Goal: Task Accomplishment & Management: Manage account settings

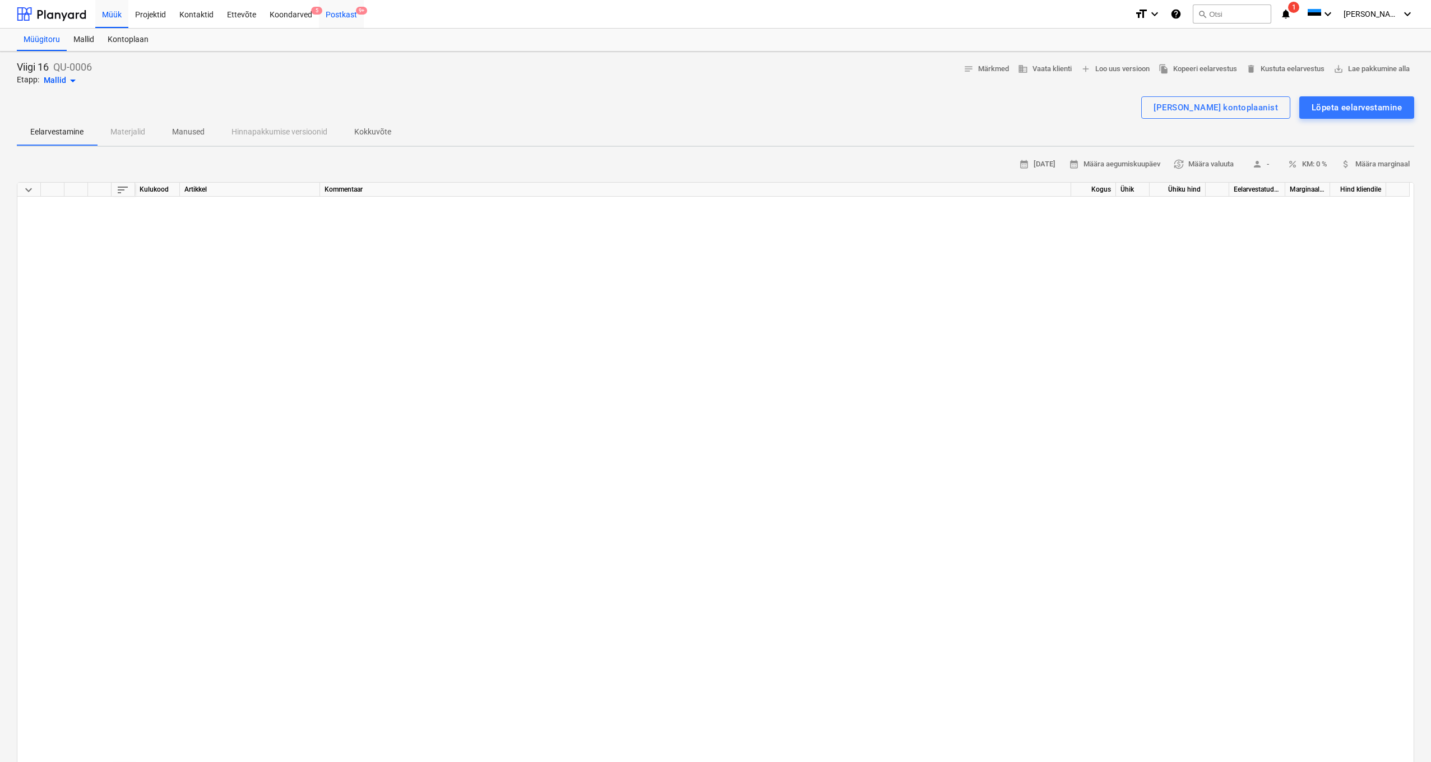
click at [338, 15] on div "Postkast 9+" at bounding box center [341, 13] width 45 height 29
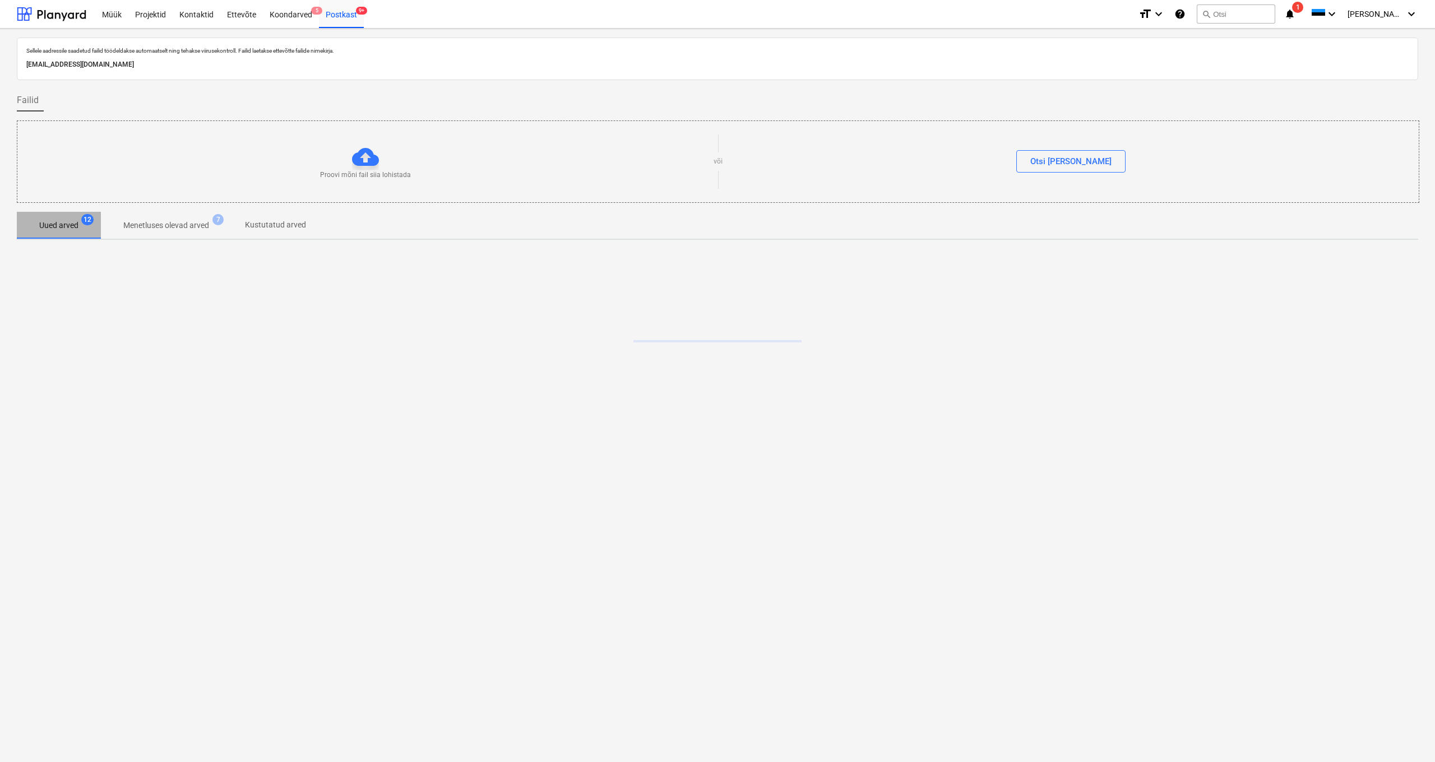
click at [62, 221] on p "Uued arved" at bounding box center [58, 226] width 39 height 12
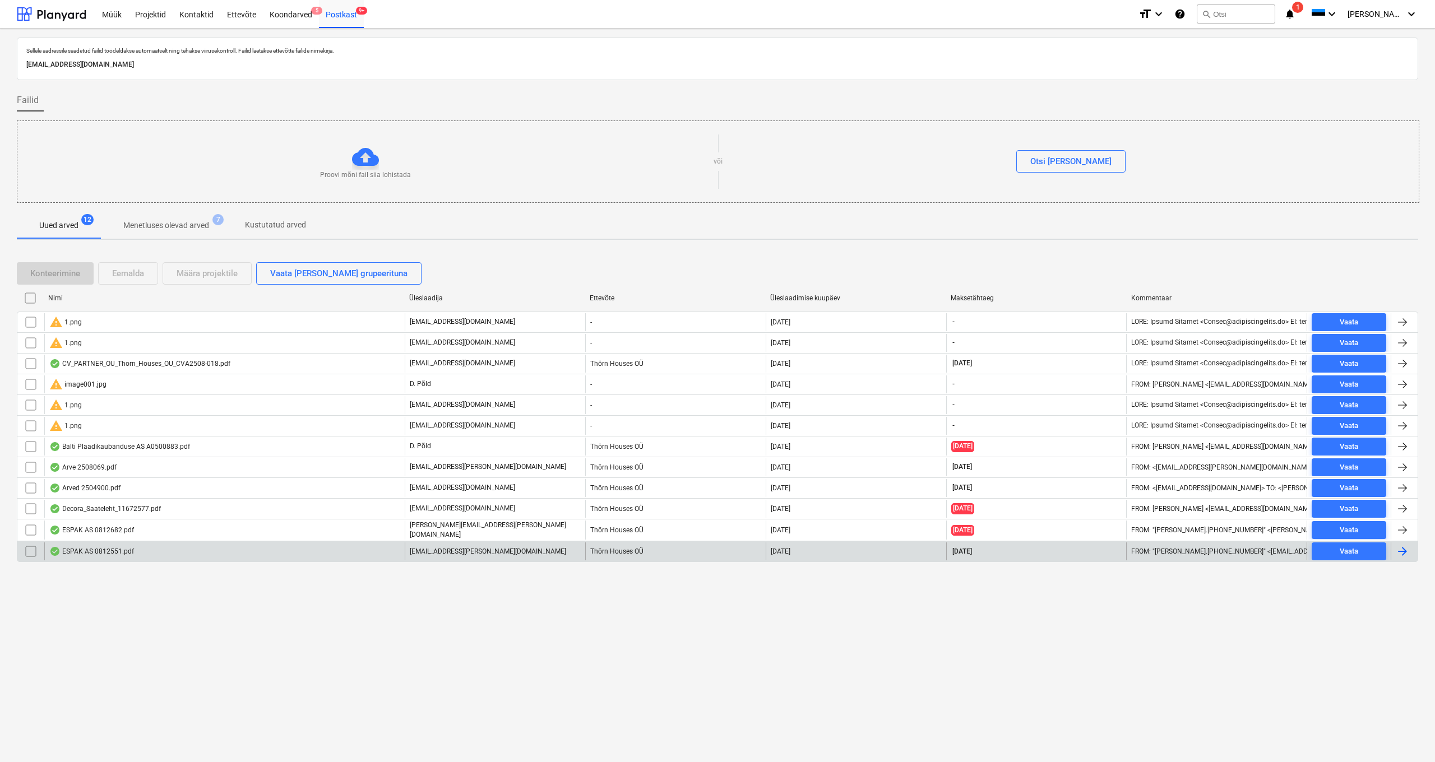
click at [101, 551] on div "ESPAK AS 0812551.pdf" at bounding box center [91, 551] width 85 height 9
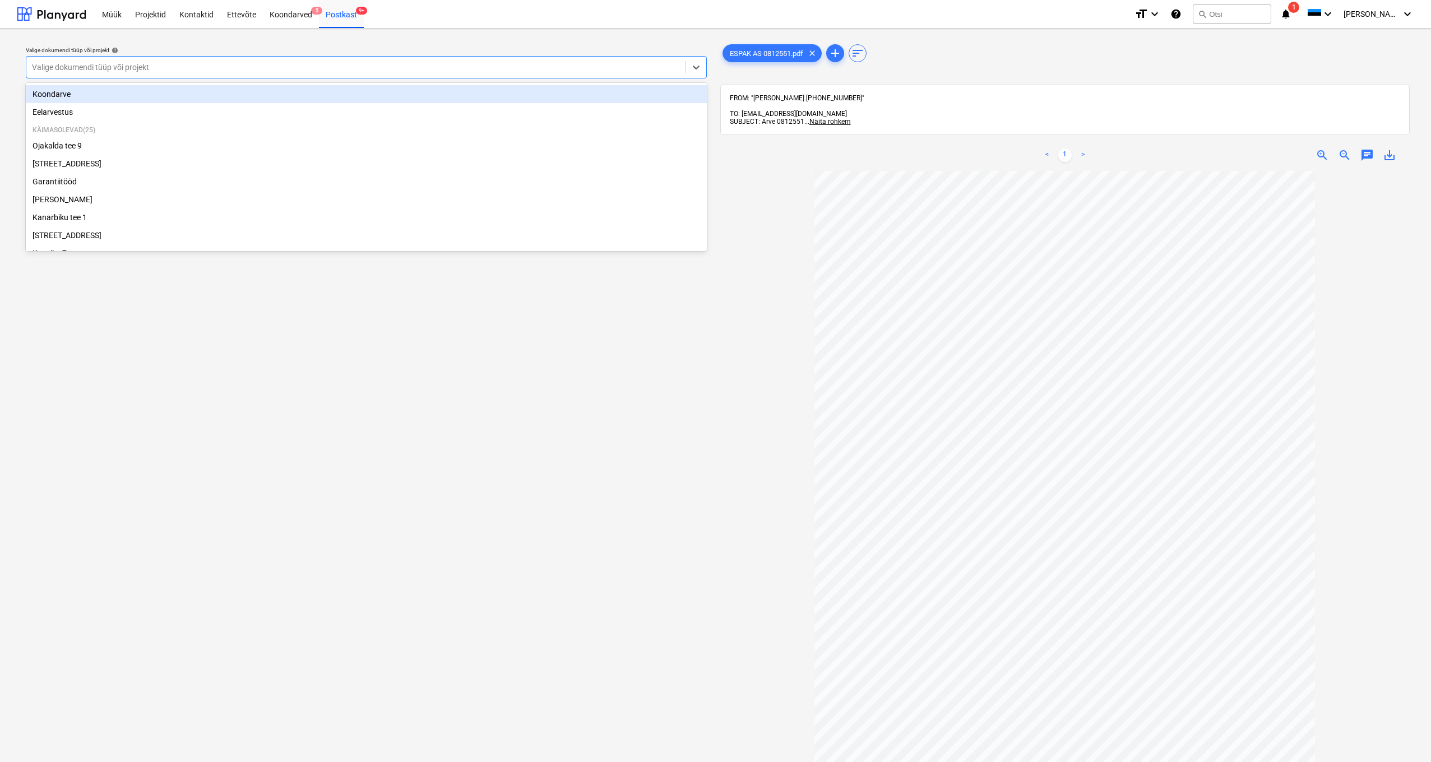
click at [32, 66] on div "Valige dokumendi tüüp või projekt" at bounding box center [356, 67] width 648 height 9
type input "kü"
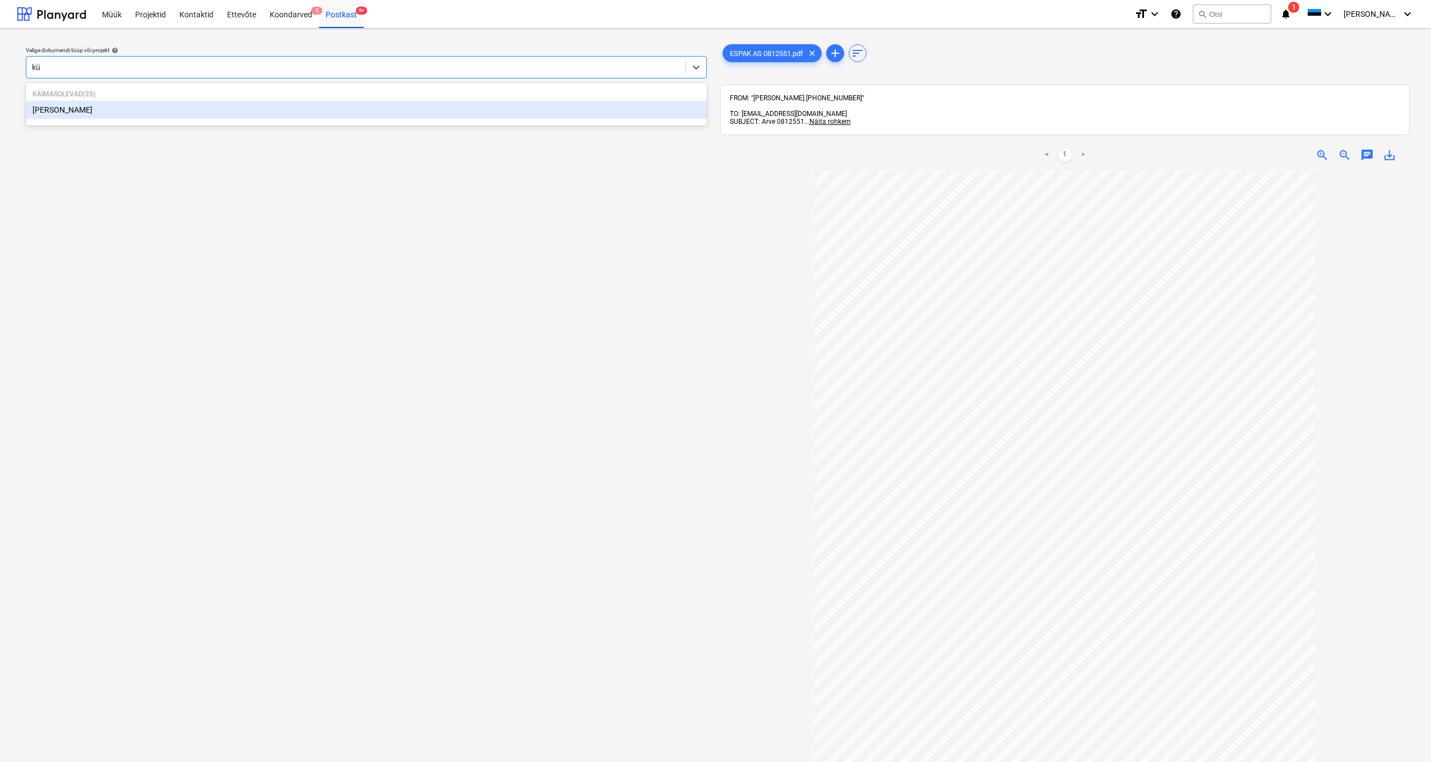
click at [54, 114] on div "[PERSON_NAME]" at bounding box center [366, 110] width 681 height 18
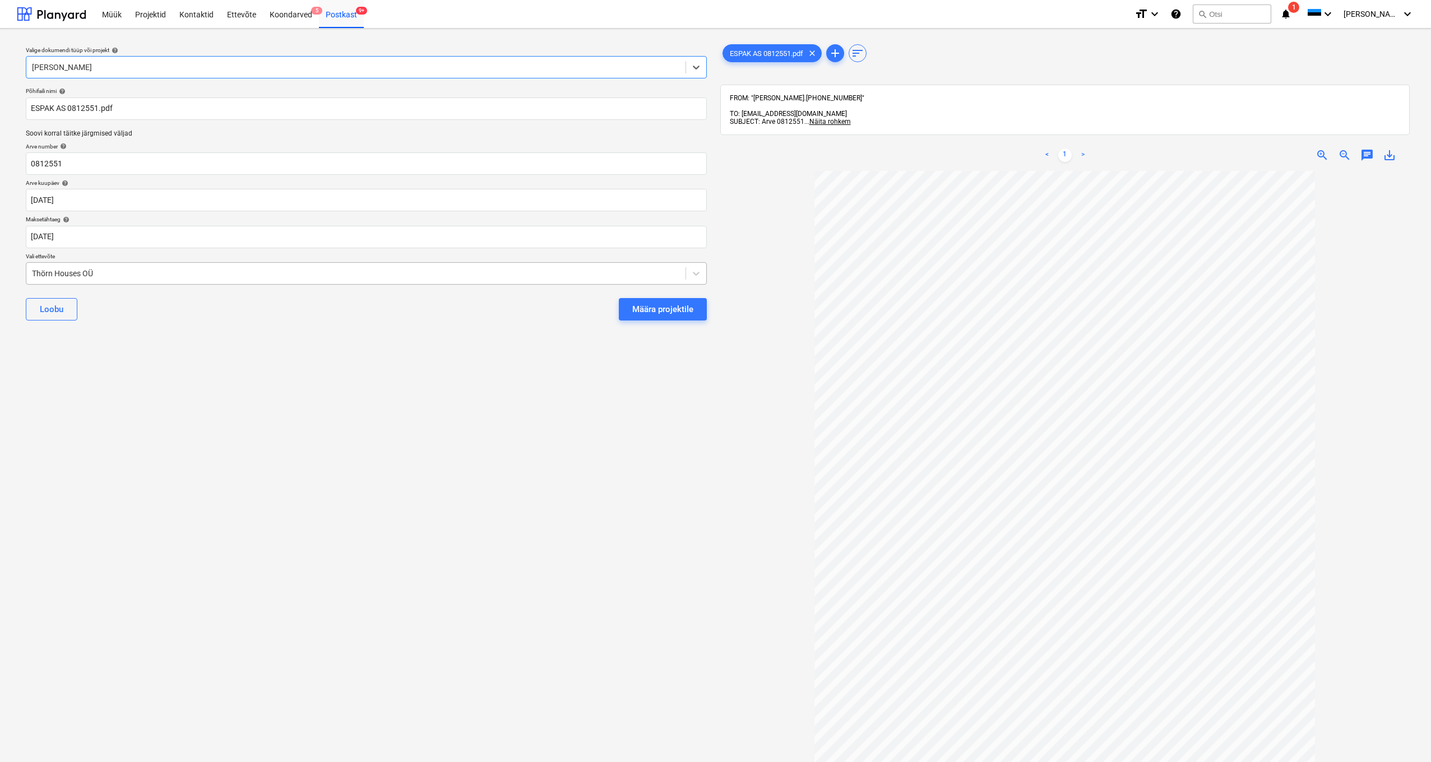
click at [32, 272] on div "Thörn Houses OÜ" at bounding box center [356, 273] width 648 height 9
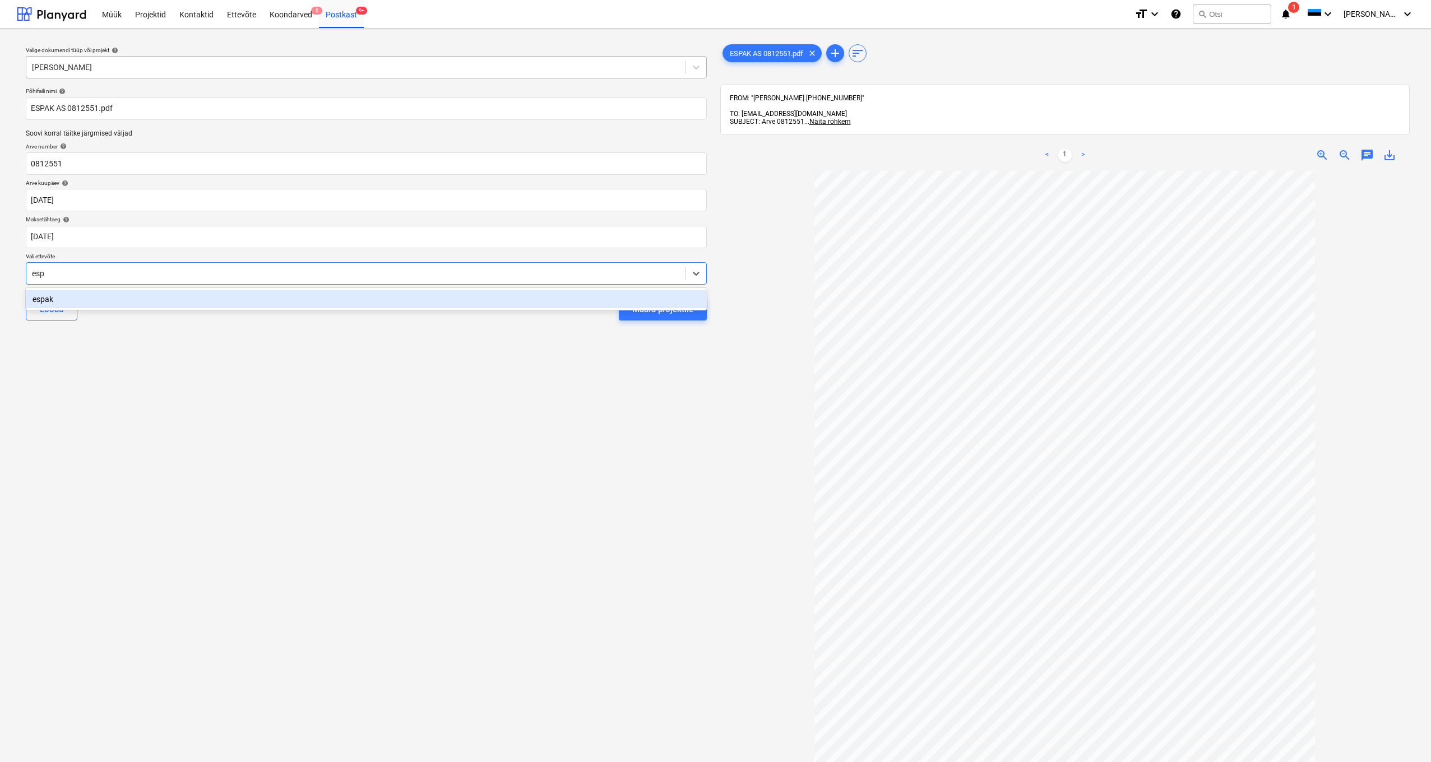
type input "espa"
click at [50, 303] on div "espak" at bounding box center [366, 299] width 681 height 18
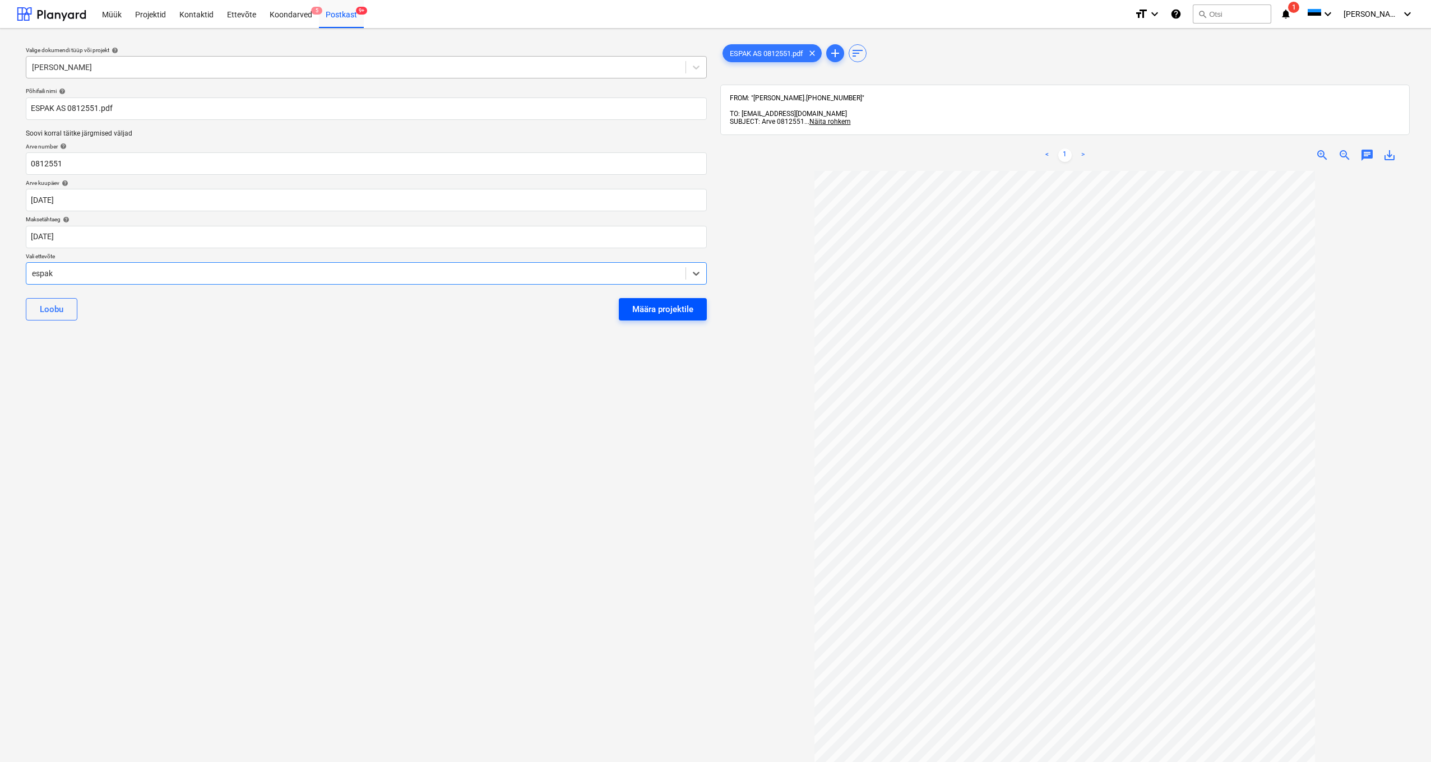
click at [660, 308] on div "Määra projektile" at bounding box center [662, 309] width 61 height 15
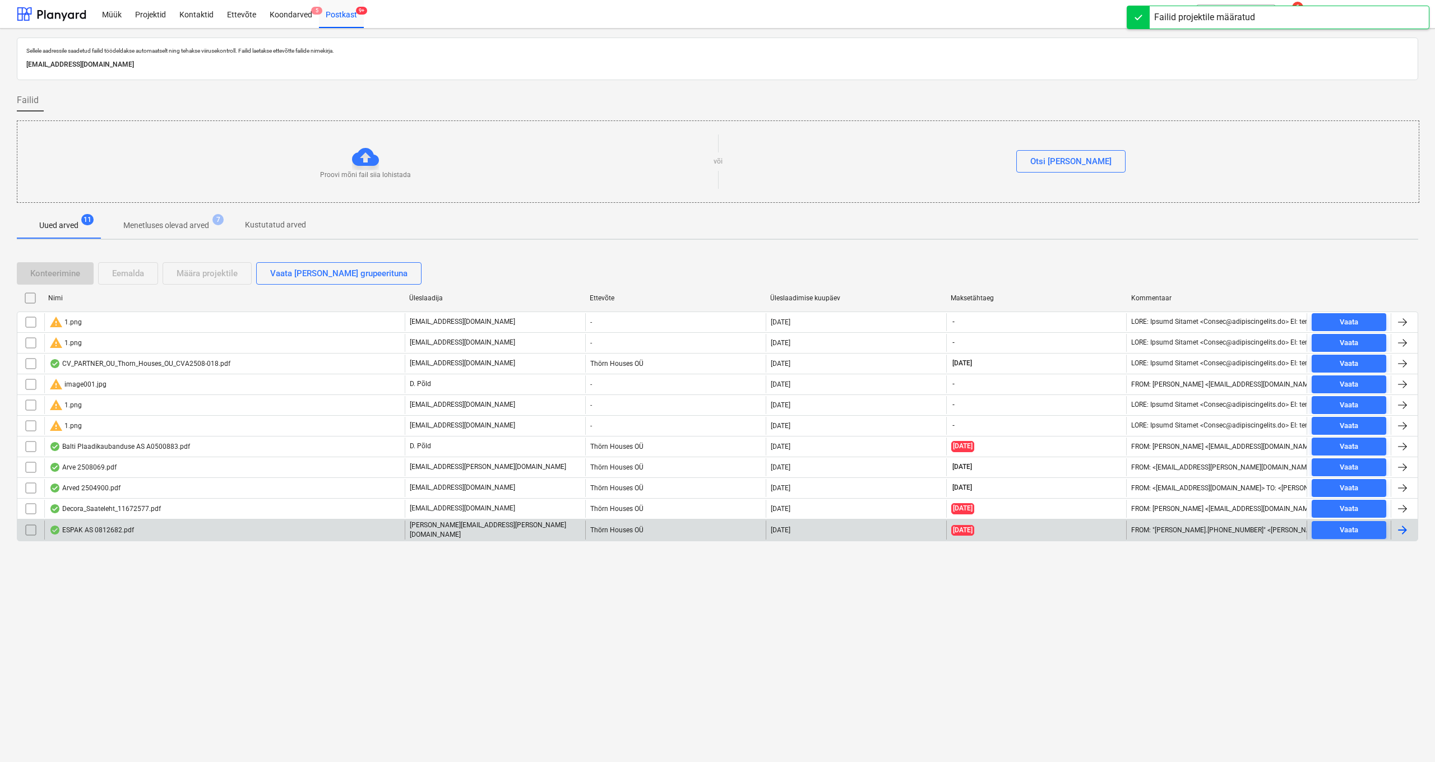
click at [100, 527] on div "ESPAK AS 0812682.pdf" at bounding box center [91, 530] width 85 height 9
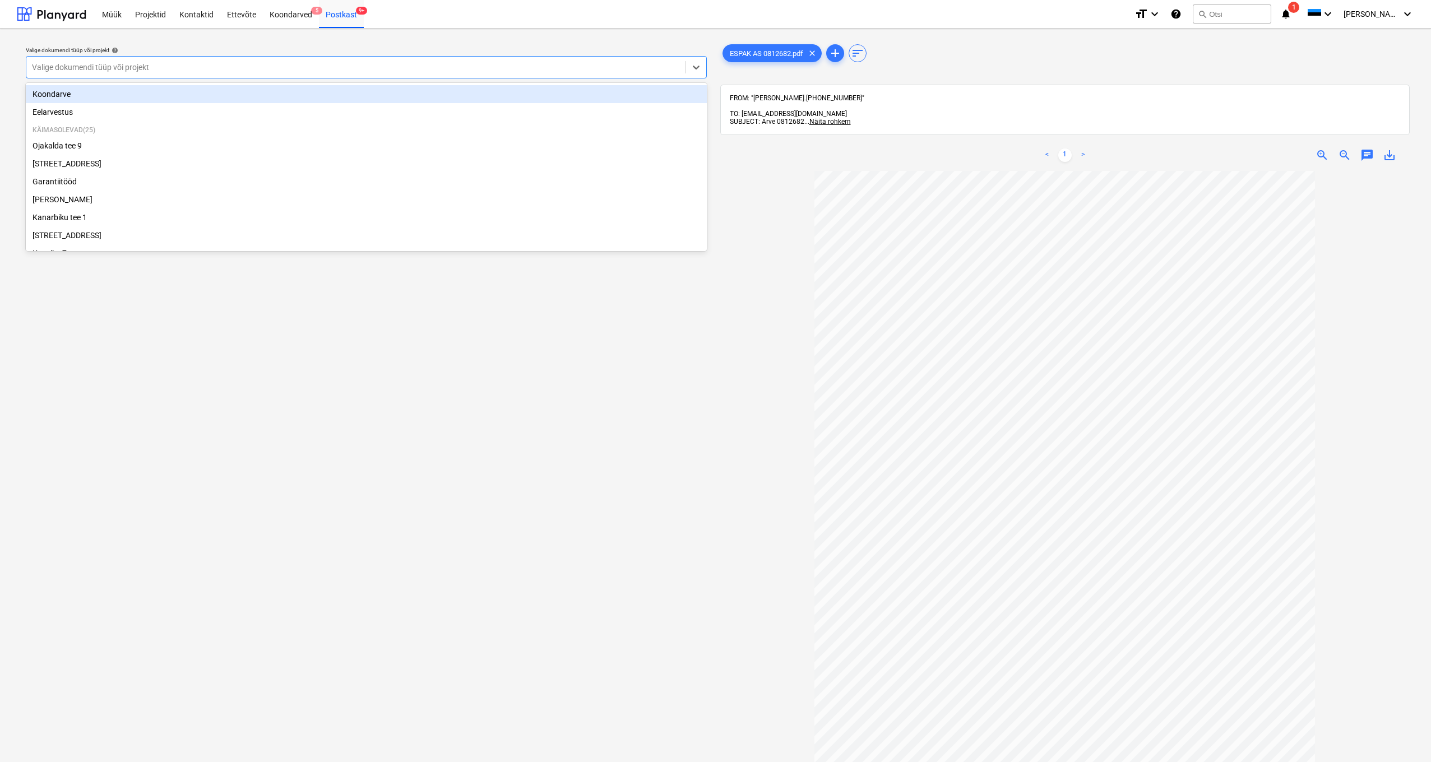
click at [52, 65] on div "Valige dokumendi tüüp või projekt" at bounding box center [356, 67] width 648 height 9
type input "kü"
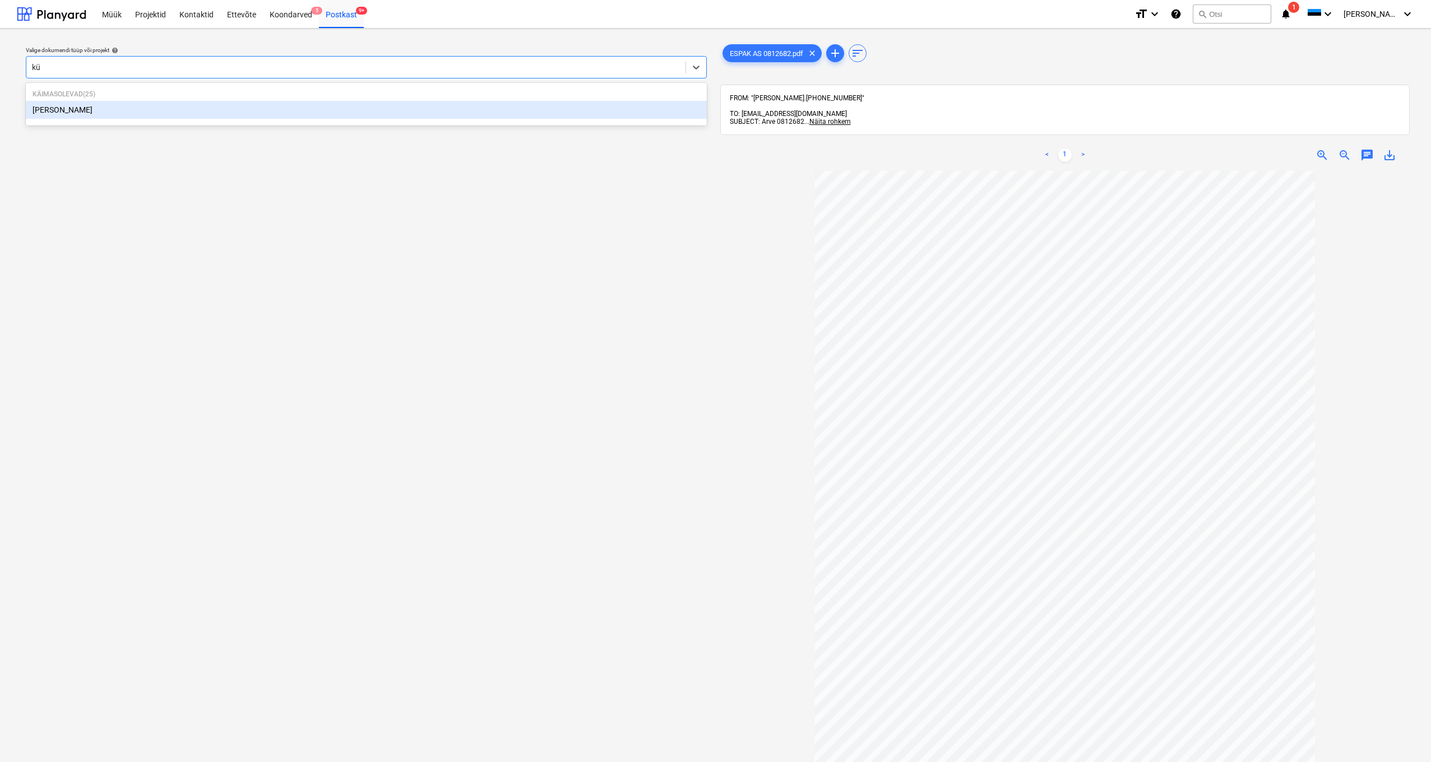
click at [49, 111] on div "[PERSON_NAME]" at bounding box center [366, 110] width 681 height 18
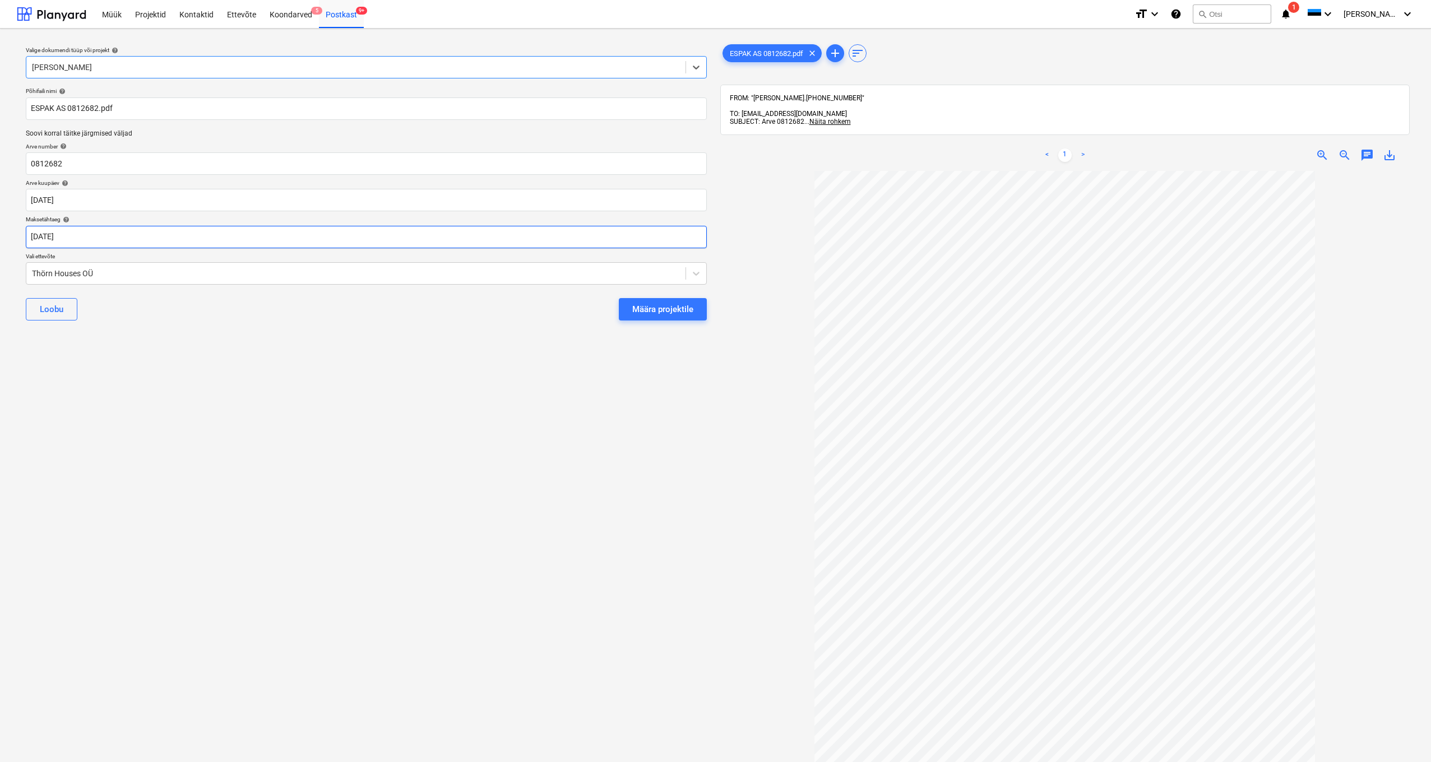
click at [43, 237] on body "Müük Projektid Kontaktid Ettevõte Koondarved 5 Postkast 9+ format_size keyboard…" at bounding box center [715, 381] width 1431 height 762
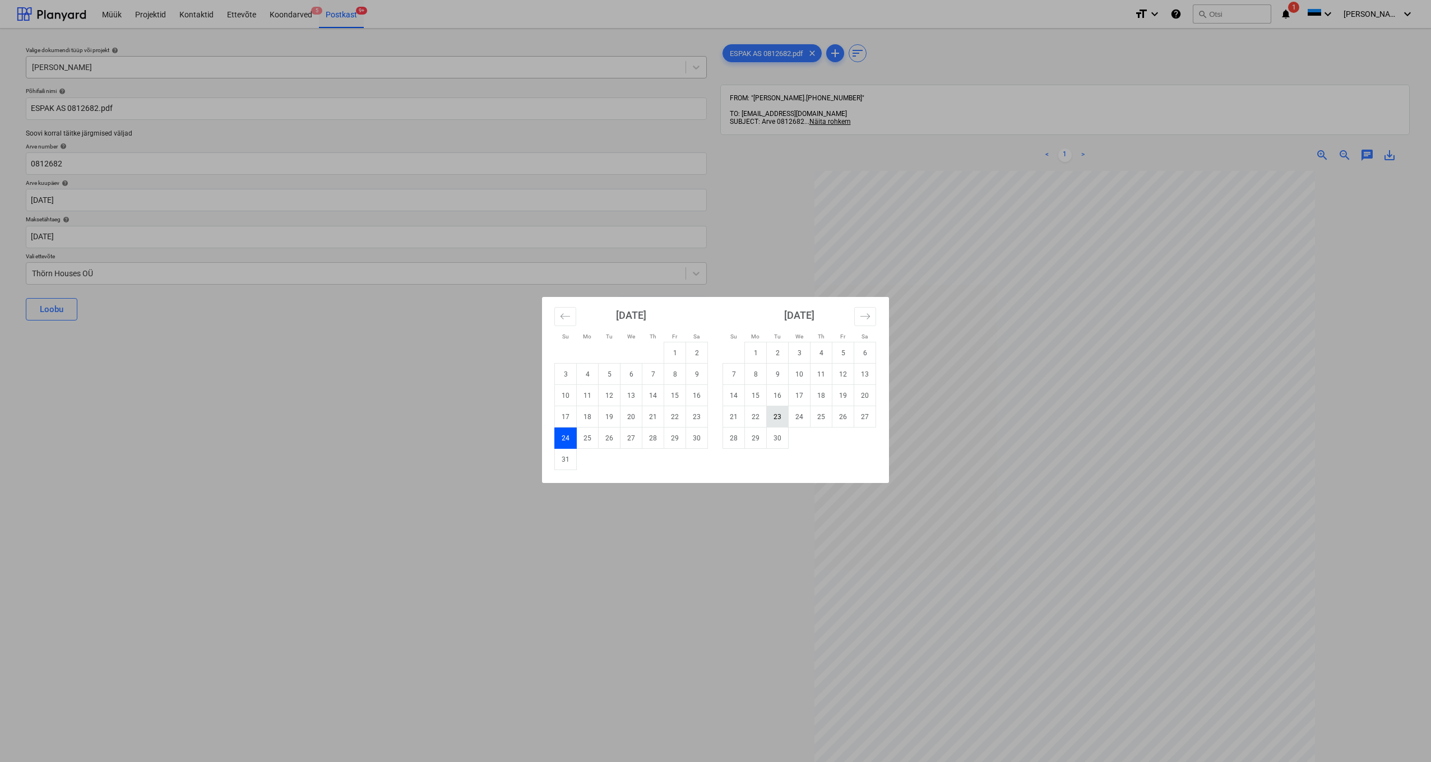
click at [784, 416] on td "23" at bounding box center [778, 416] width 22 height 21
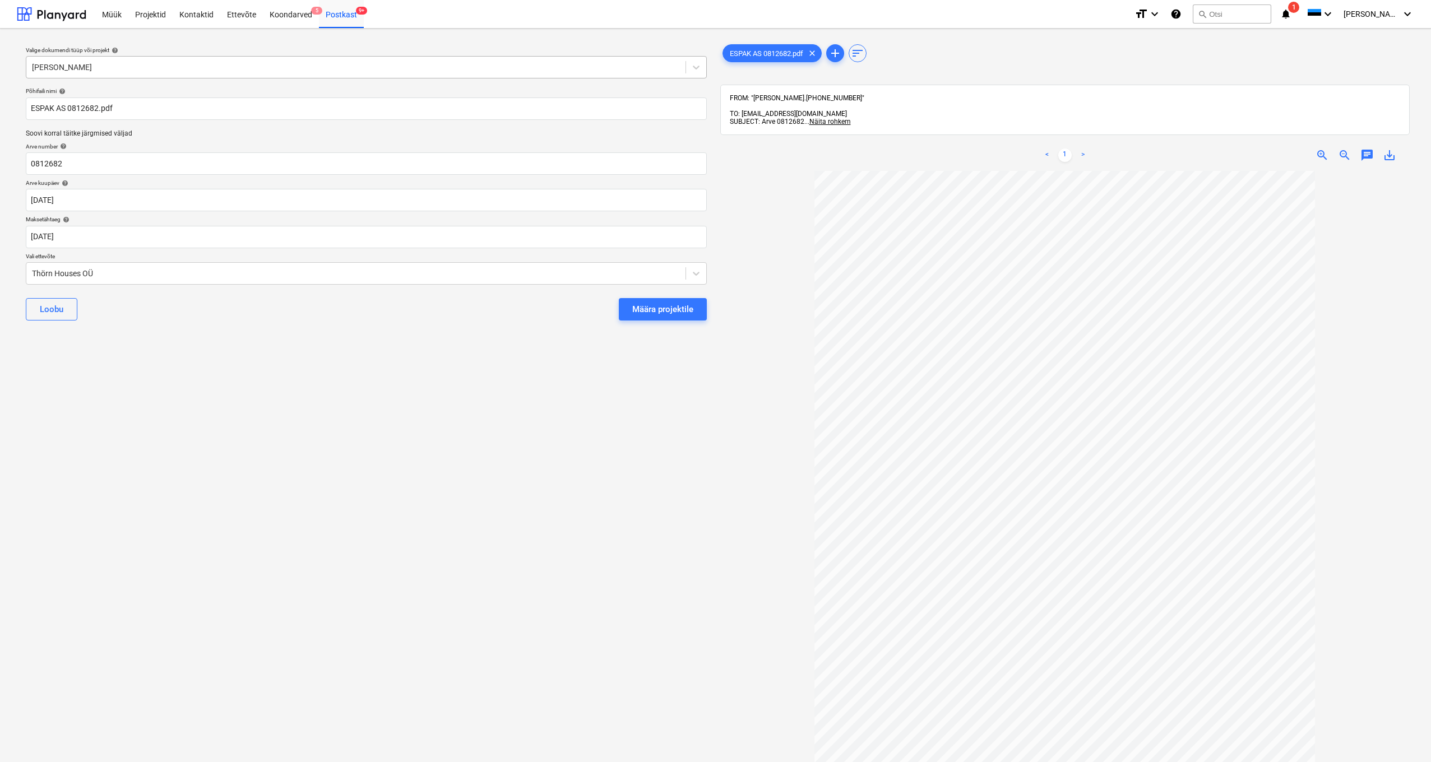
type input "[DATE]"
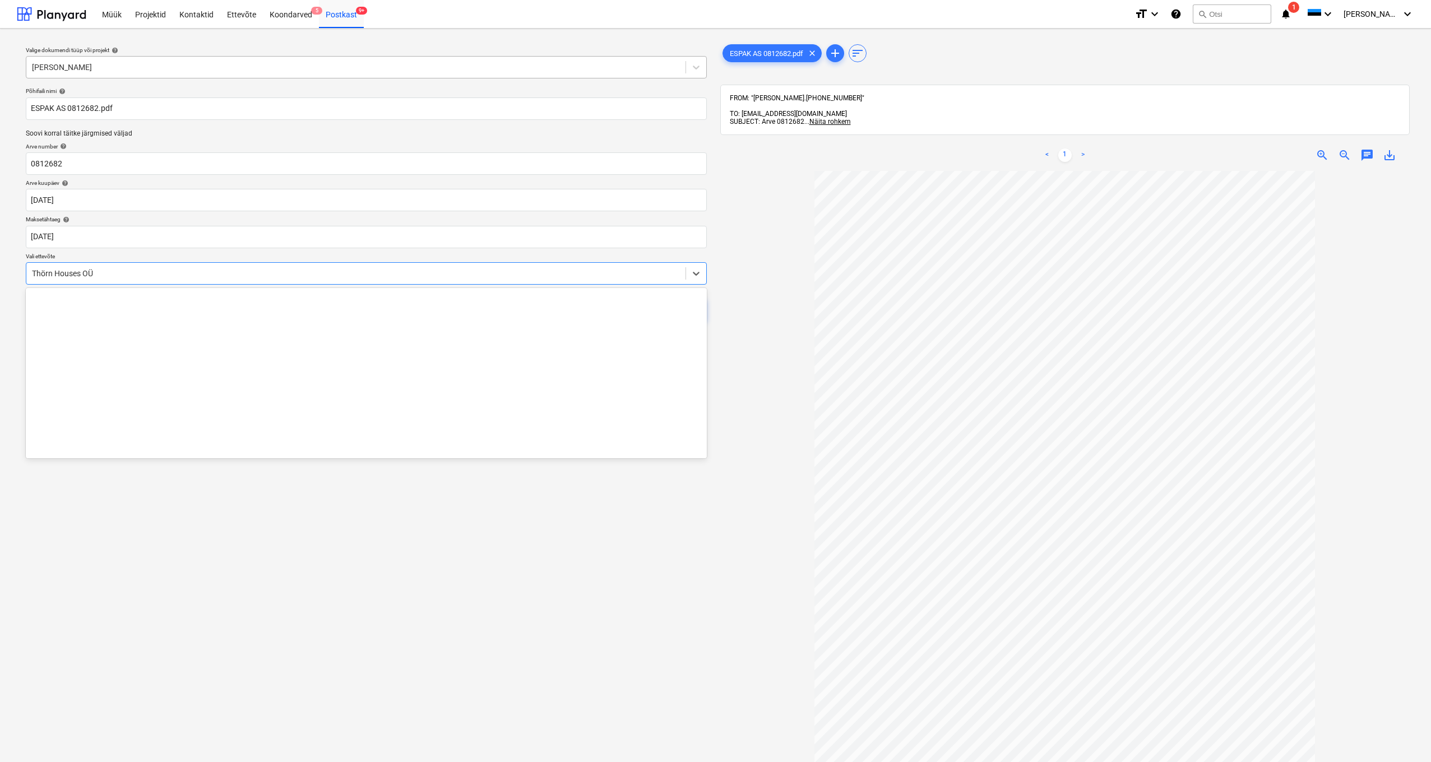
click at [27, 272] on div "Thörn Houses OÜ" at bounding box center [355, 274] width 659 height 16
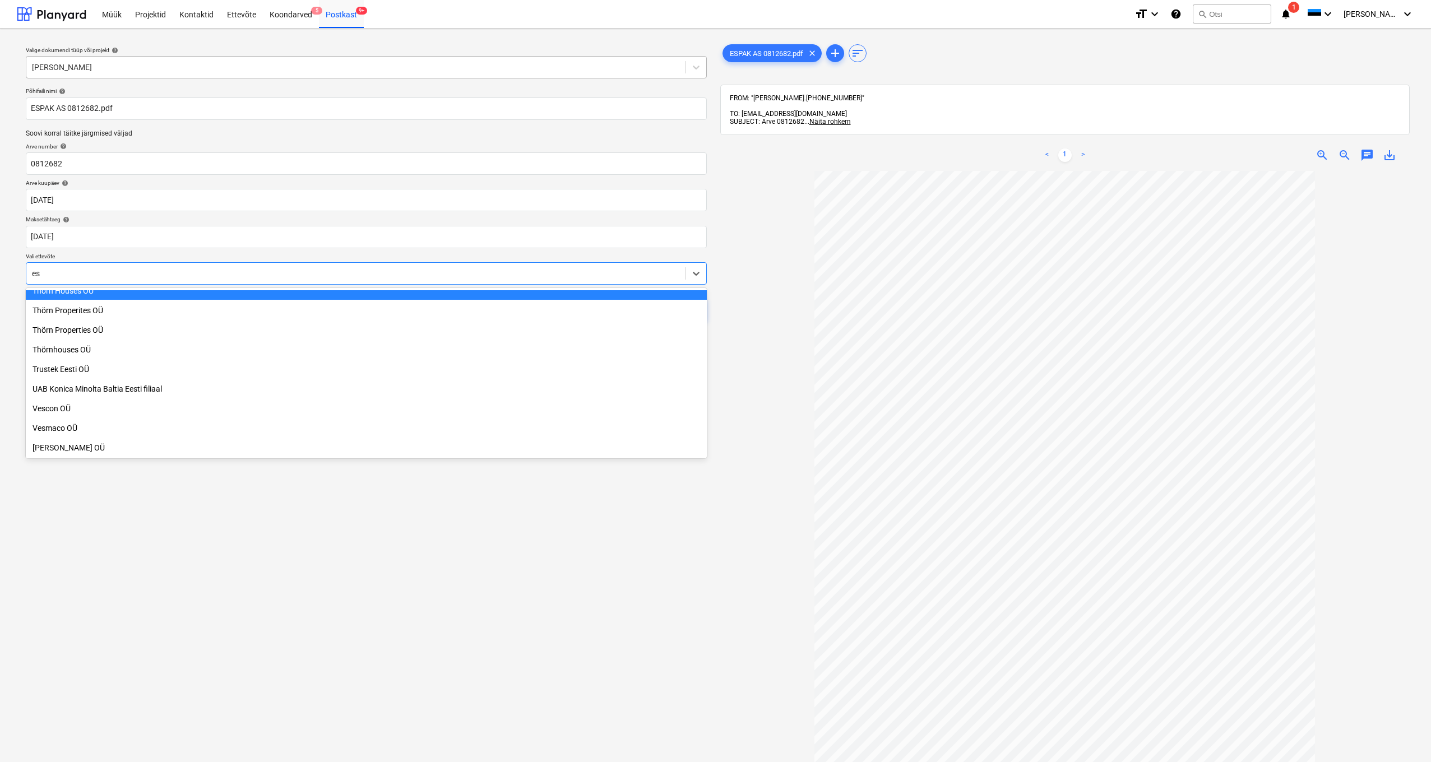
scroll to position [774, 0]
type input "esp"
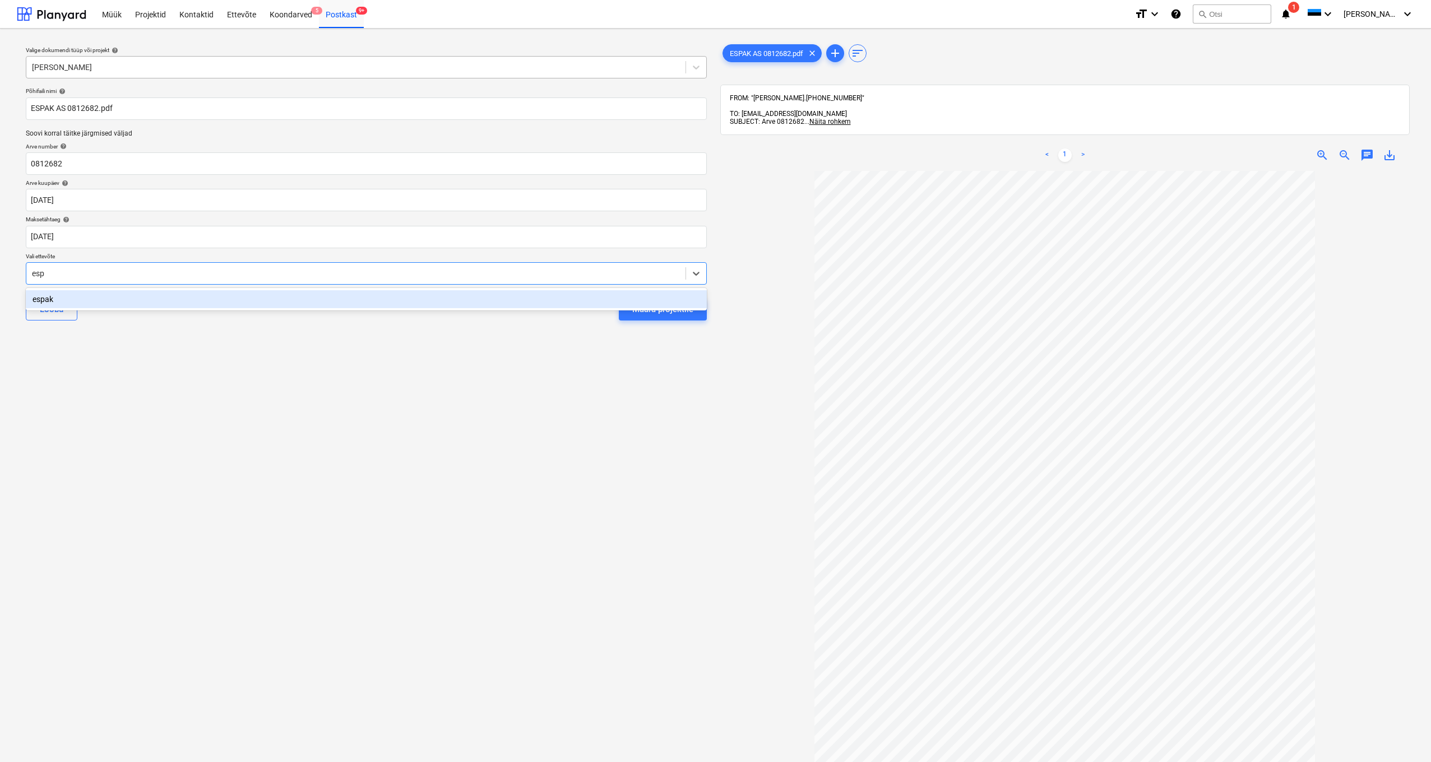
click at [45, 298] on div "espak" at bounding box center [366, 299] width 681 height 18
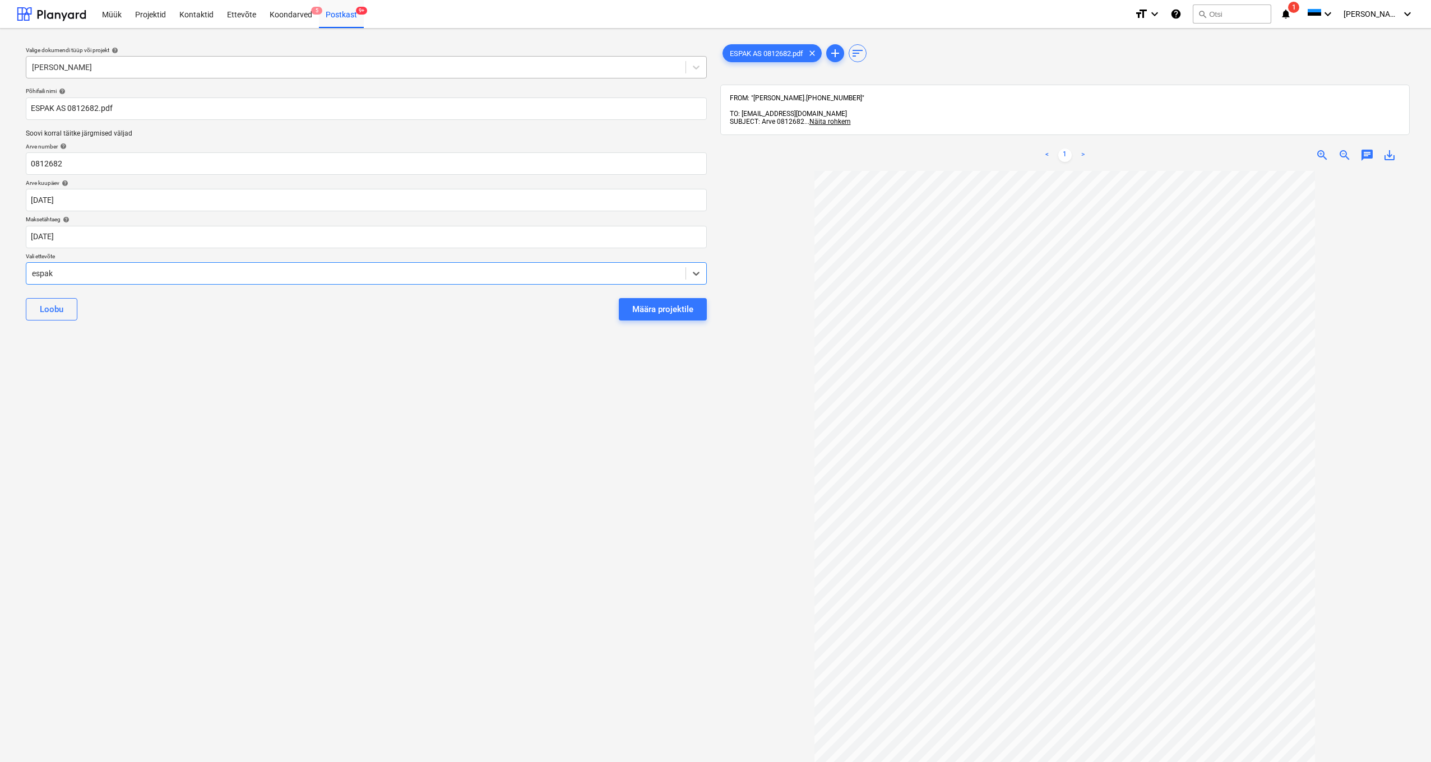
click at [650, 321] on div "[PERSON_NAME] projektile" at bounding box center [366, 309] width 681 height 40
click at [655, 312] on div "Määra projektile" at bounding box center [662, 309] width 61 height 15
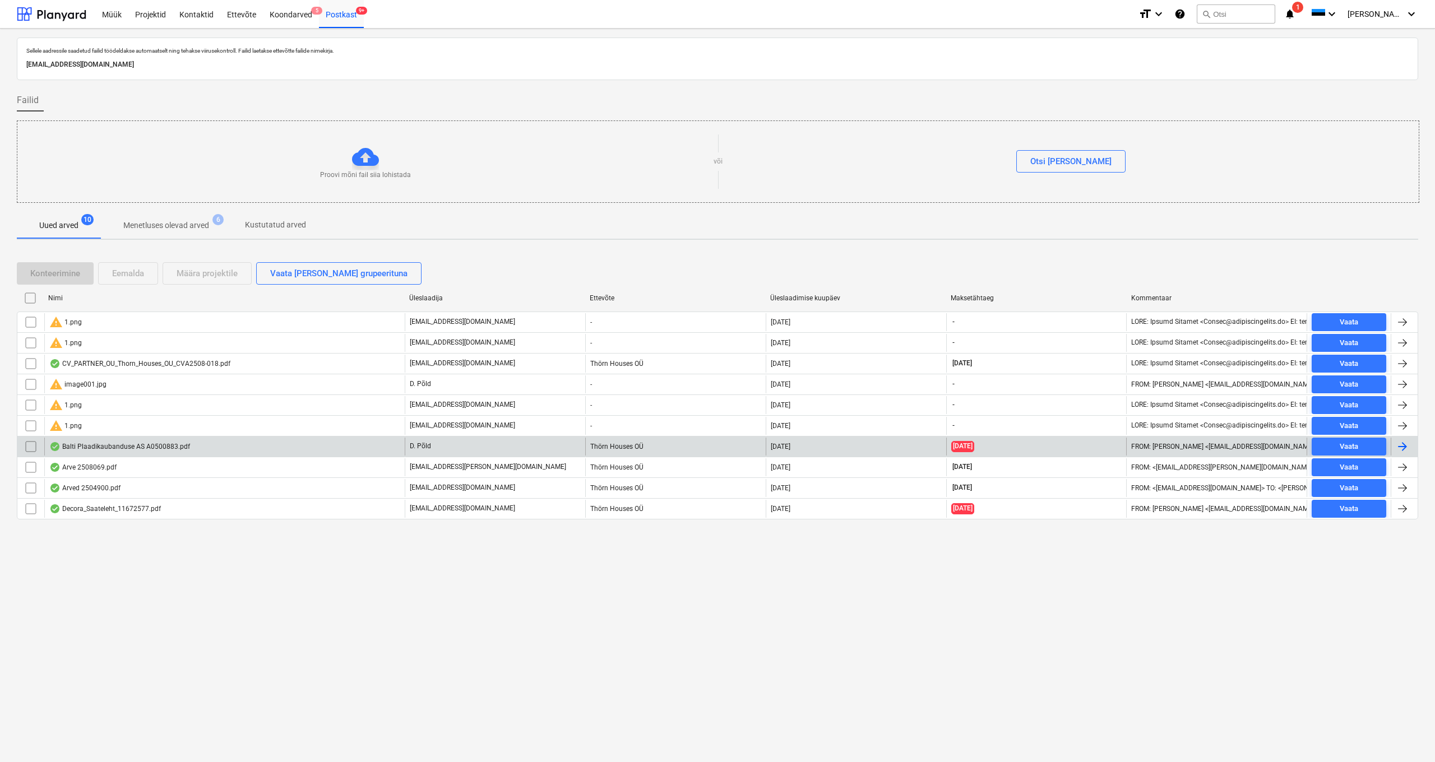
click at [95, 443] on div "Balti Plaadikaubanduse AS A0500883.pdf" at bounding box center [119, 446] width 141 height 9
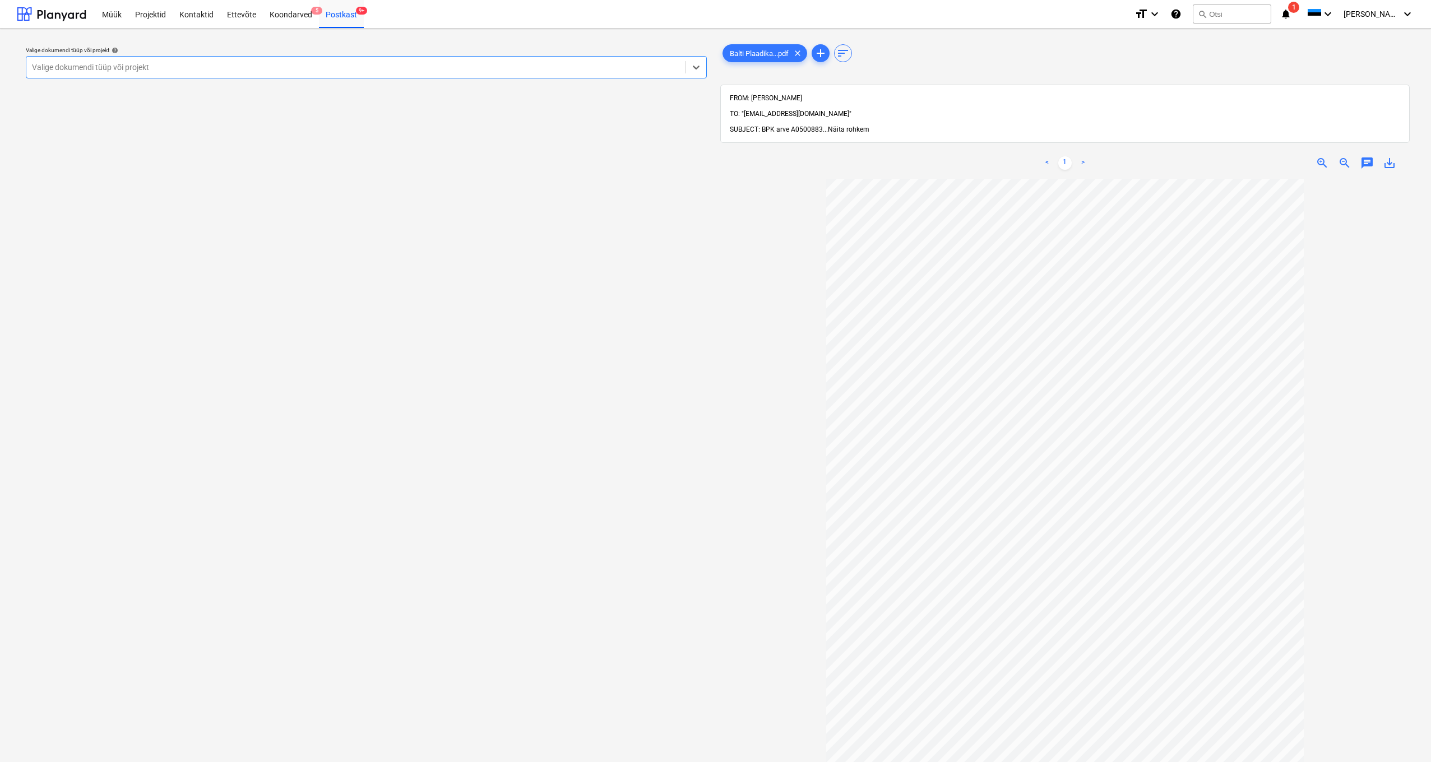
click at [853, 126] on span "Näita rohkem" at bounding box center [848, 130] width 41 height 8
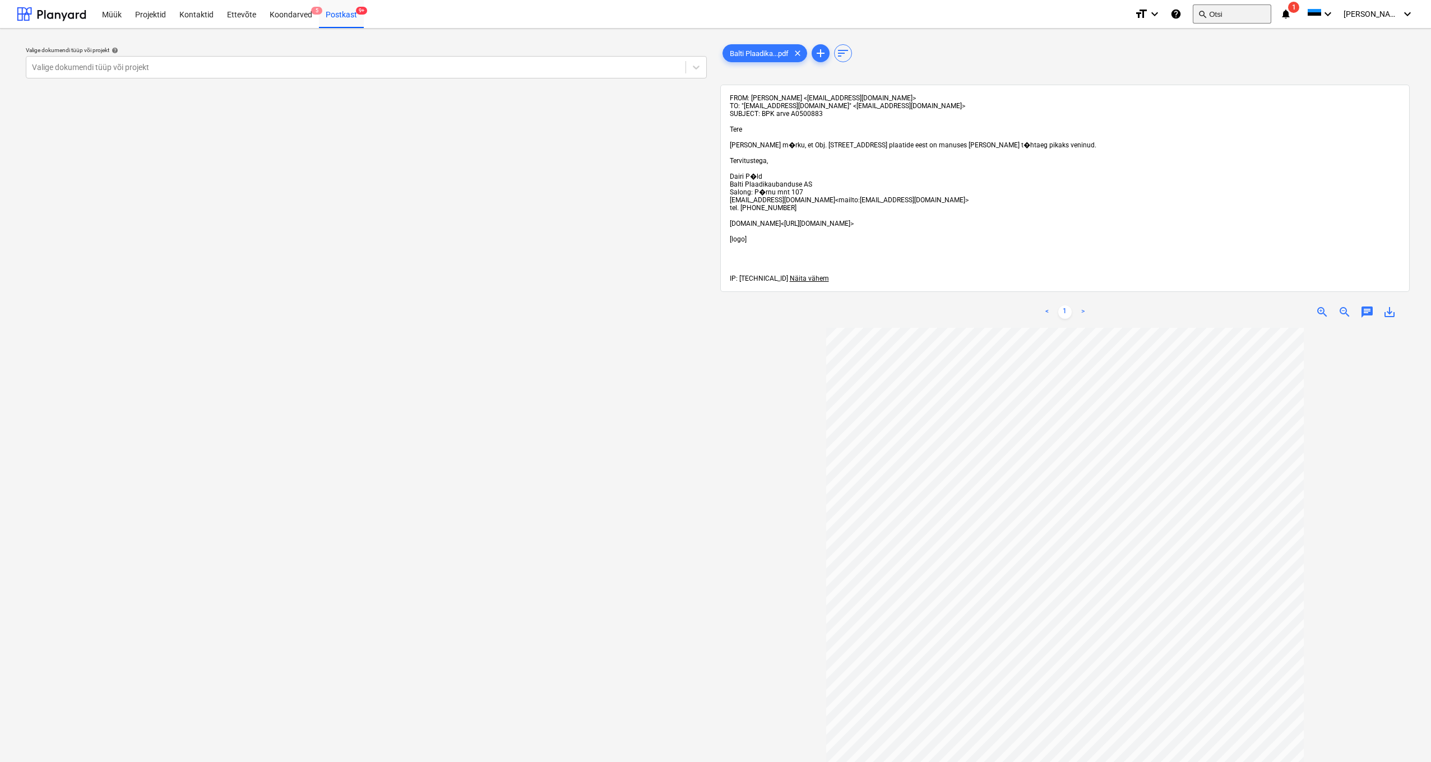
click at [1252, 11] on button "search Otsi" at bounding box center [1232, 13] width 78 height 19
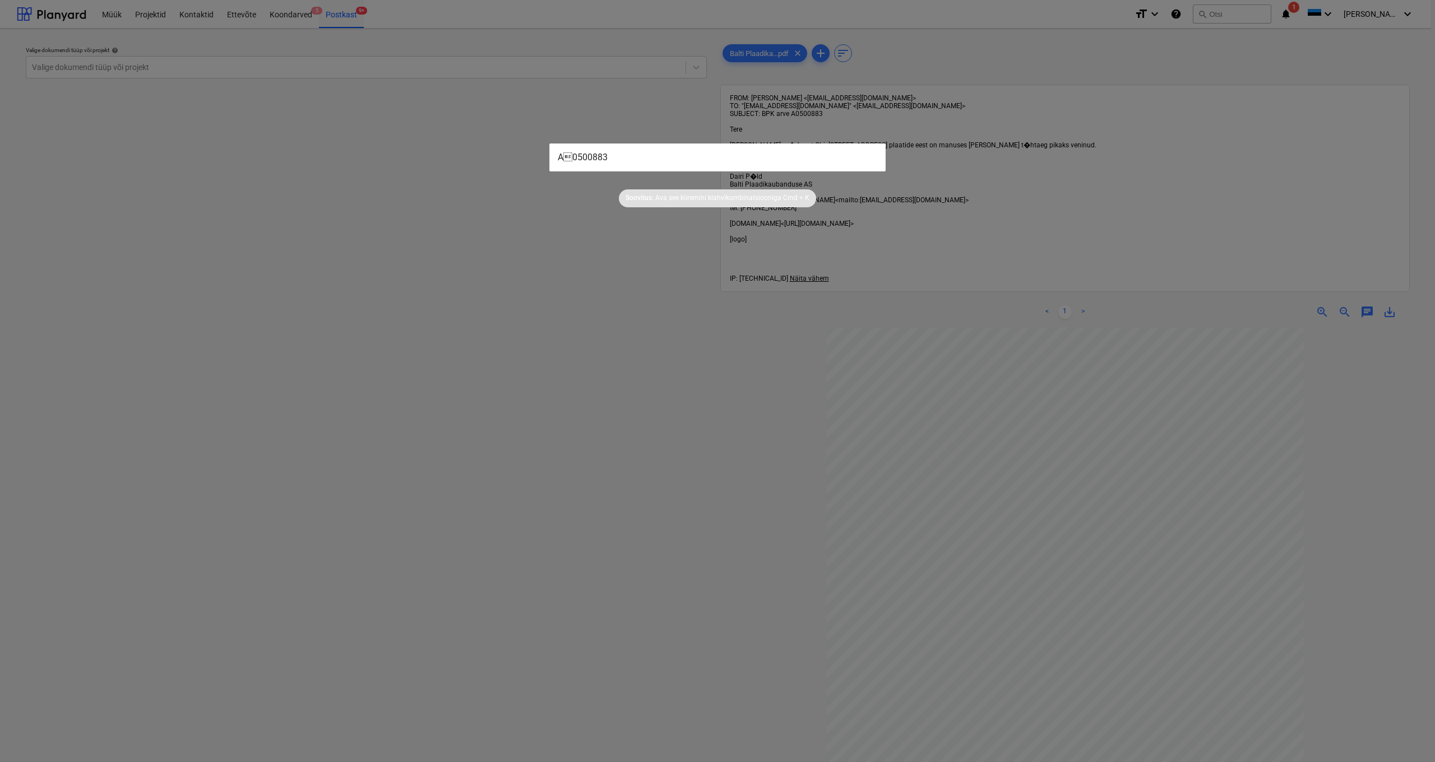
click at [567, 156] on input "A0500883" at bounding box center [717, 158] width 336 height 28
type input "A00883"
click at [599, 155] on input "A00883" at bounding box center [717, 158] width 336 height 28
click at [570, 260] on div at bounding box center [717, 381] width 1435 height 762
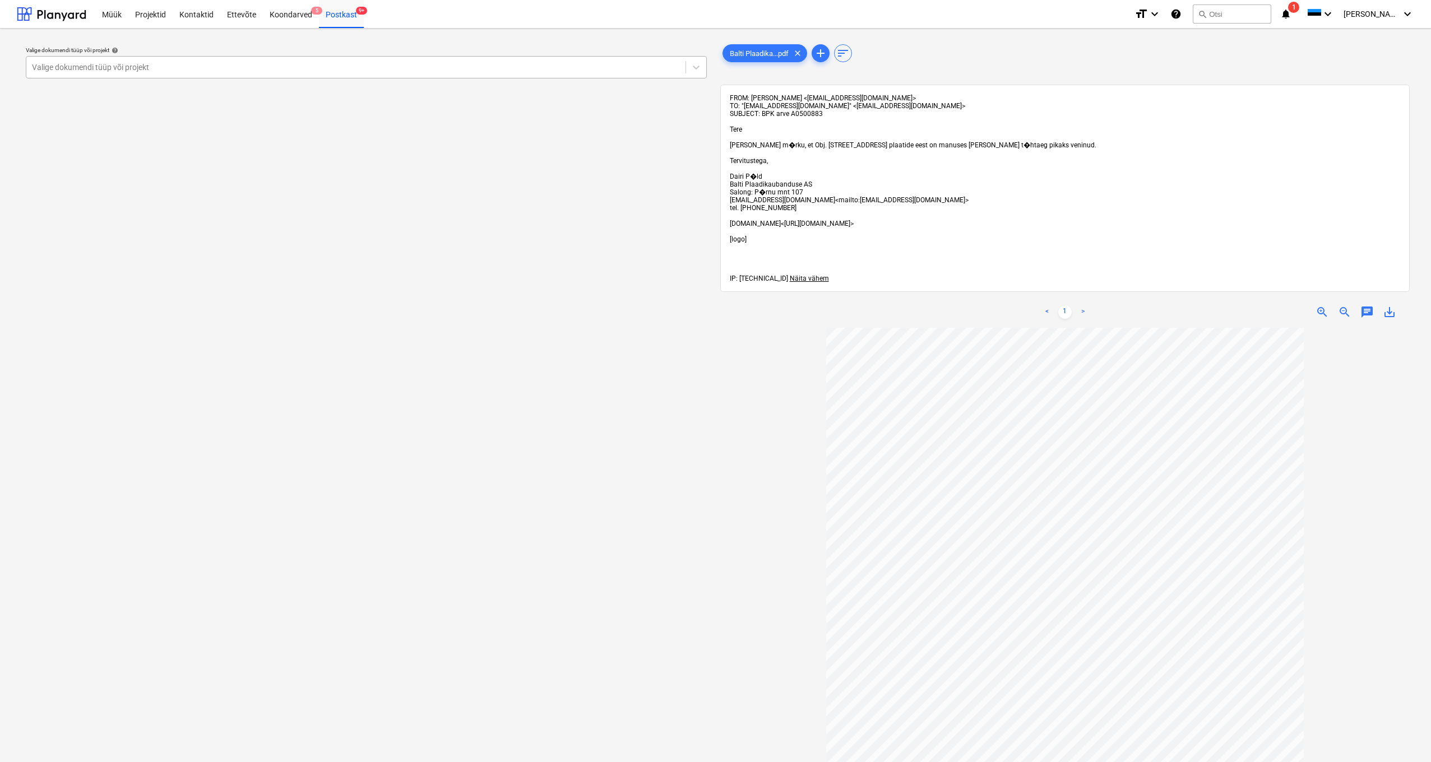
drag, startPoint x: 96, startPoint y: 68, endPoint x: 131, endPoint y: 72, distance: 34.4
click at [96, 68] on div "Valige dokumendi tüüp või projekt" at bounding box center [356, 67] width 648 height 9
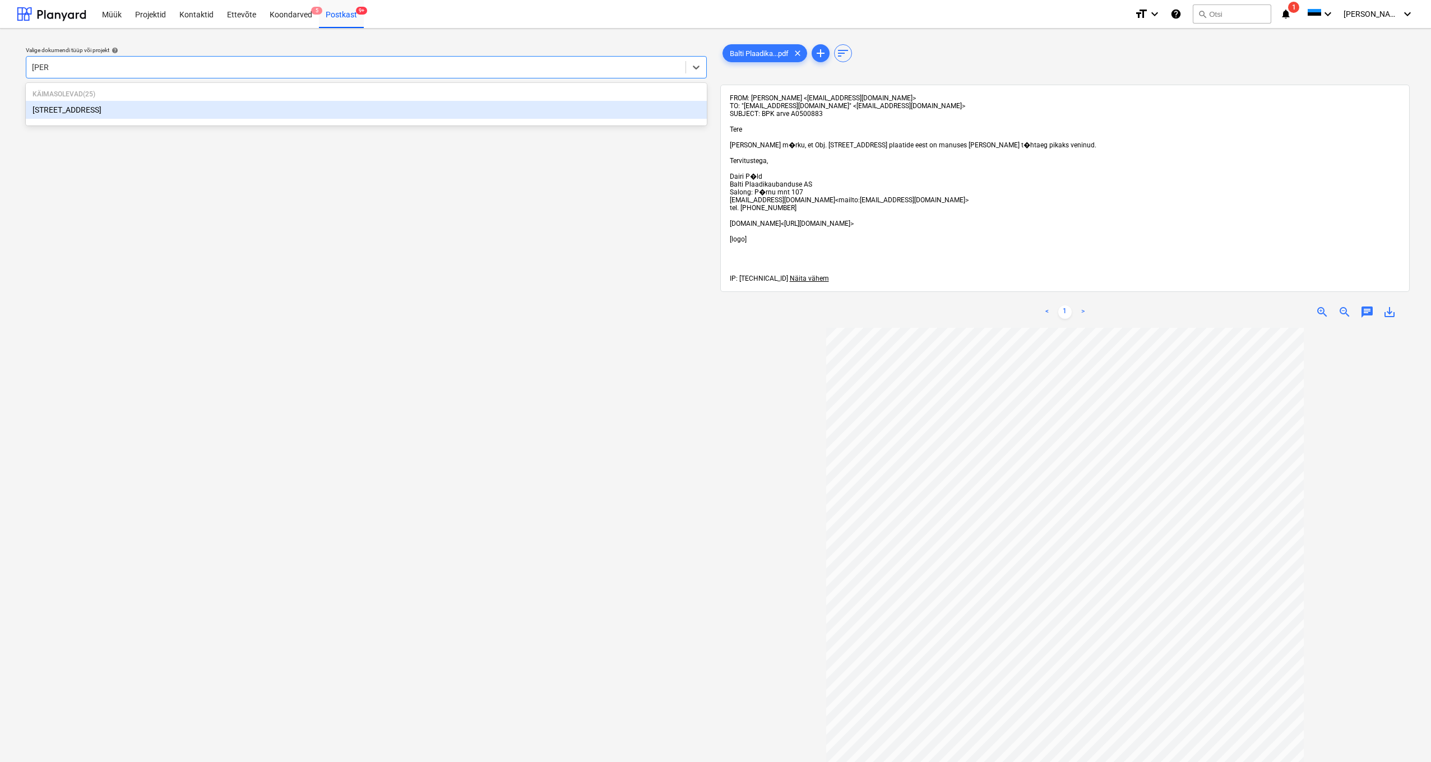
type input "pohla"
click at [62, 111] on div "[STREET_ADDRESS]" at bounding box center [366, 110] width 681 height 18
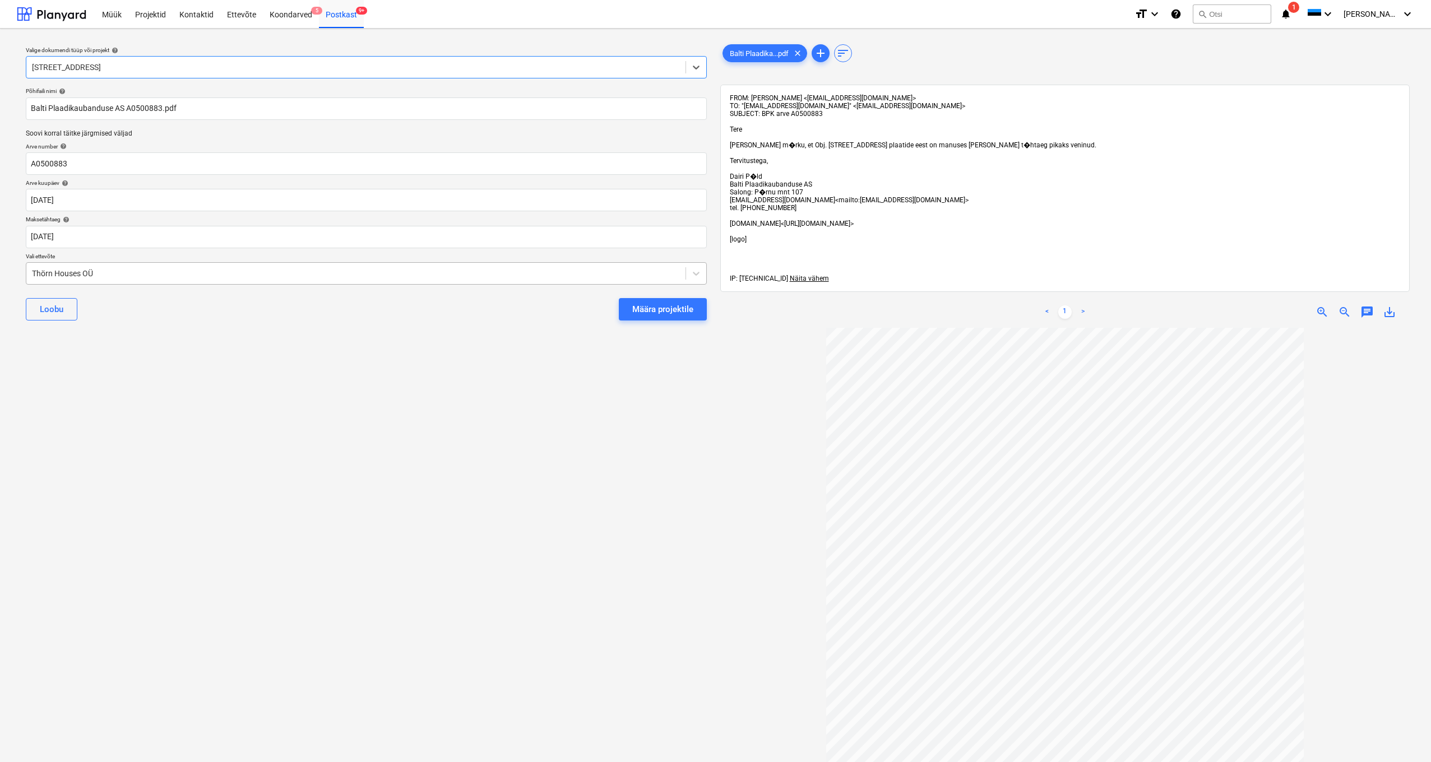
click at [27, 269] on div "Thörn Houses OÜ" at bounding box center [355, 274] width 659 height 16
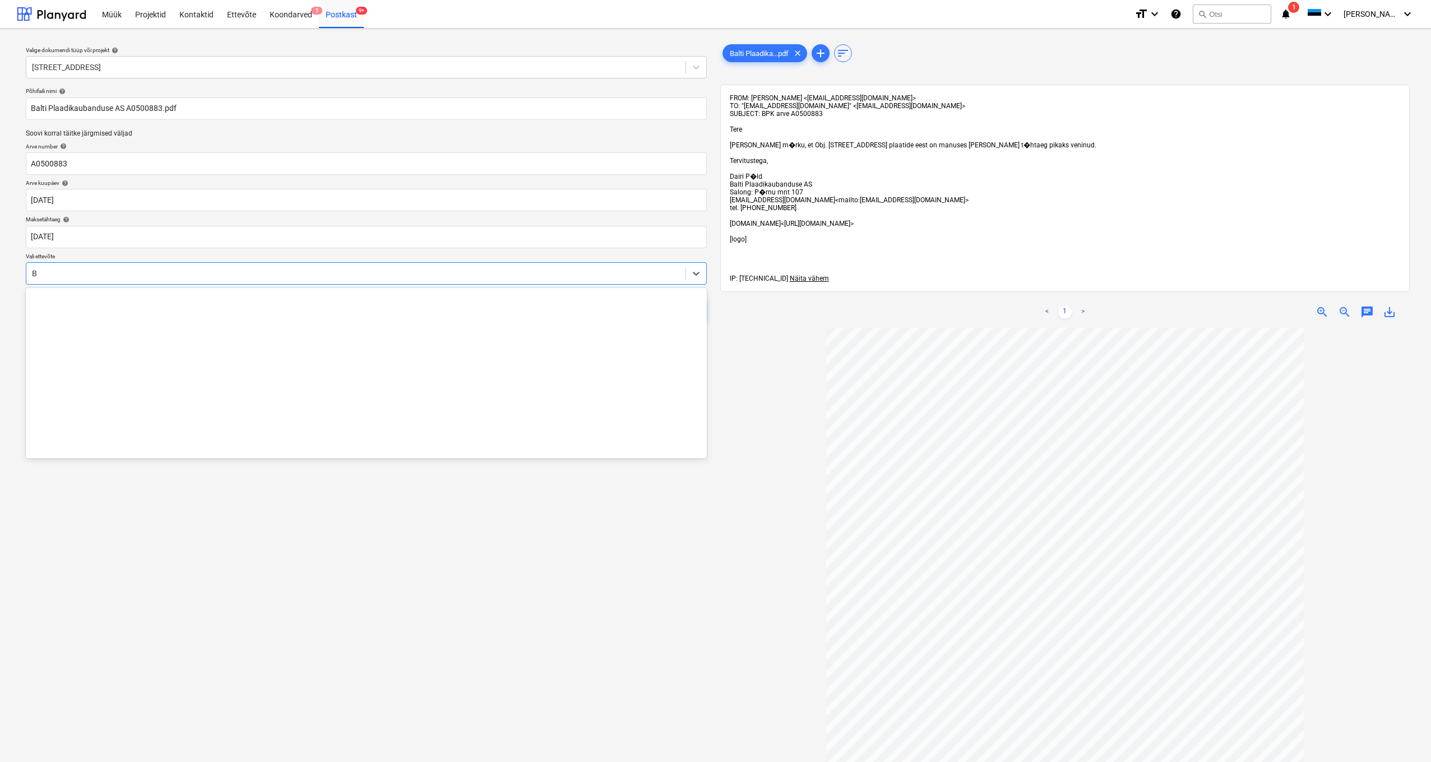
scroll to position [695, 0]
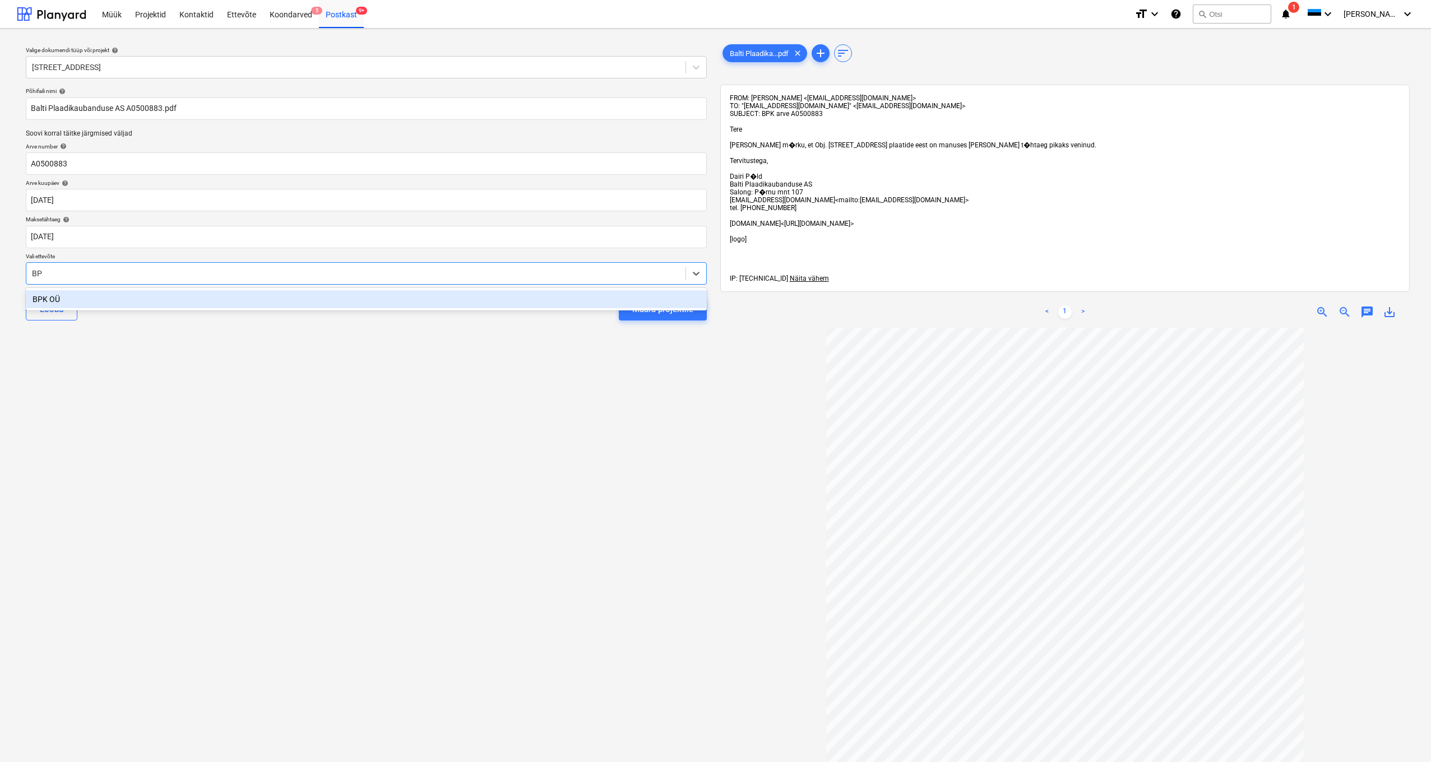
type input "BPK"
click at [35, 298] on div "BPK OÜ" at bounding box center [366, 299] width 681 height 18
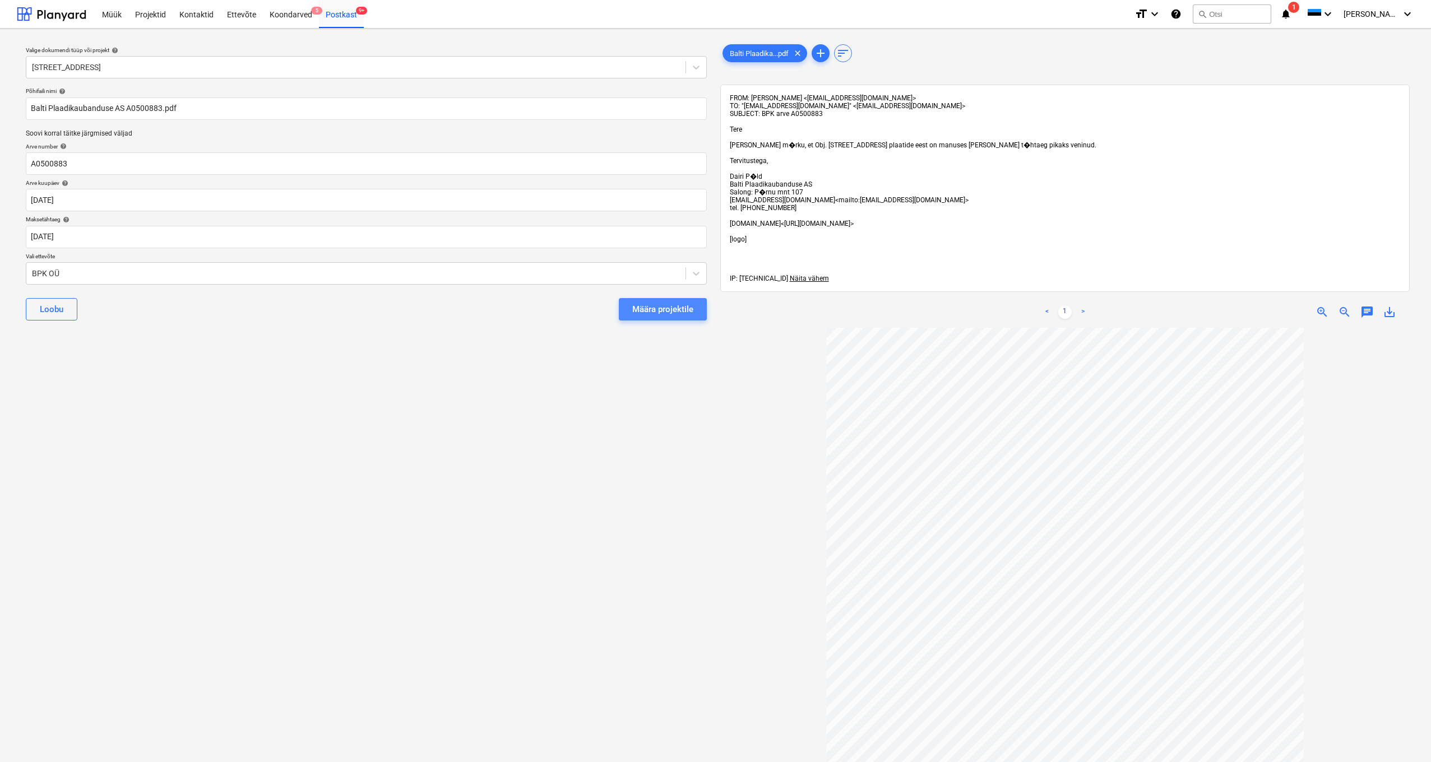
click at [669, 305] on div "Määra projektile" at bounding box center [662, 309] width 61 height 15
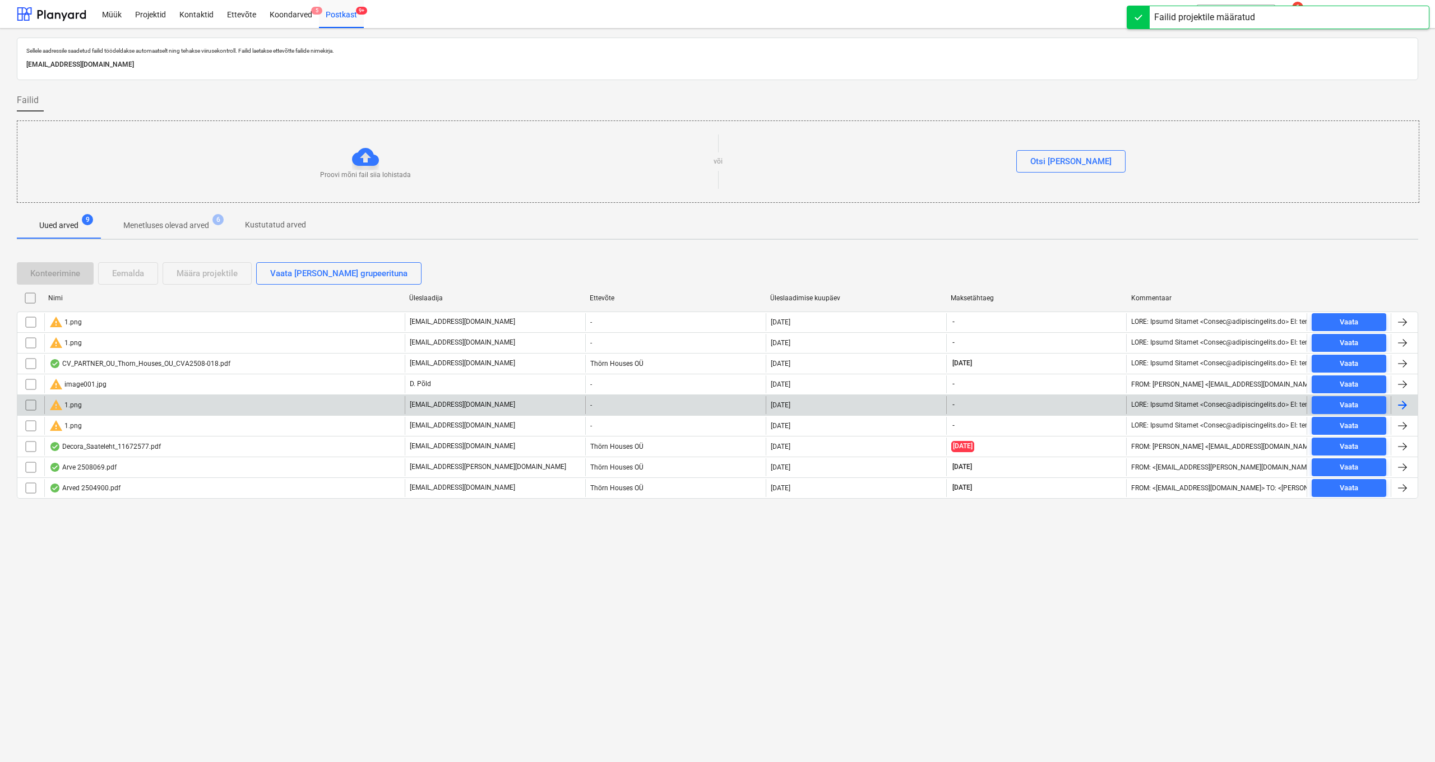
click at [83, 401] on div "warning 1.png" at bounding box center [224, 405] width 360 height 18
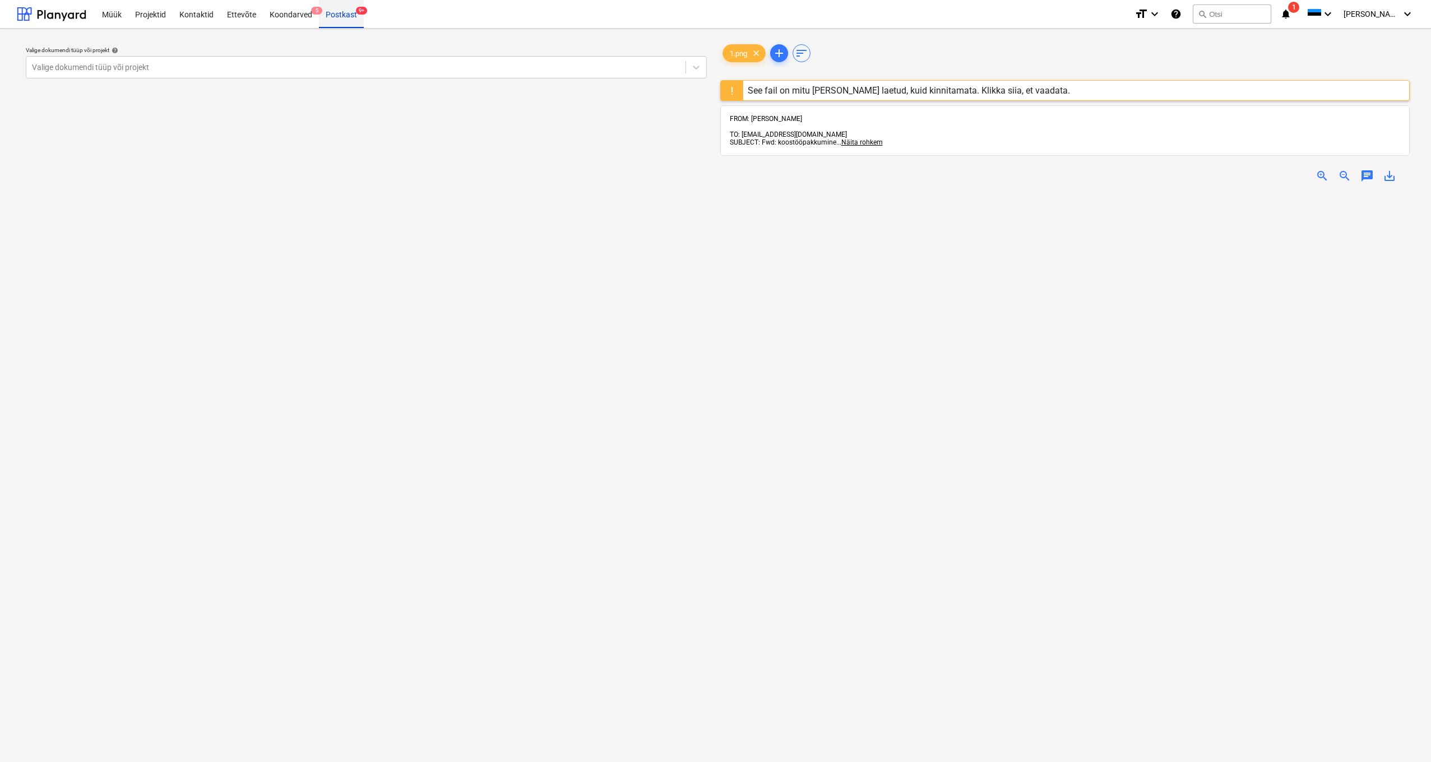
click at [337, 13] on div "Postkast 9+" at bounding box center [341, 13] width 45 height 29
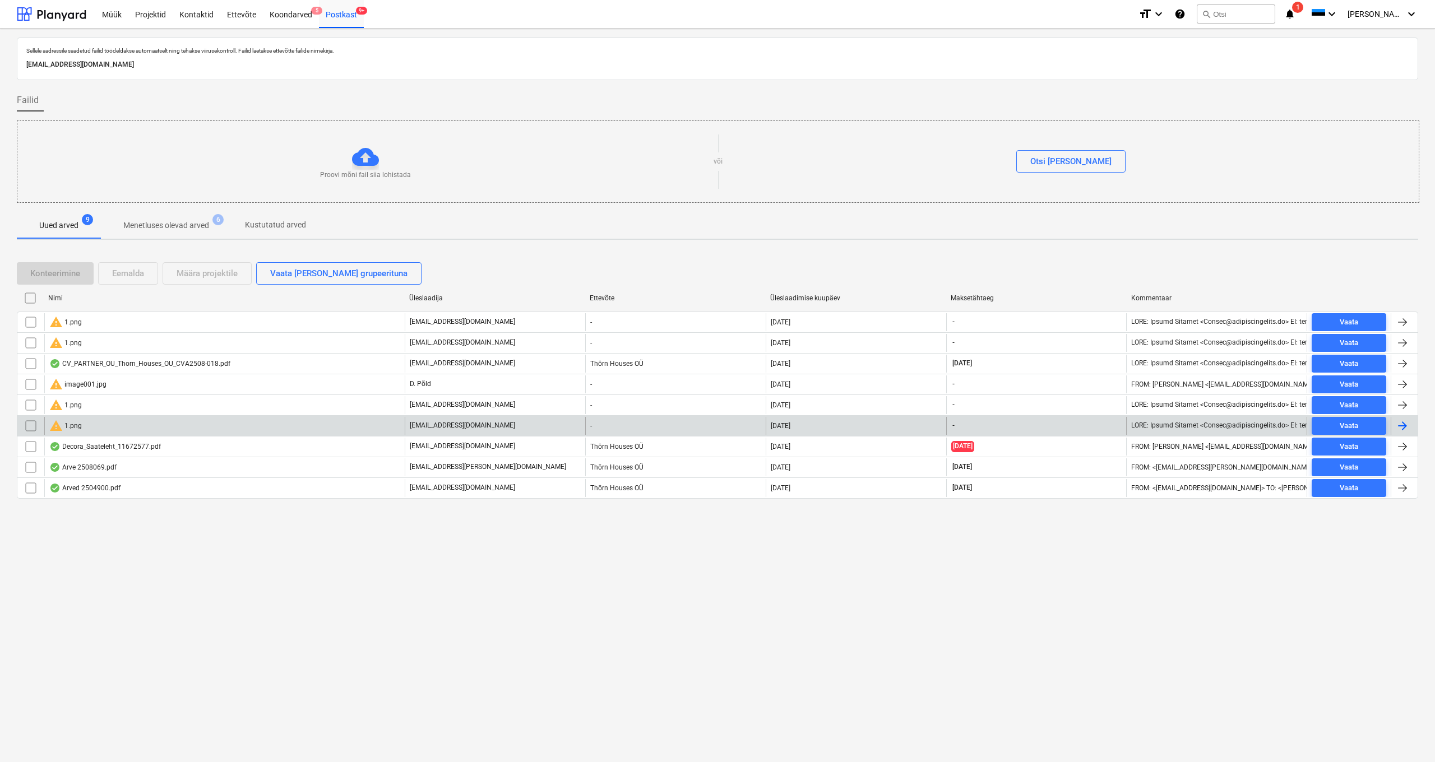
click at [72, 422] on div "warning 1.png" at bounding box center [65, 425] width 33 height 13
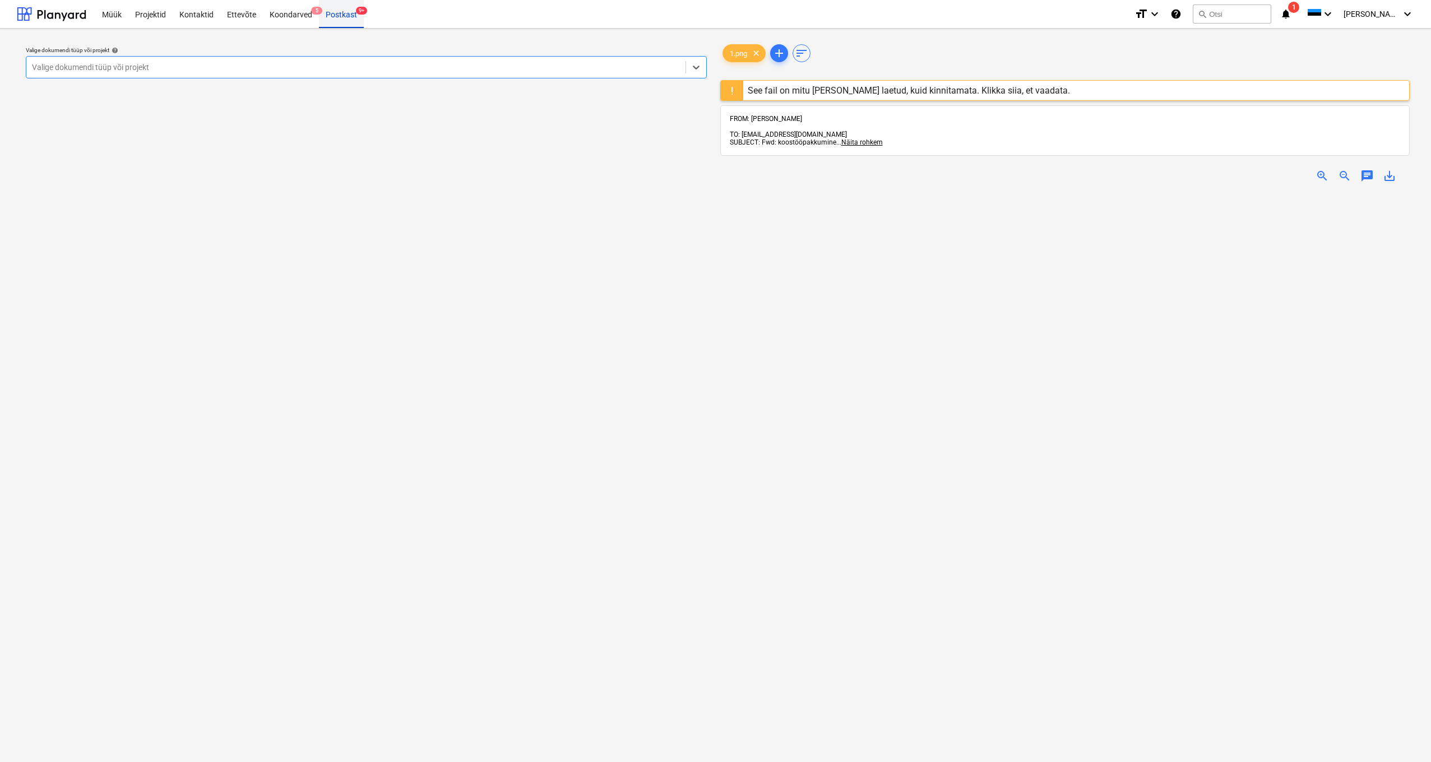
click at [334, 18] on div "Postkast 9+" at bounding box center [341, 13] width 45 height 29
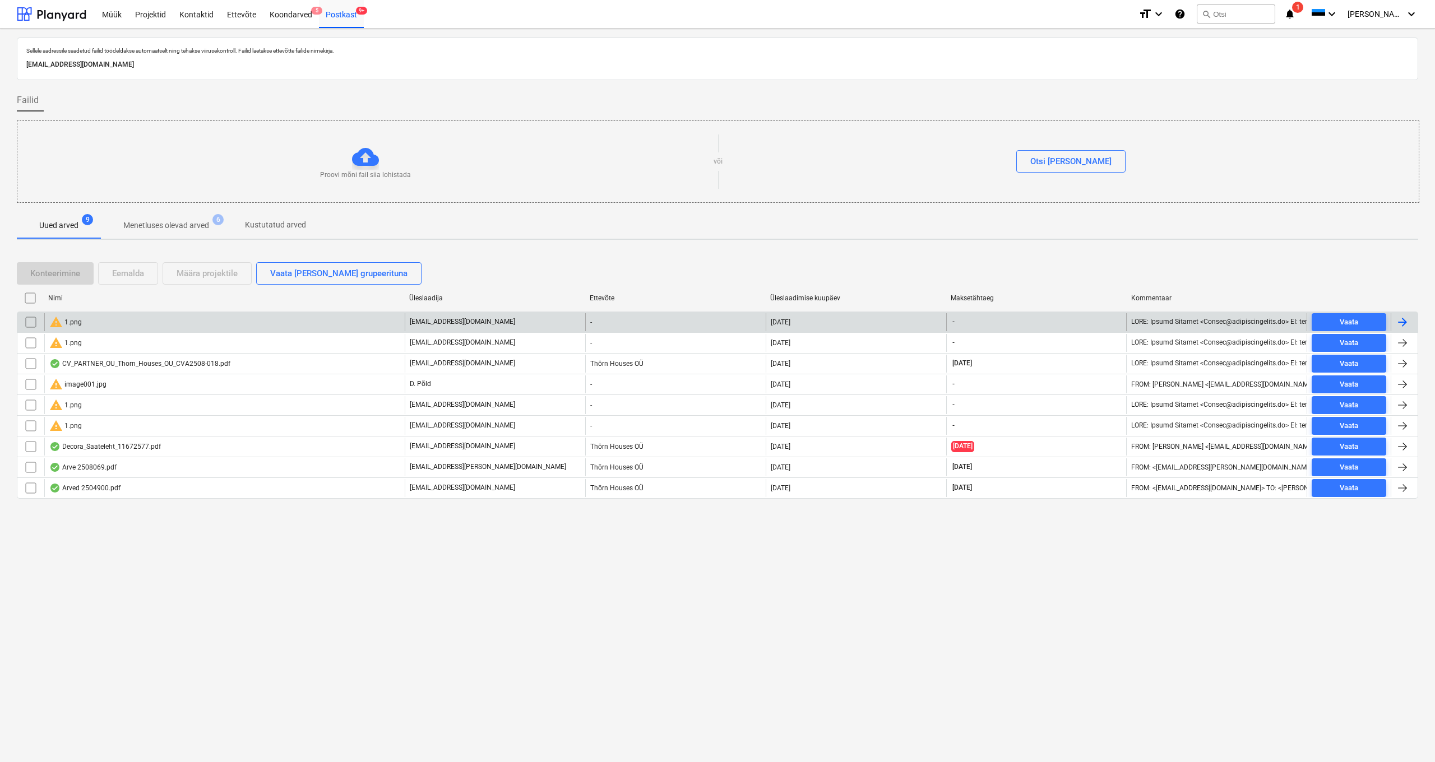
click at [75, 324] on div "warning 1.png" at bounding box center [65, 322] width 33 height 13
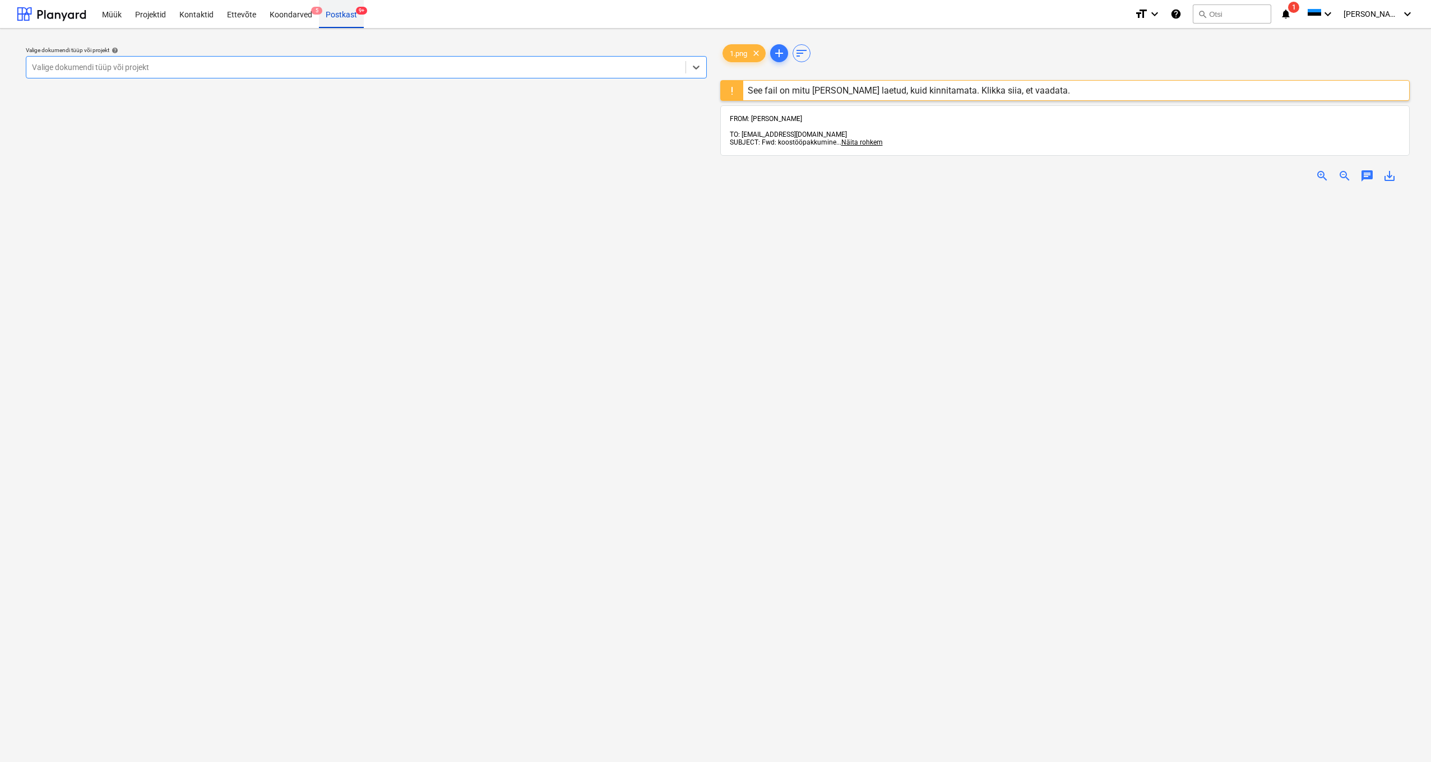
click at [336, 19] on div "Postkast 9+" at bounding box center [341, 13] width 45 height 29
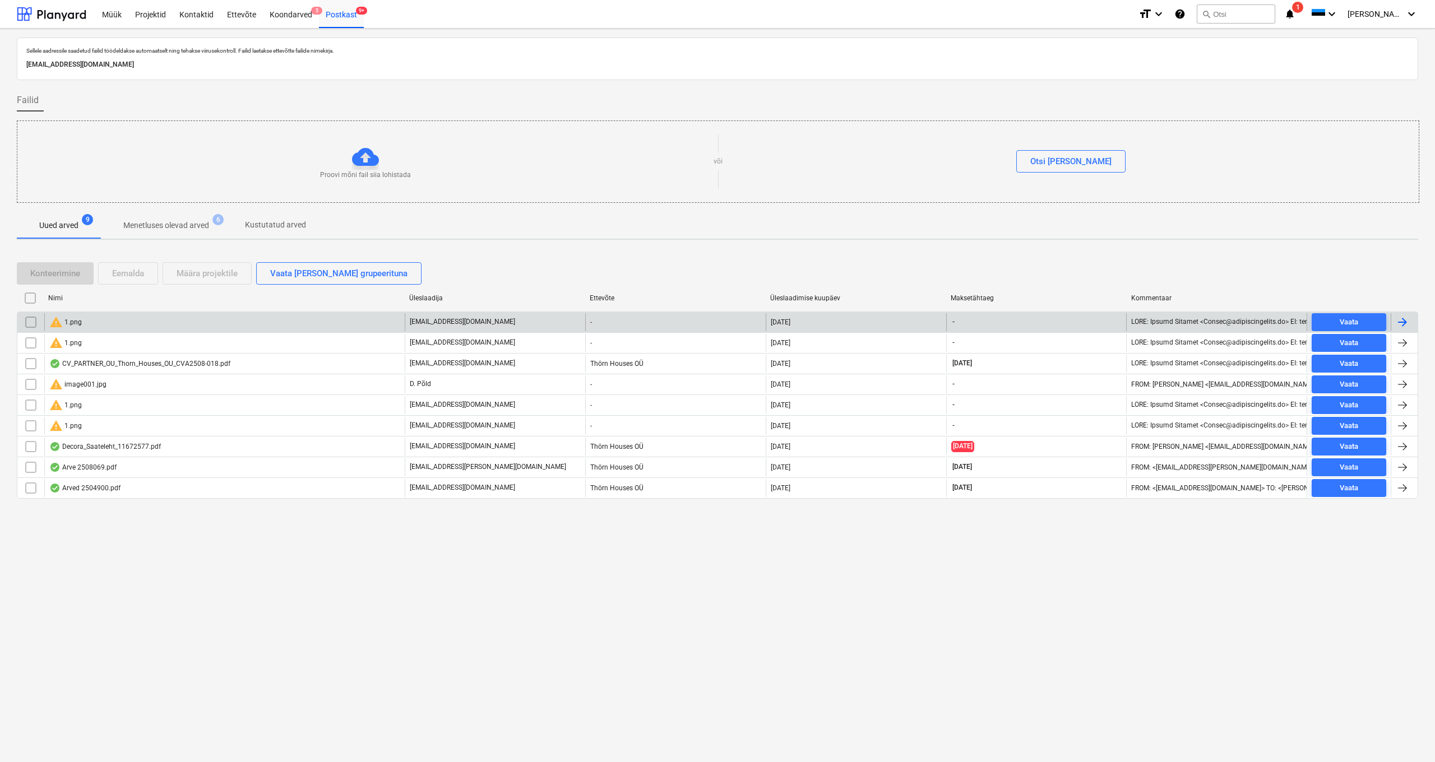
click at [76, 343] on div "warning 1.png" at bounding box center [65, 342] width 33 height 13
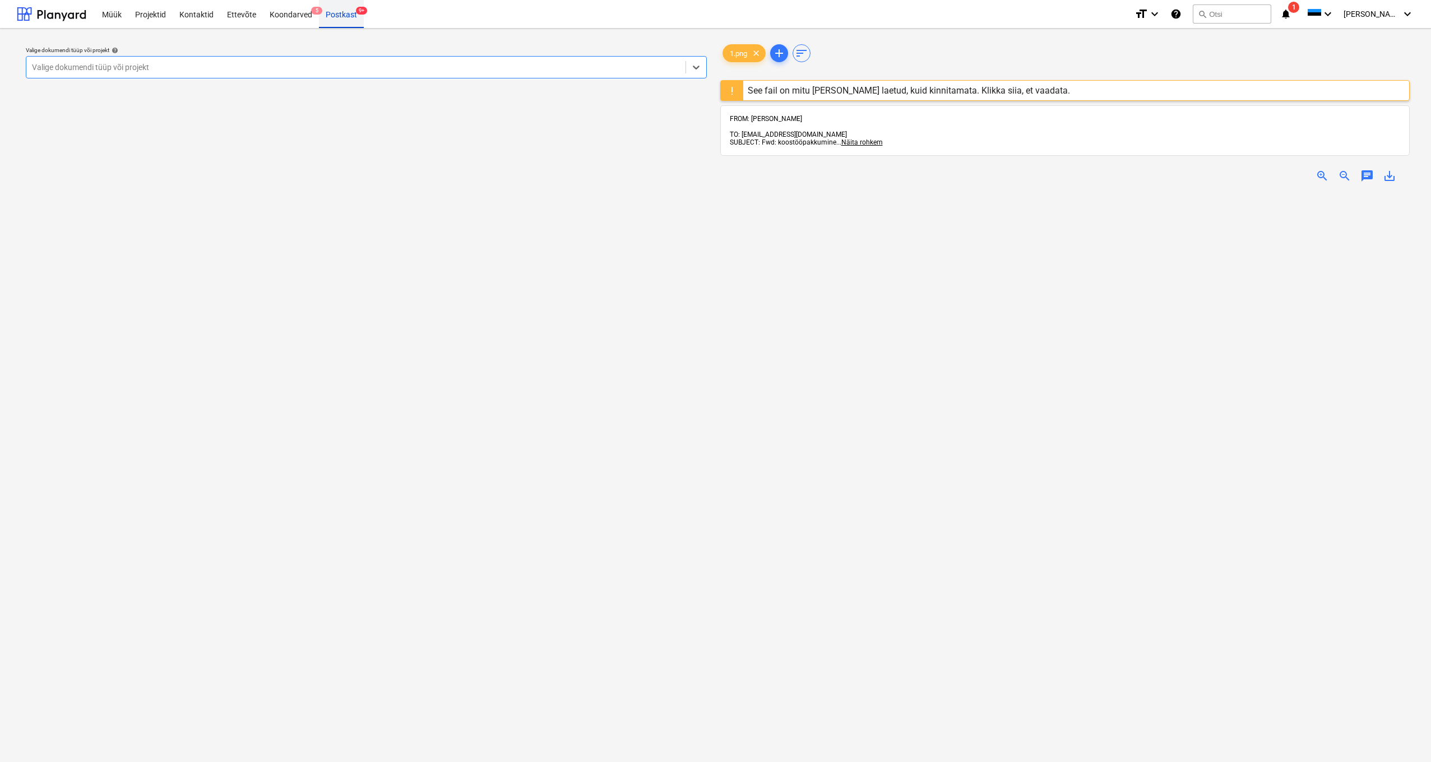
click at [340, 16] on div "Postkast 9+" at bounding box center [341, 13] width 45 height 29
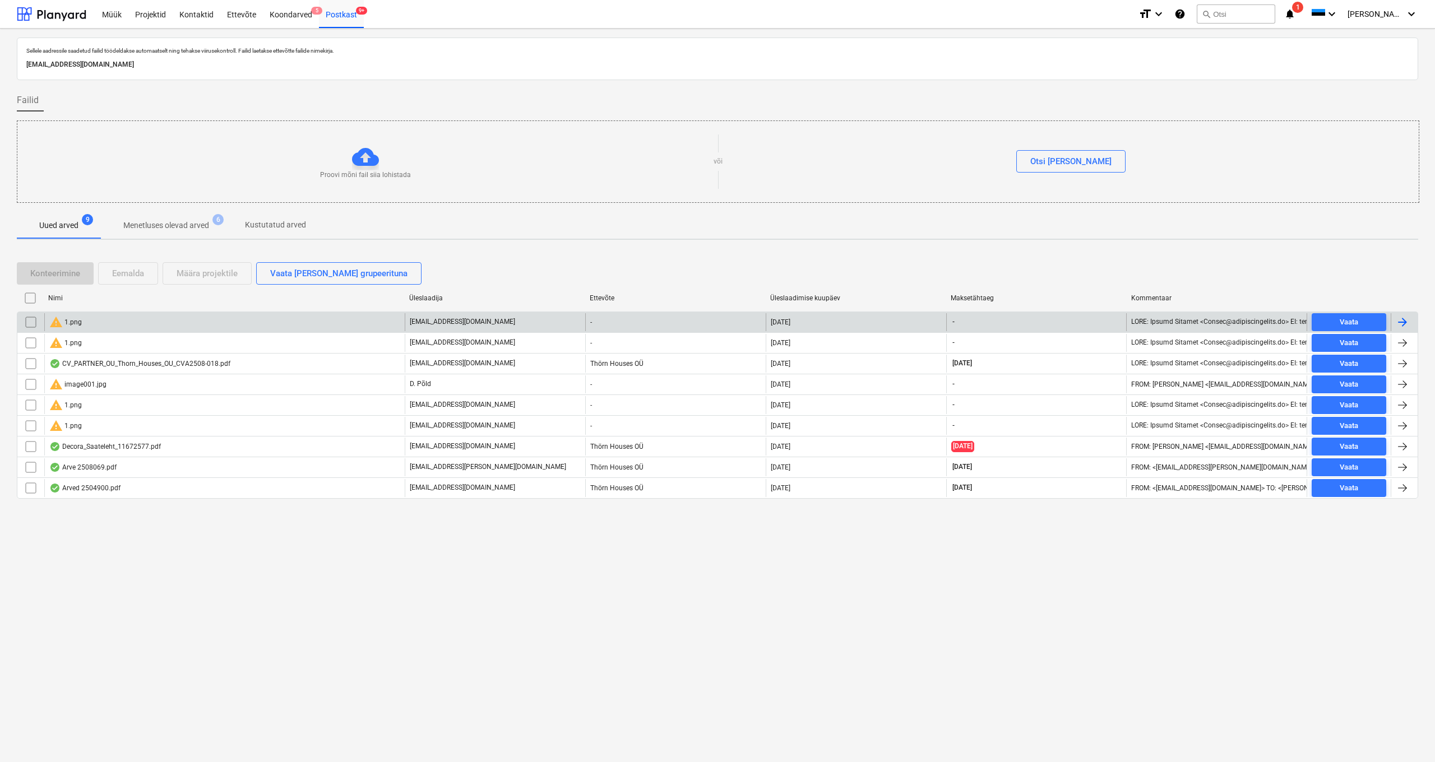
click at [36, 322] on input "checkbox" at bounding box center [31, 322] width 18 height 18
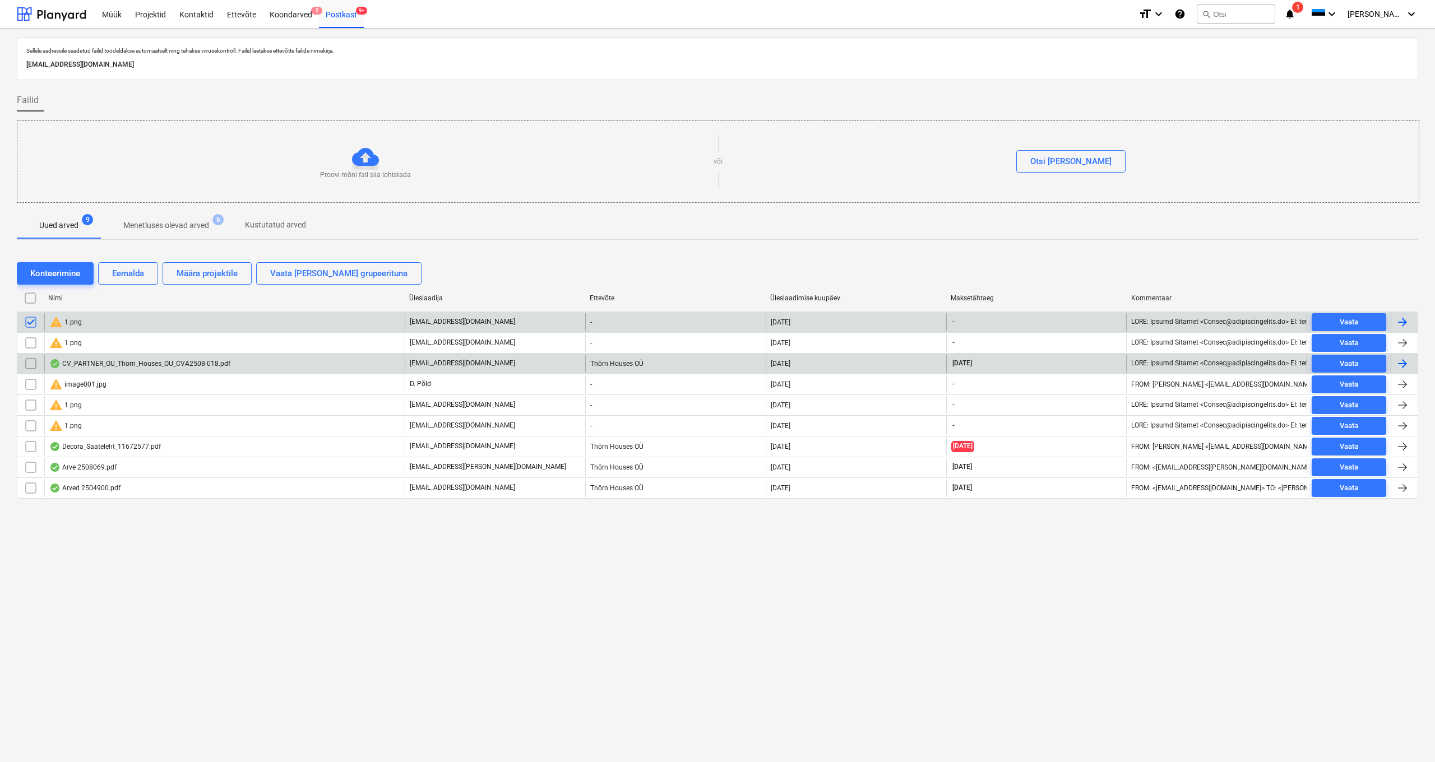
click at [35, 344] on input "checkbox" at bounding box center [31, 343] width 18 height 18
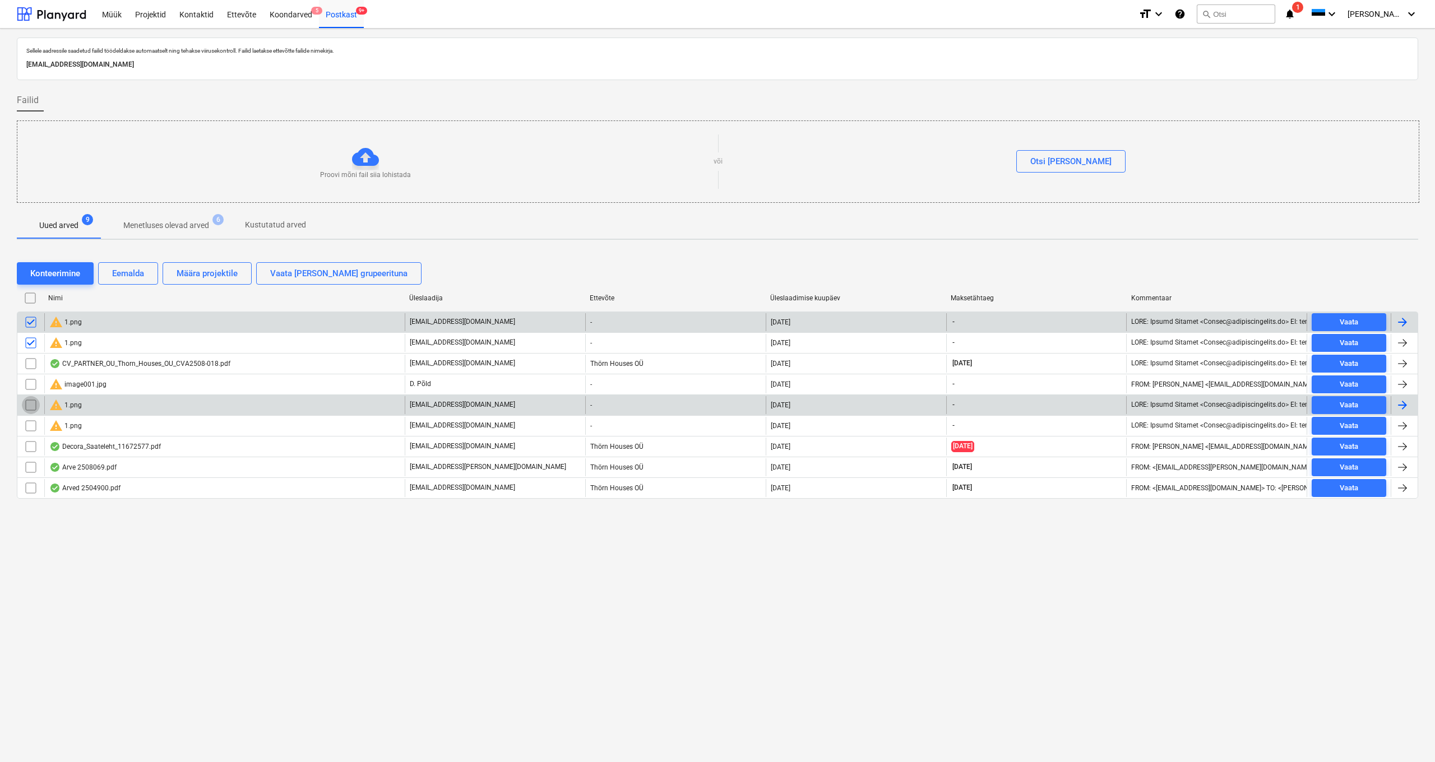
click at [31, 402] on input "checkbox" at bounding box center [31, 405] width 18 height 18
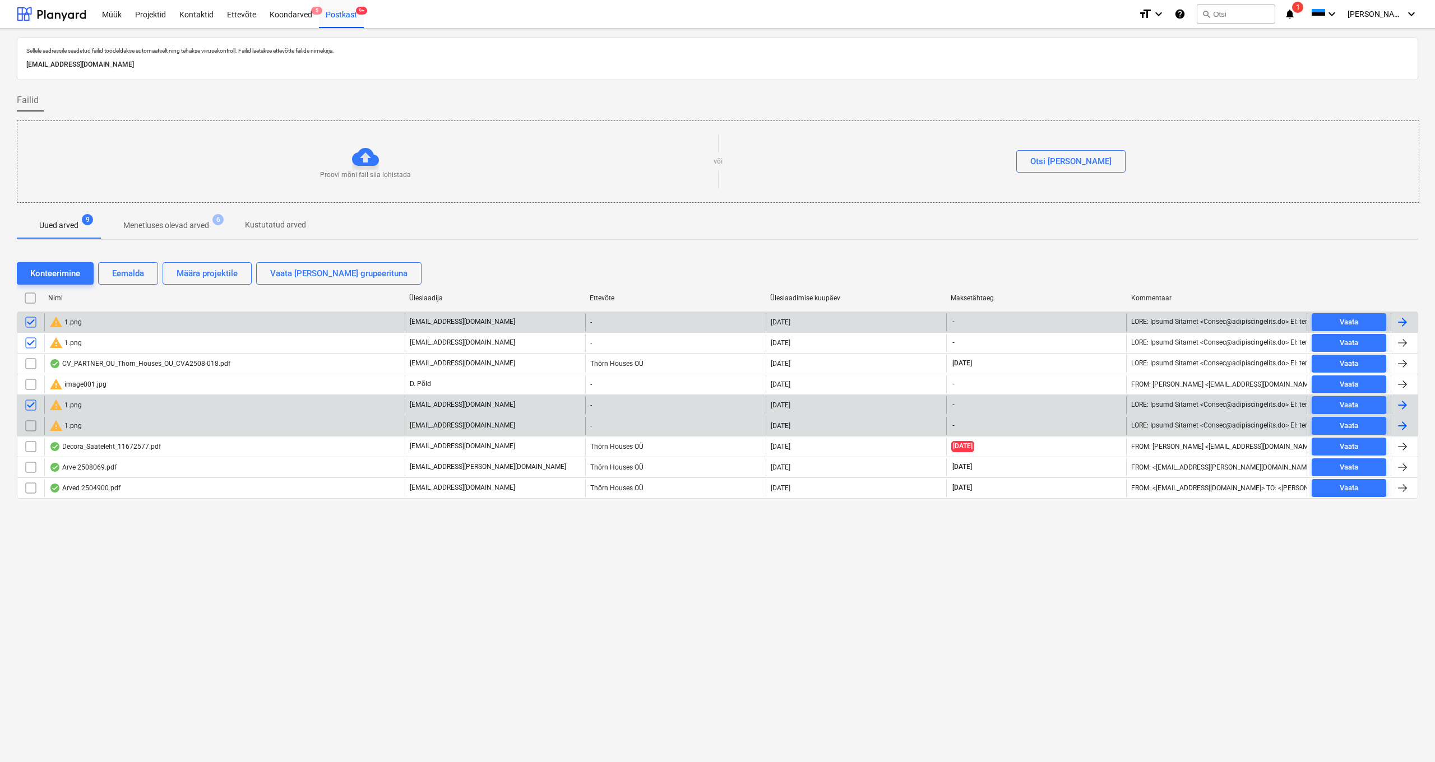
click at [29, 426] on input "checkbox" at bounding box center [31, 426] width 18 height 18
click at [128, 271] on div "Eemalda" at bounding box center [128, 273] width 32 height 15
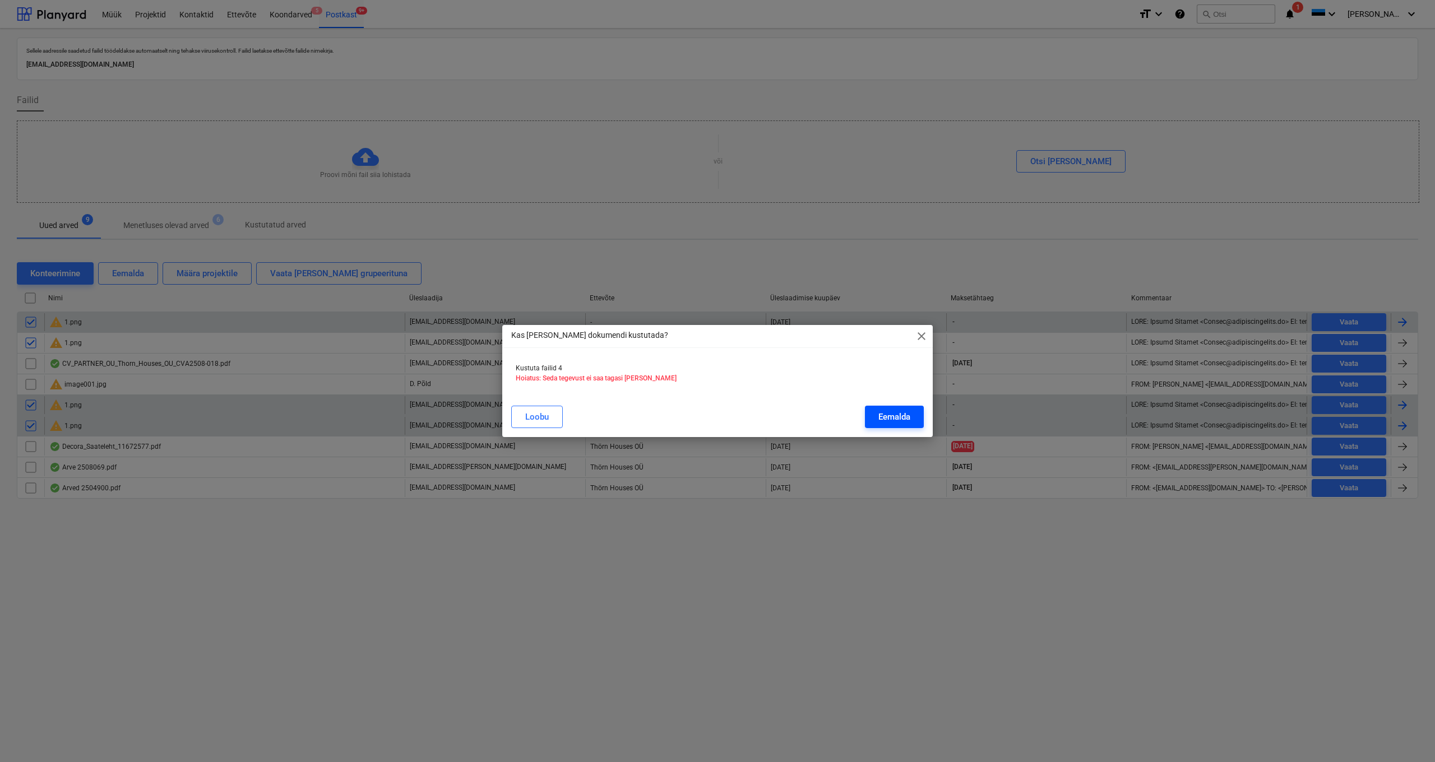
click at [887, 416] on div "Eemalda" at bounding box center [894, 417] width 32 height 15
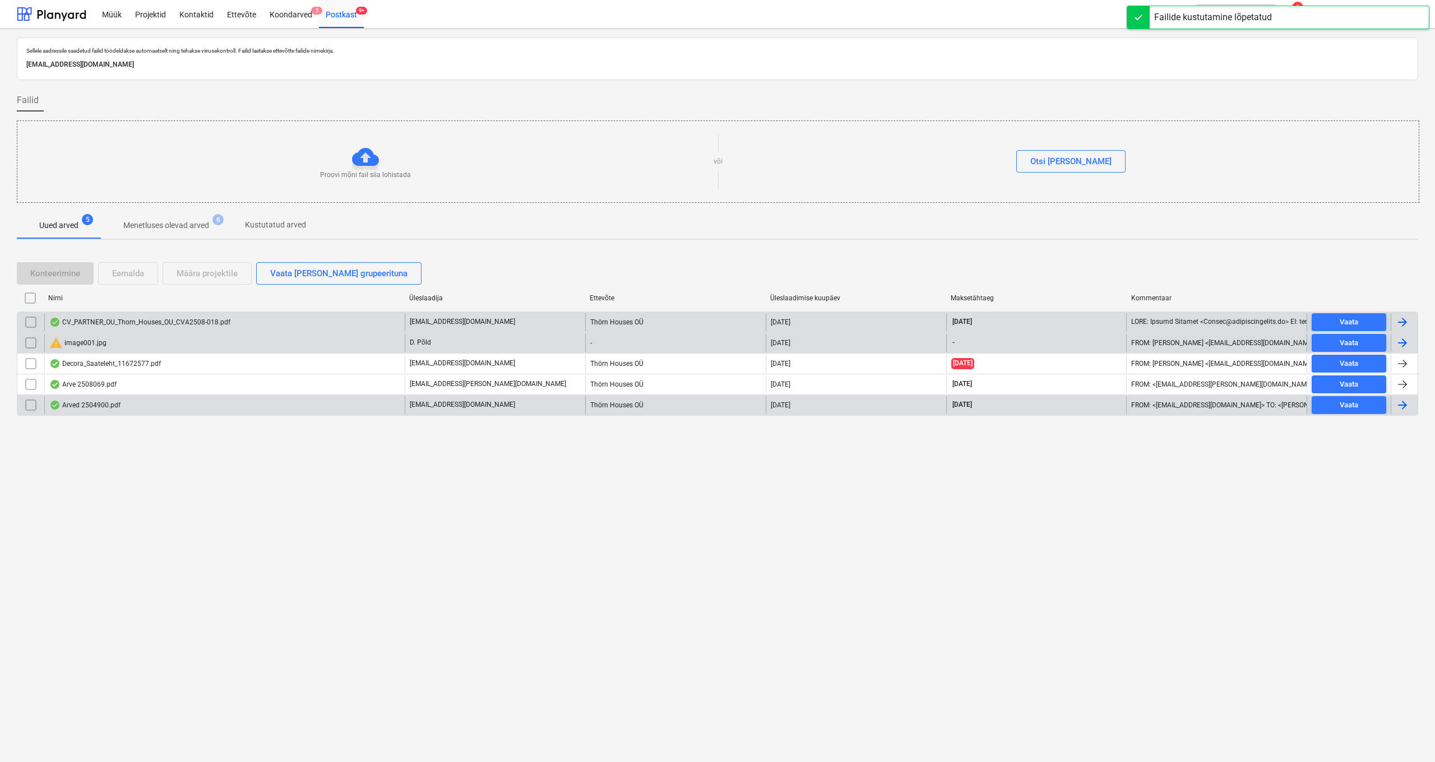
click at [78, 341] on div "warning image001.jpg" at bounding box center [77, 342] width 57 height 13
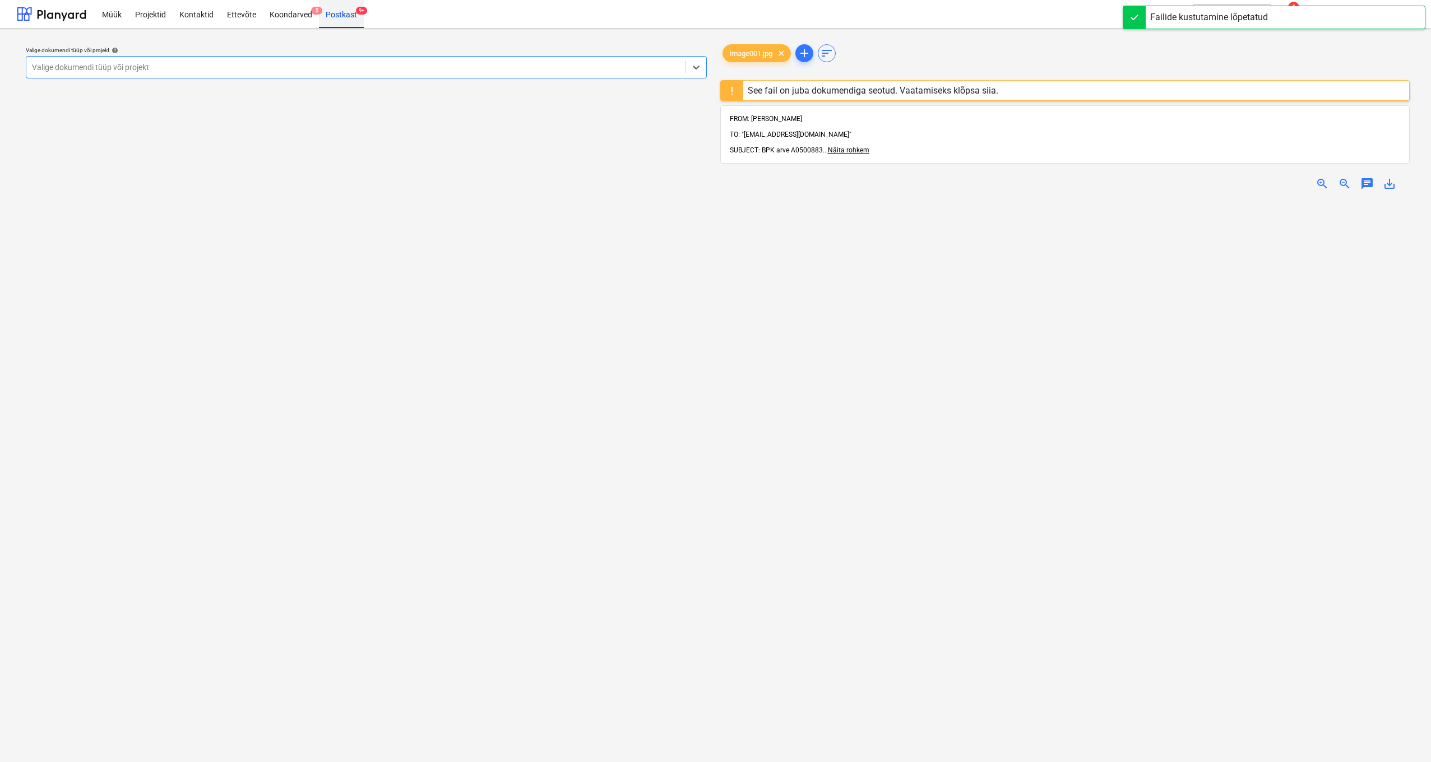
click at [333, 16] on div "Postkast 9+" at bounding box center [341, 13] width 45 height 29
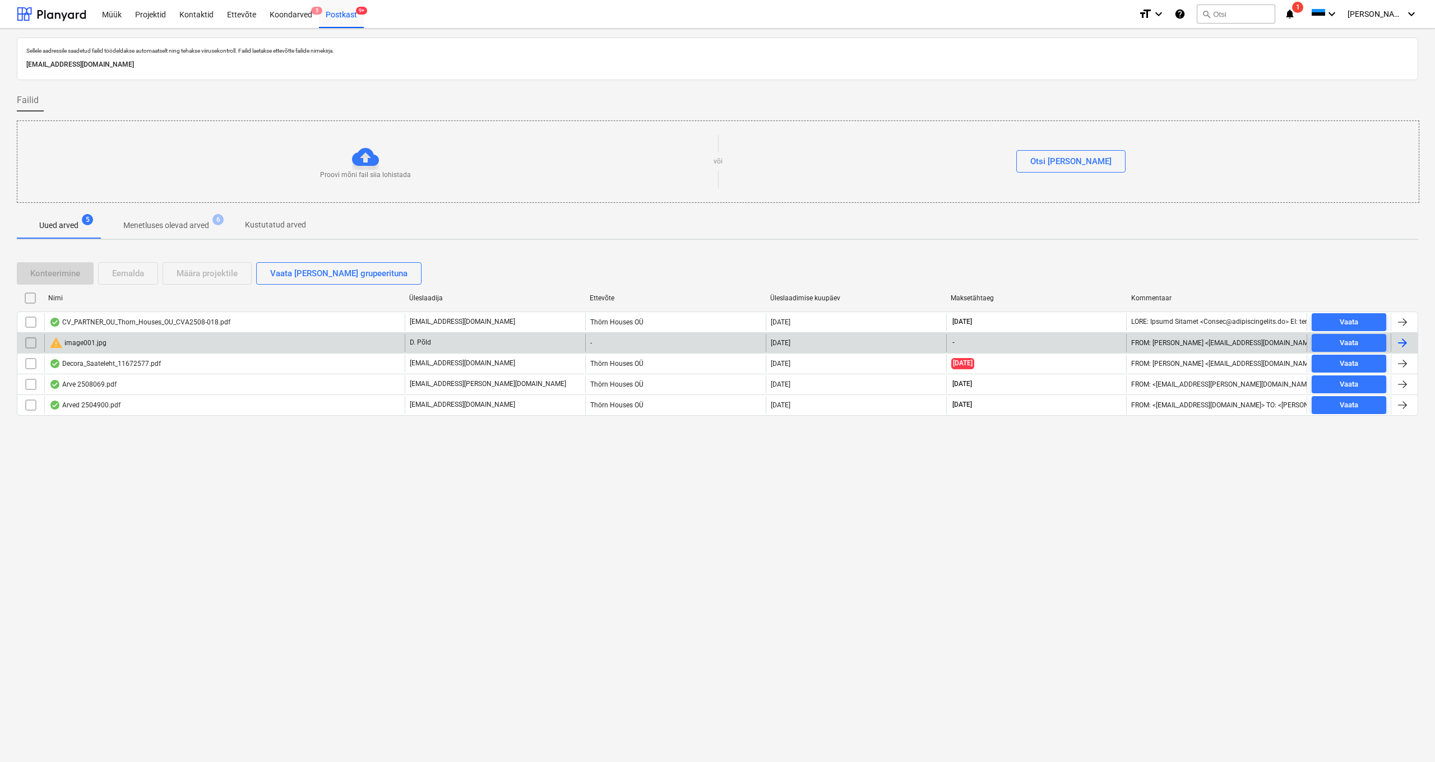
click at [31, 342] on input "checkbox" at bounding box center [31, 343] width 18 height 18
click at [136, 273] on div "Eemalda" at bounding box center [128, 273] width 32 height 15
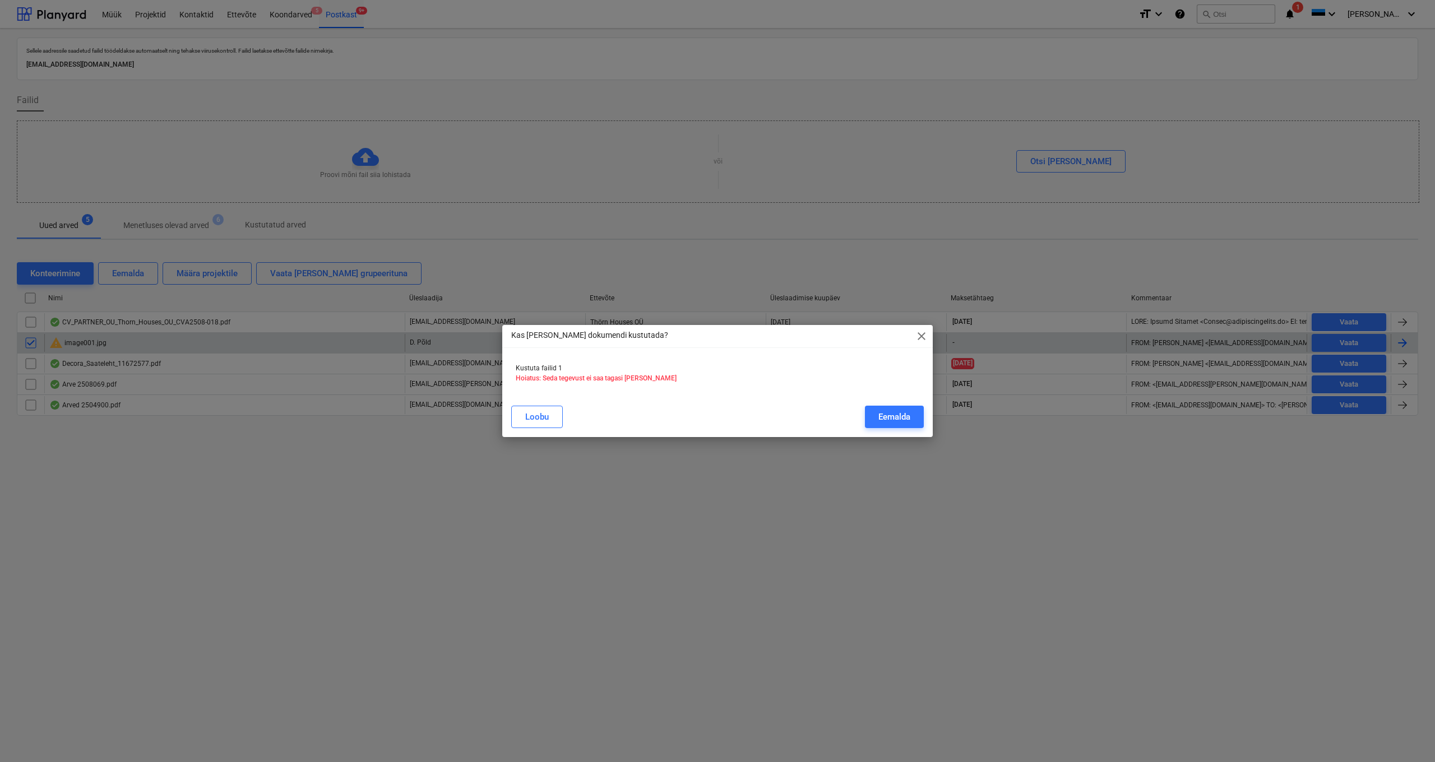
click at [885, 415] on div "Eemalda" at bounding box center [894, 417] width 32 height 15
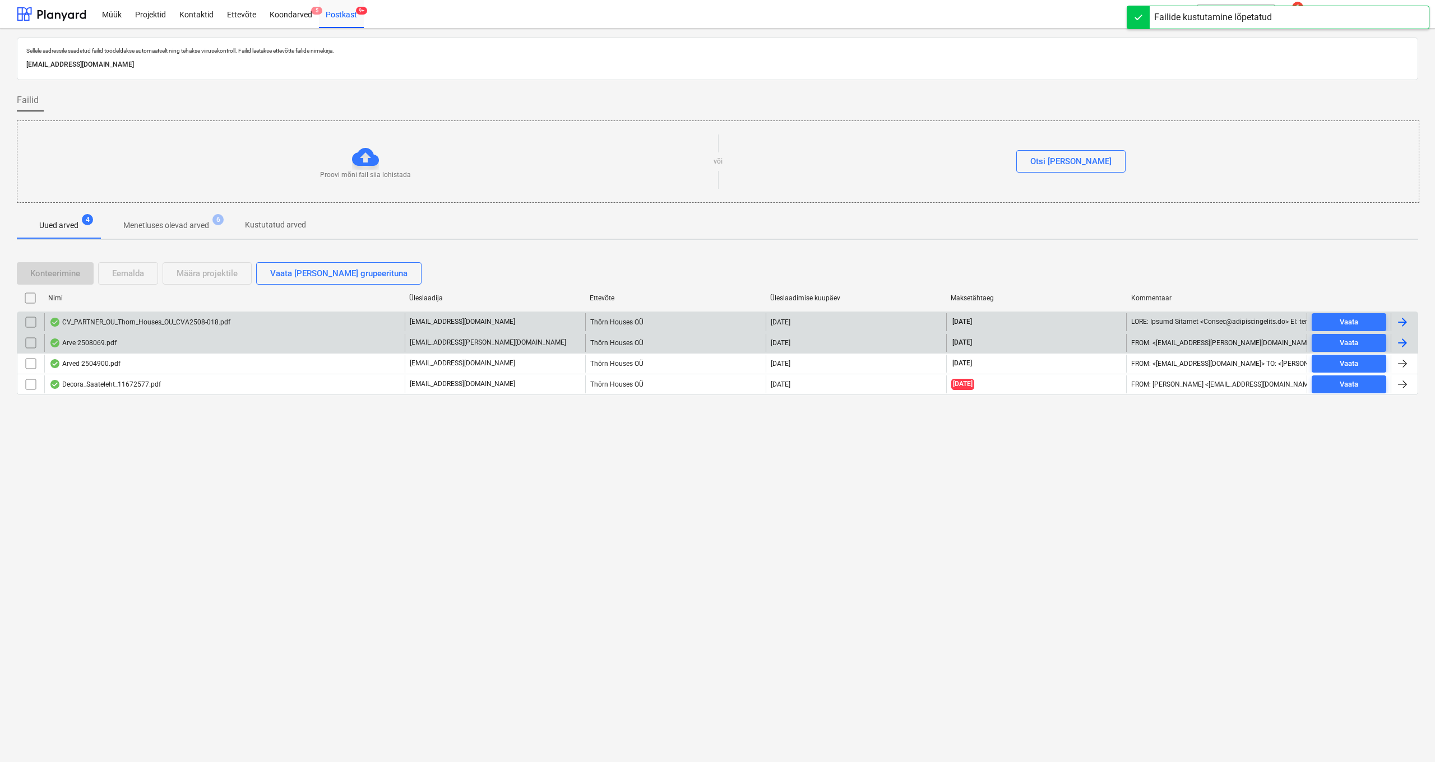
click at [96, 321] on div "CV_PARTNER_OU_Thorn_Houses_OU_CVA2508-018.pdf" at bounding box center [139, 322] width 181 height 9
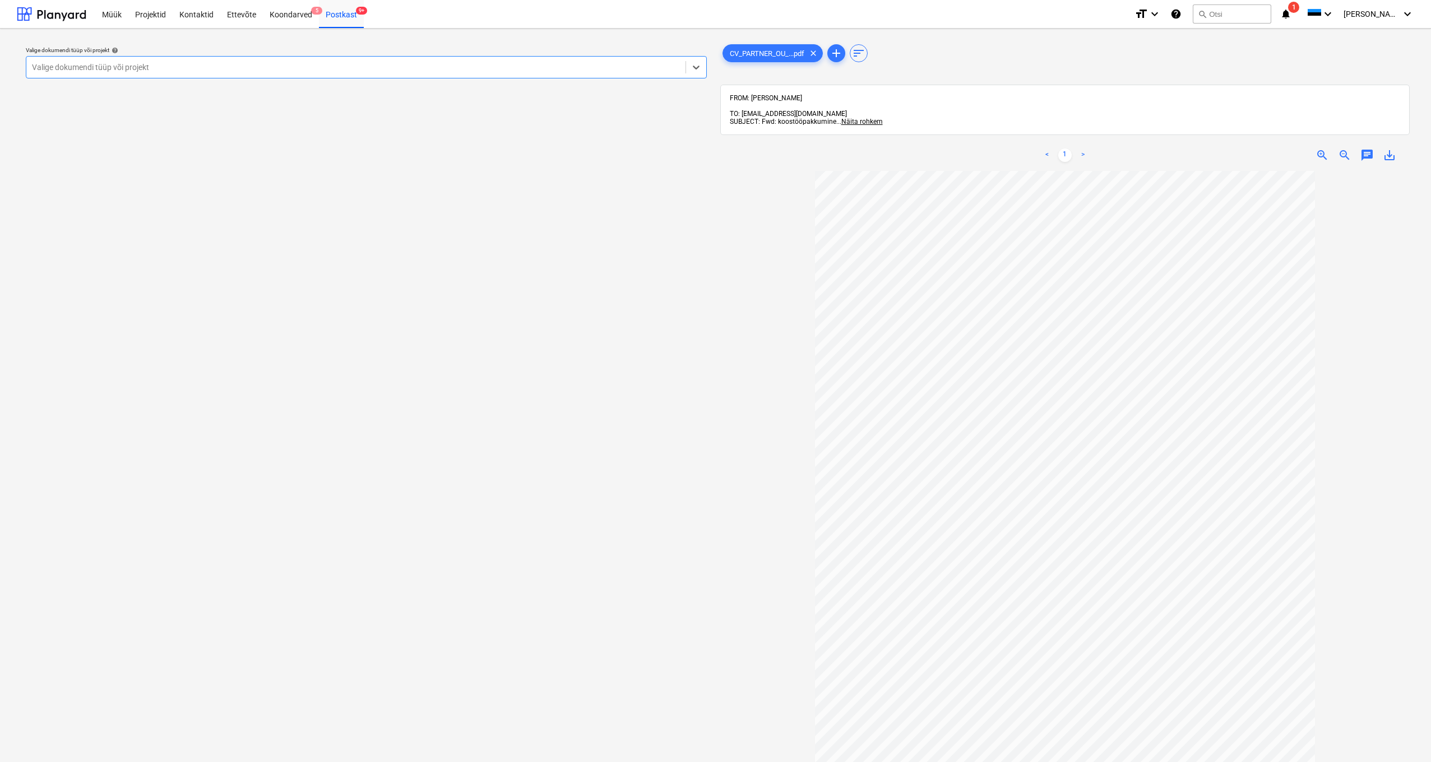
click at [105, 66] on div "Valige dokumendi tüüp või projekt" at bounding box center [356, 67] width 648 height 9
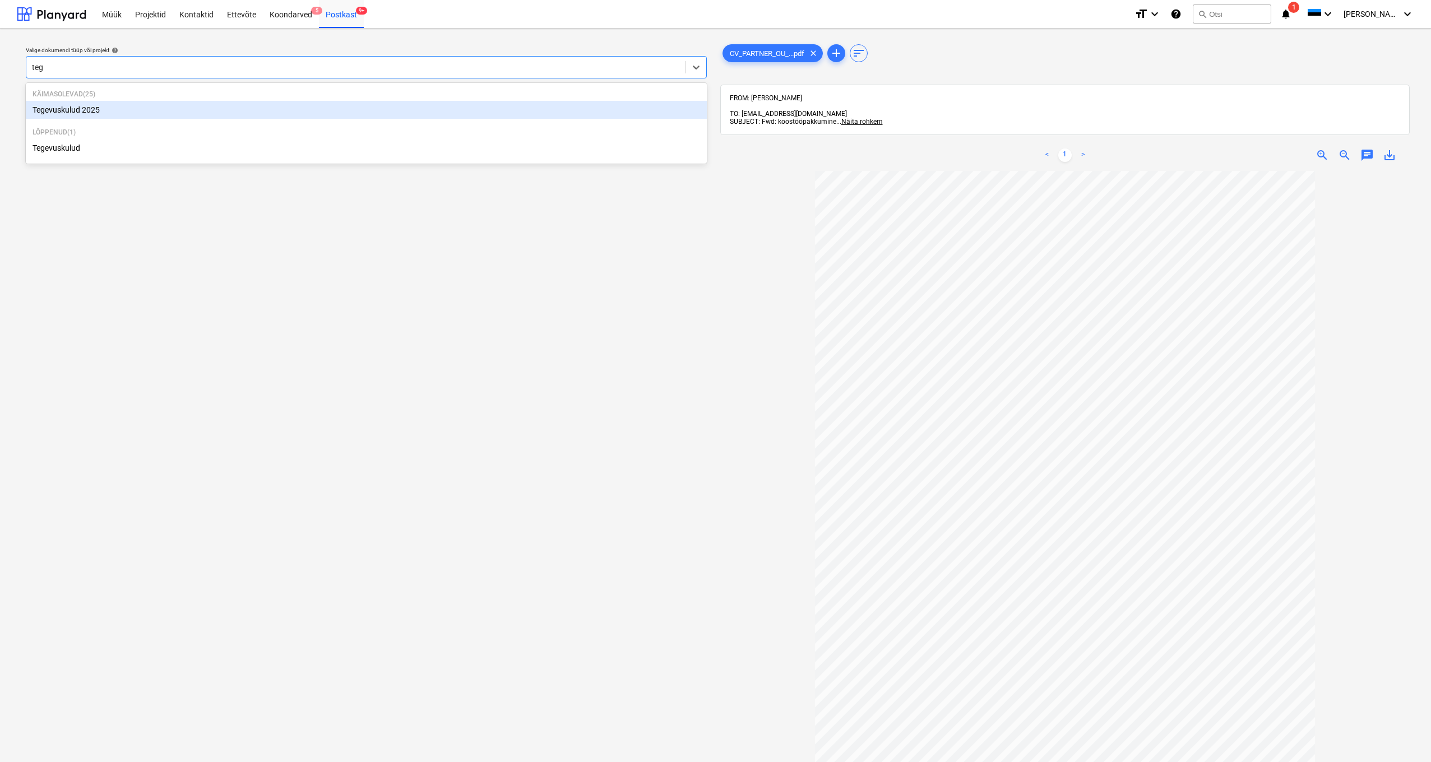
type input "tege"
click at [89, 108] on div "Tegevuskulud 2025" at bounding box center [366, 110] width 681 height 18
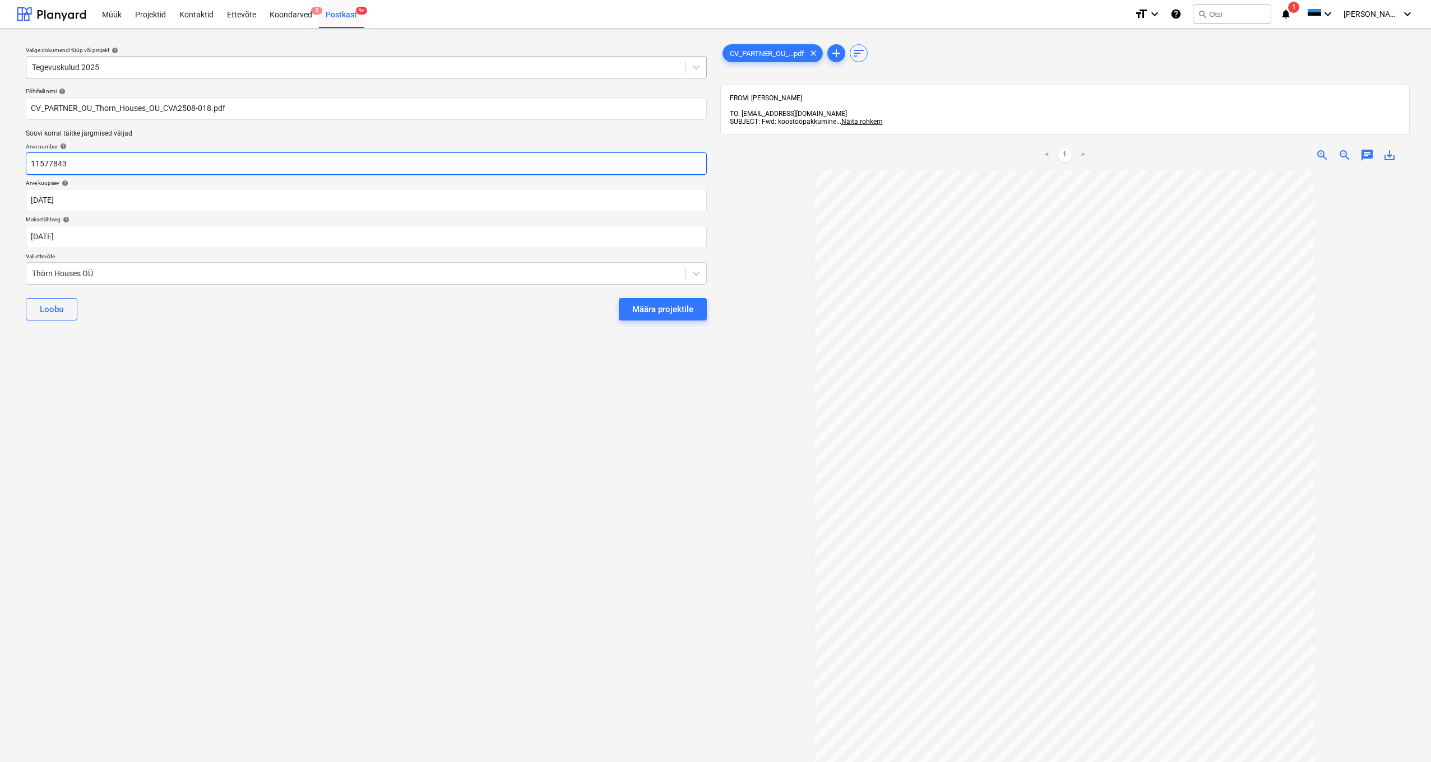
click at [92, 158] on input "11577843" at bounding box center [366, 163] width 681 height 22
click at [91, 160] on input "11577843" at bounding box center [366, 163] width 681 height 22
type input "1"
type input "CVA2508-018"
click at [27, 274] on div "Thörn Houses OÜ" at bounding box center [355, 274] width 659 height 16
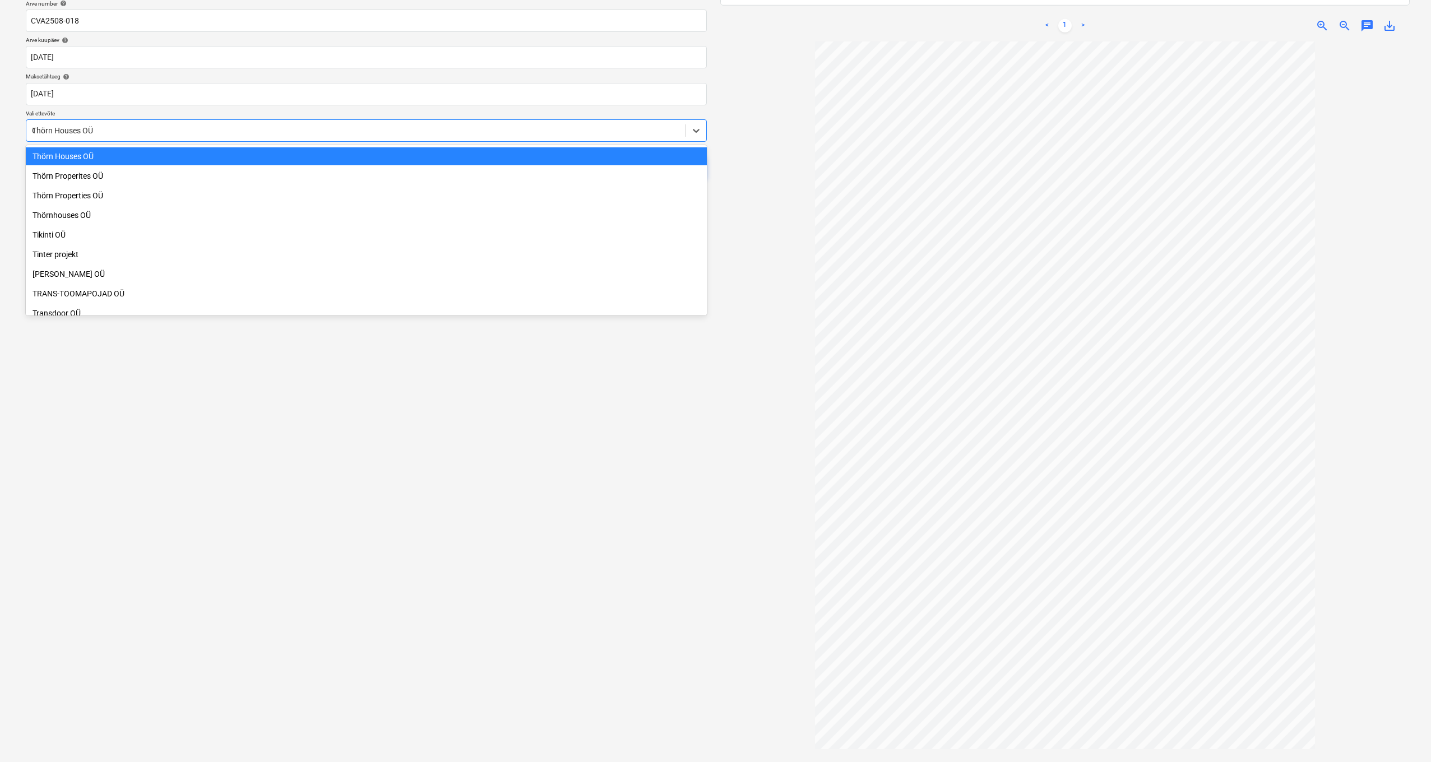
scroll to position [891, 0]
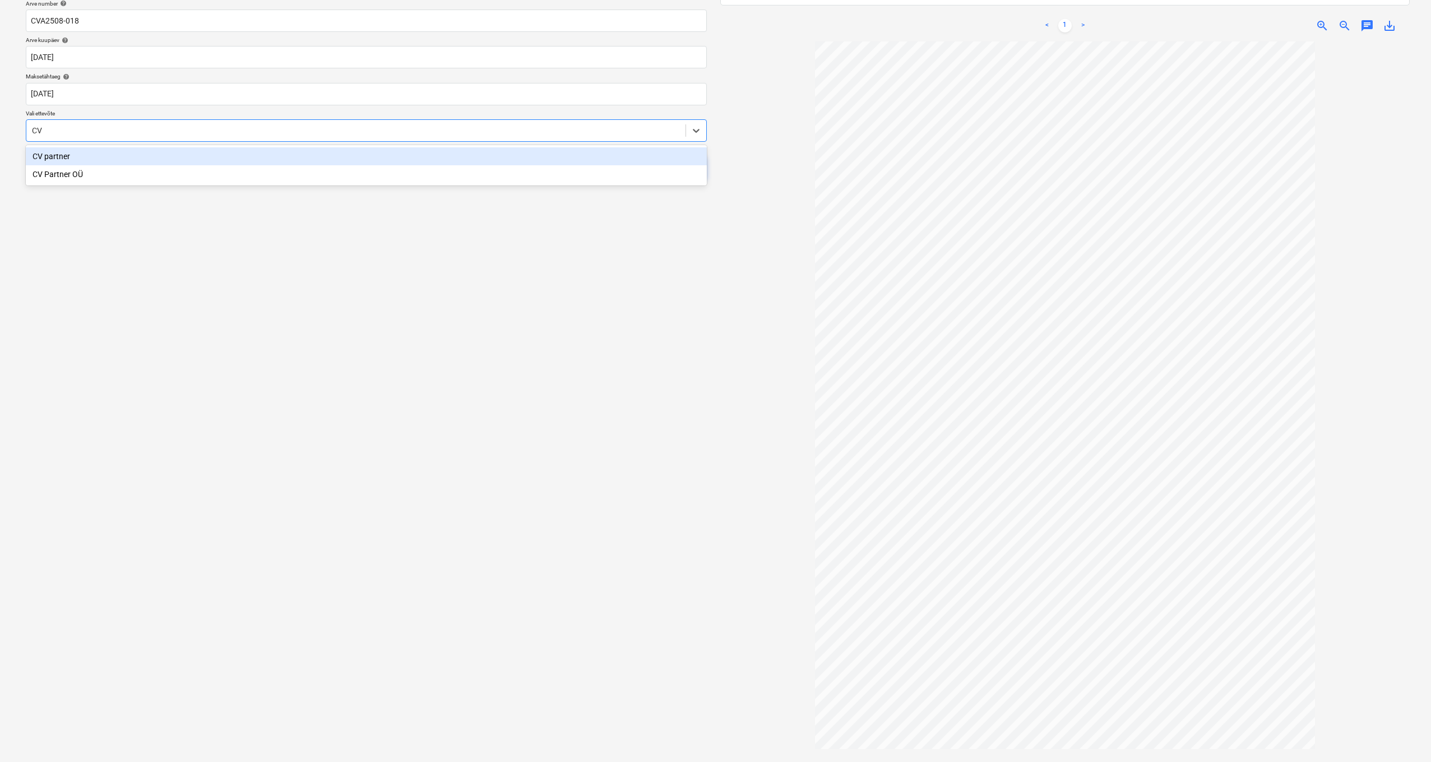
type input "CV"
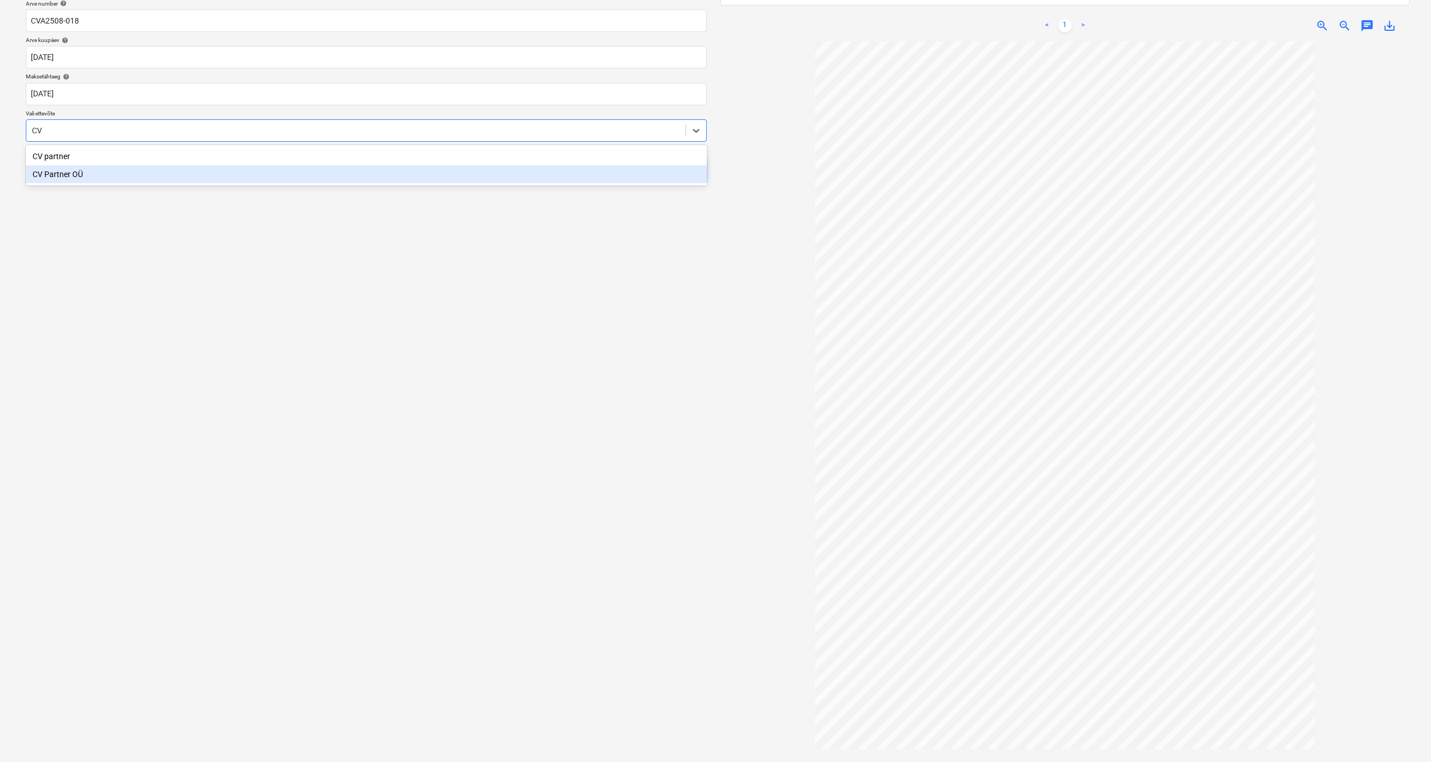
click at [71, 177] on div "CV Partner OÜ" at bounding box center [366, 174] width 681 height 18
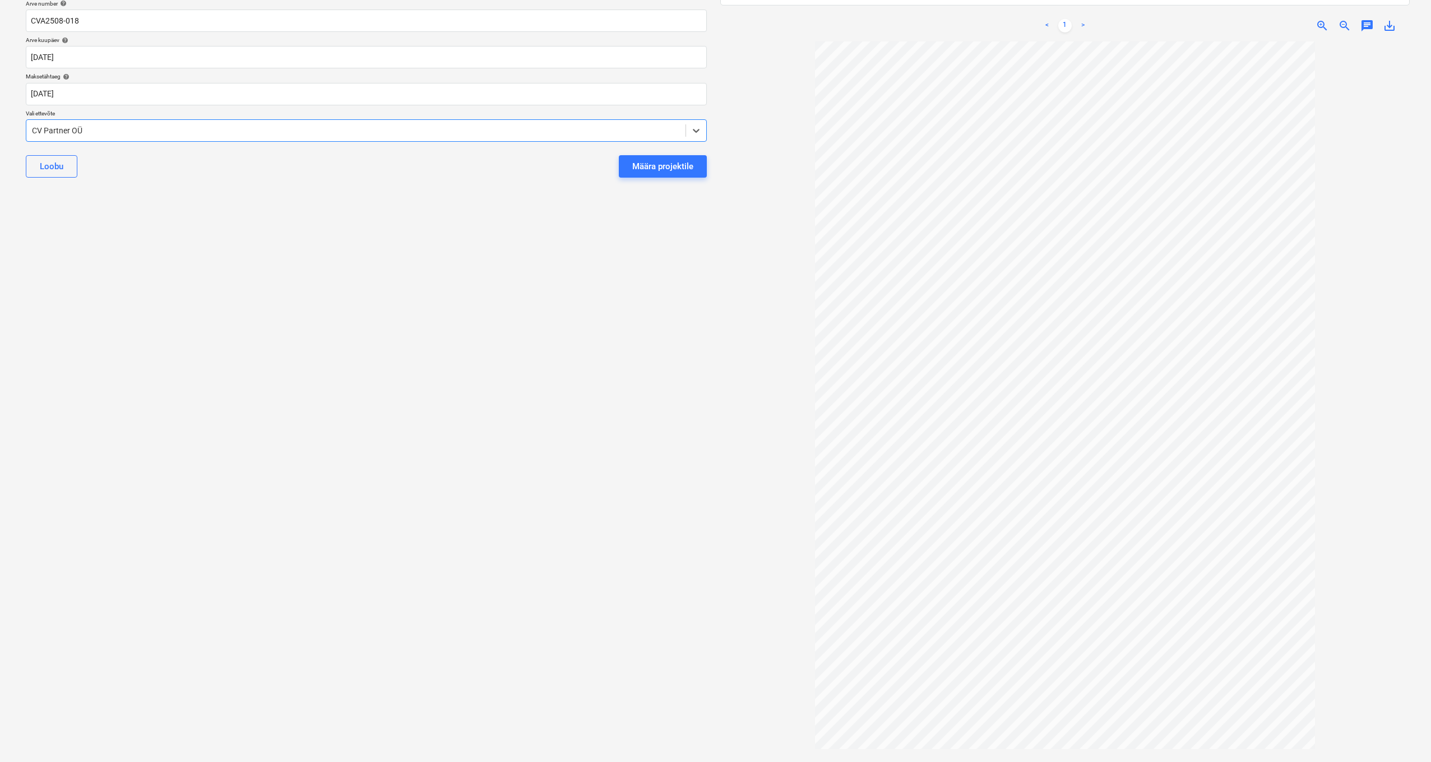
scroll to position [0, 0]
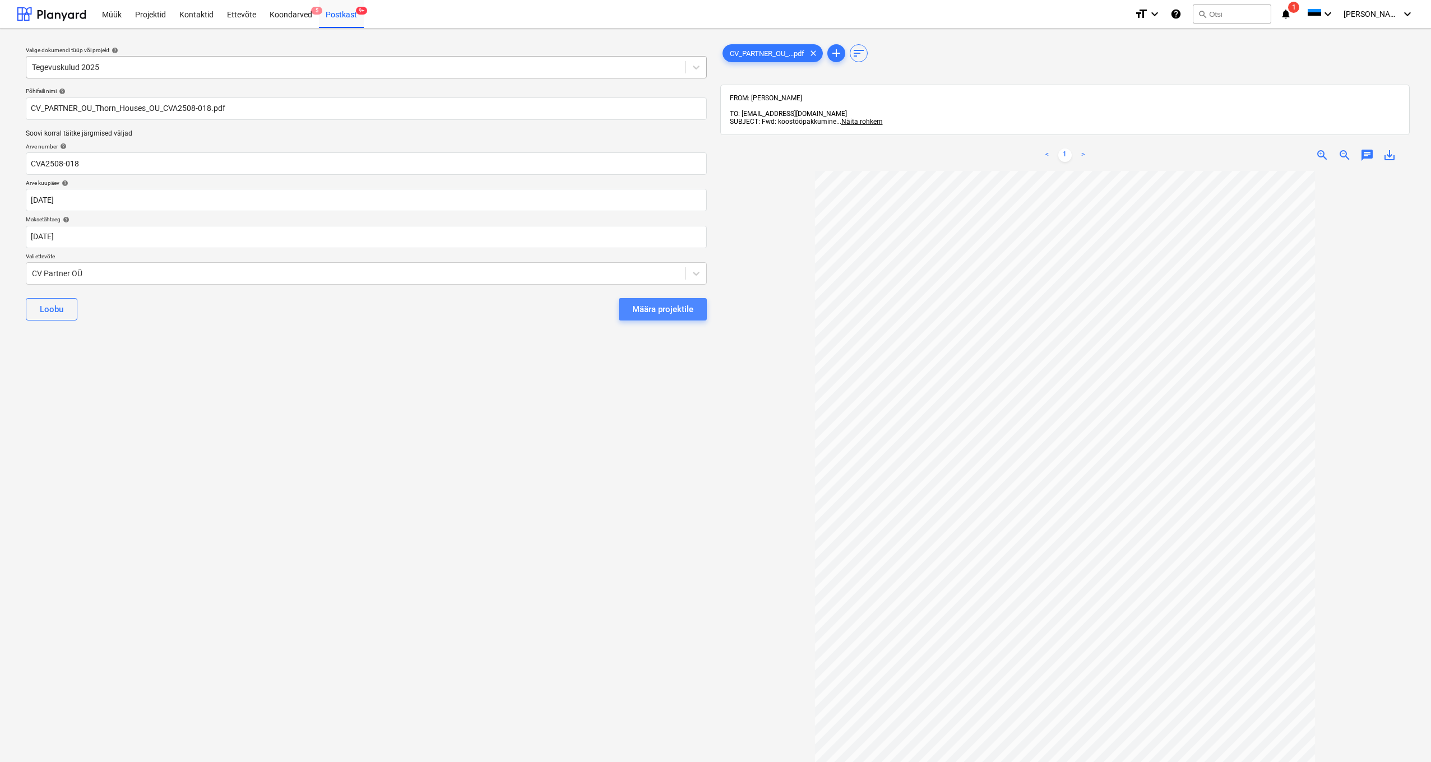
click at [649, 312] on div "Määra projektile" at bounding box center [662, 309] width 61 height 15
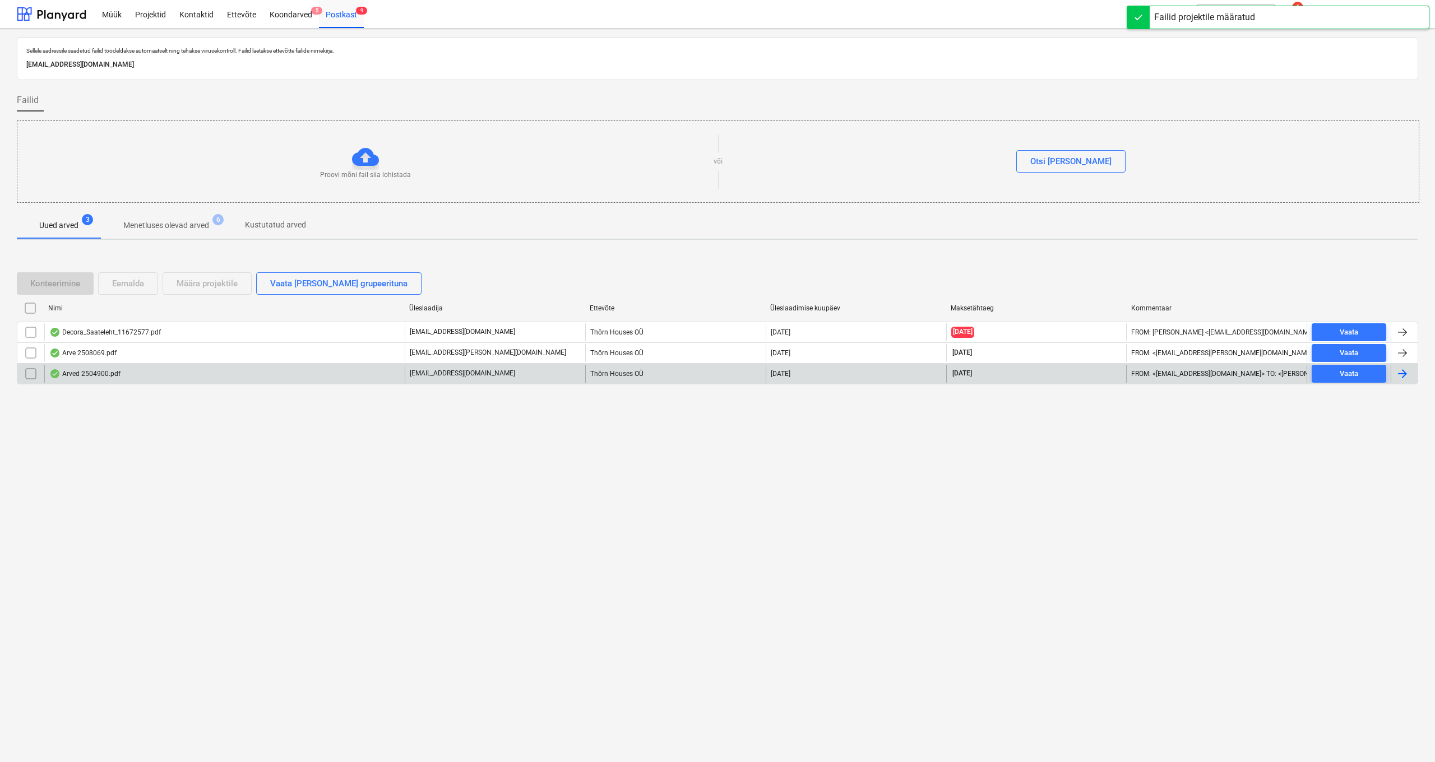
click at [88, 373] on div "Arved 2504900.pdf" at bounding box center [84, 373] width 71 height 9
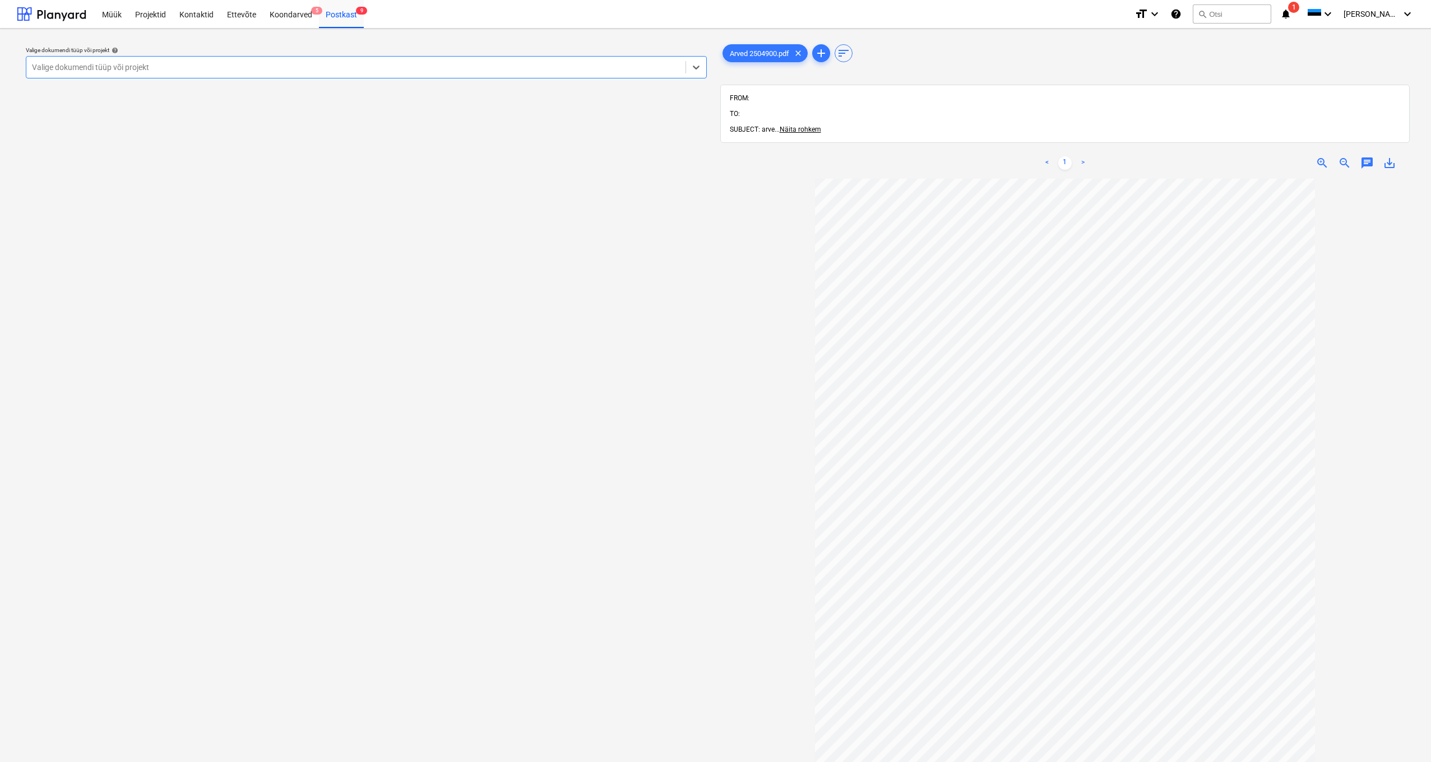
click at [40, 65] on div "Valige dokumendi tüüp või projekt" at bounding box center [356, 67] width 648 height 9
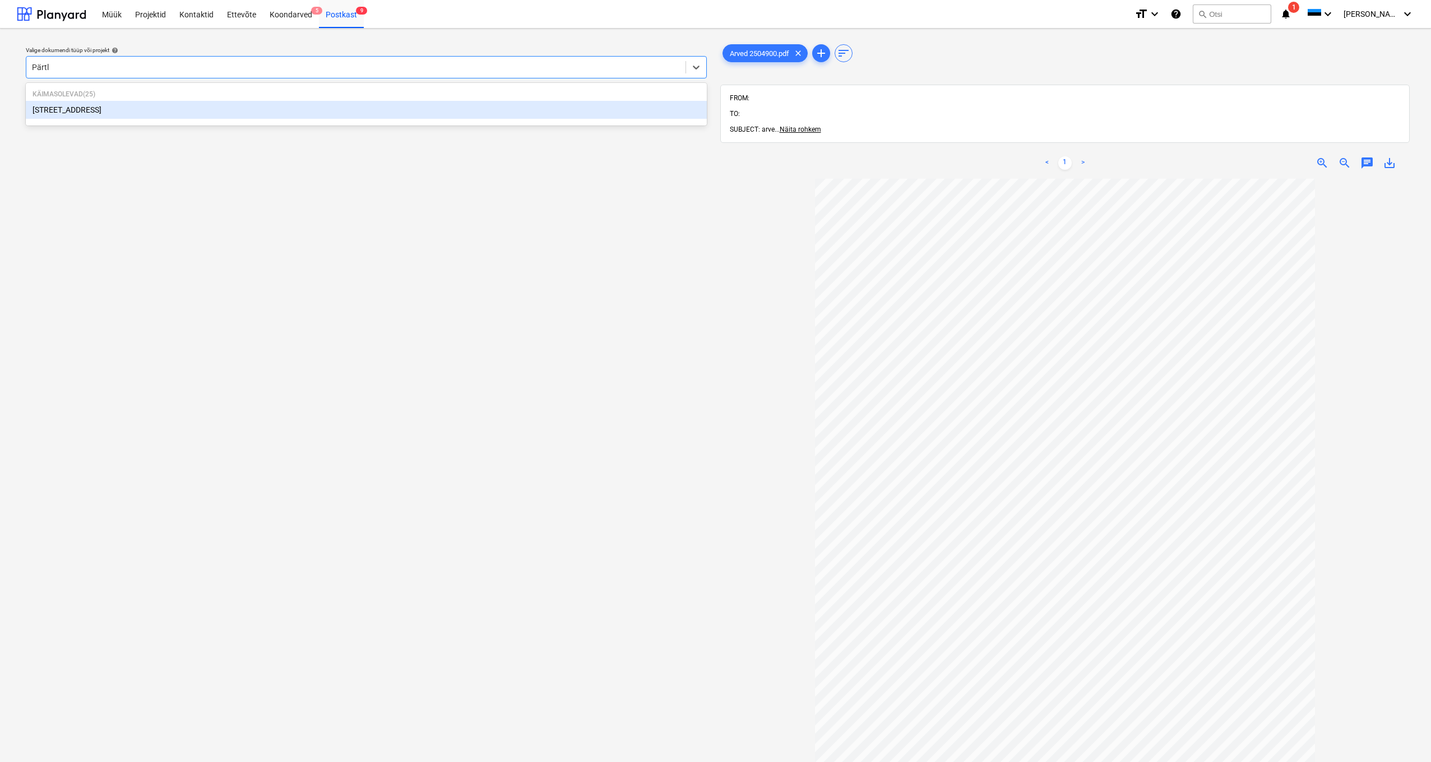
type input "Pärtli"
click at [67, 108] on div "[STREET_ADDRESS]" at bounding box center [366, 110] width 681 height 18
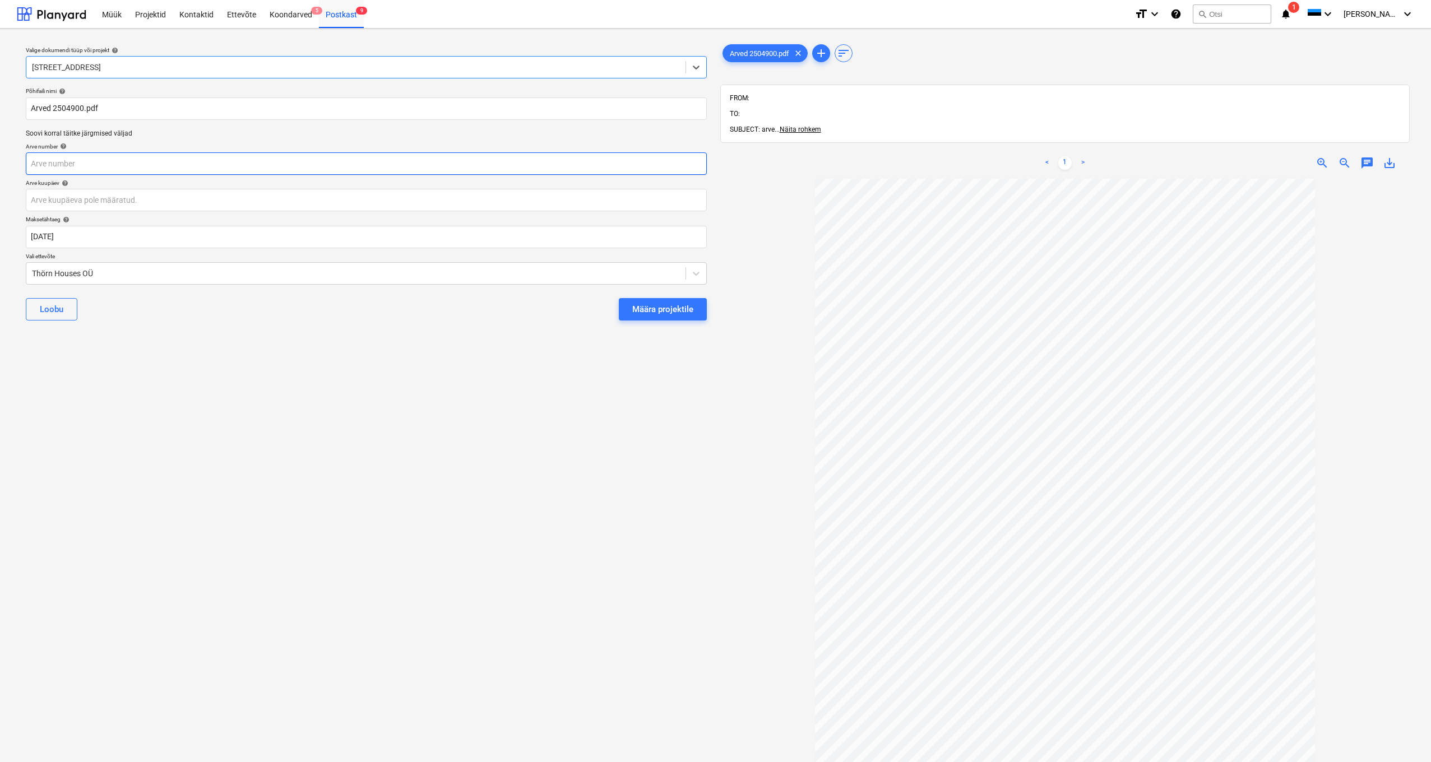
click at [47, 164] on input "text" at bounding box center [366, 163] width 681 height 22
type input "2504900"
click at [41, 202] on body "Müük Projektid Kontaktid Ettevõte Koondarved 5 Postkast 9 format_size keyboard_…" at bounding box center [715, 381] width 1431 height 762
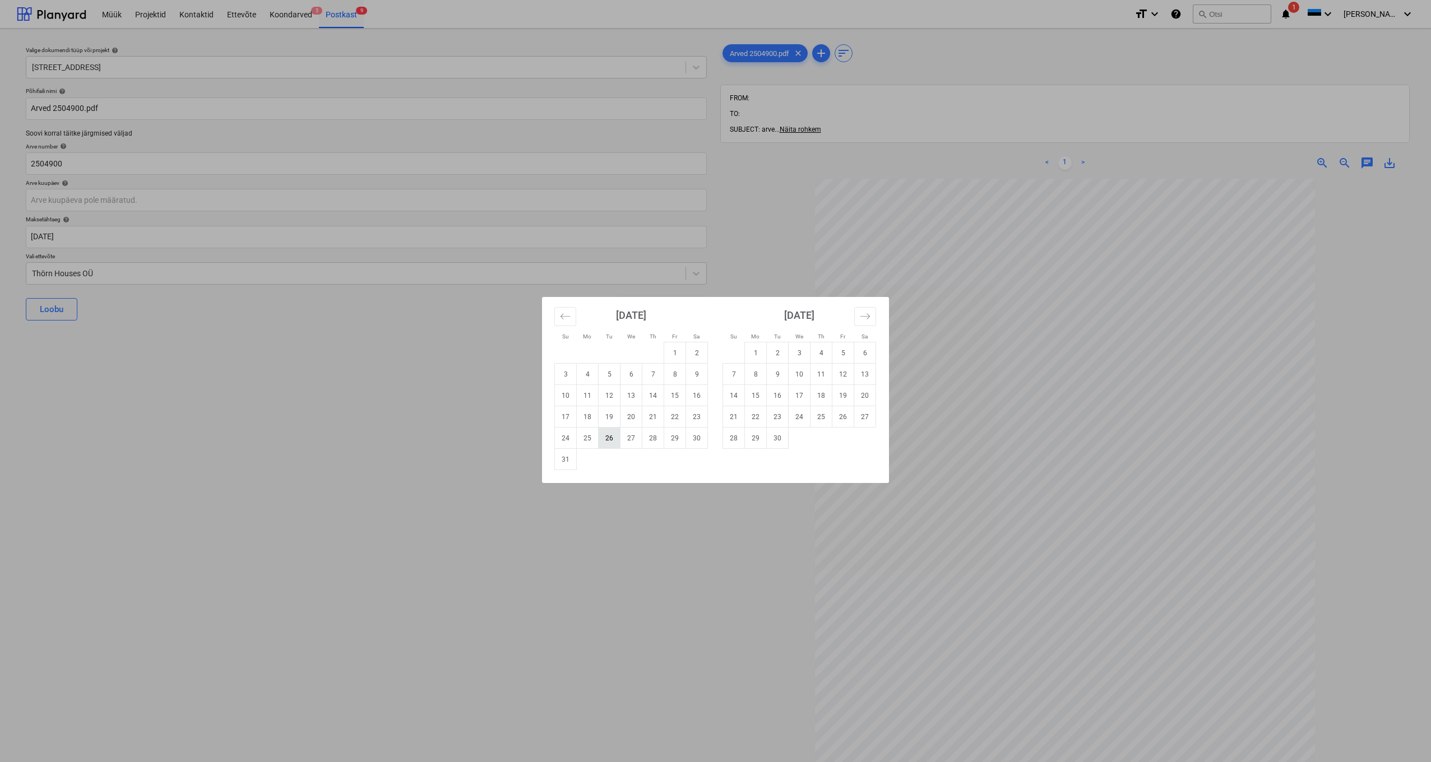
click at [614, 440] on td "26" at bounding box center [610, 438] width 22 height 21
type input "[DATE]"
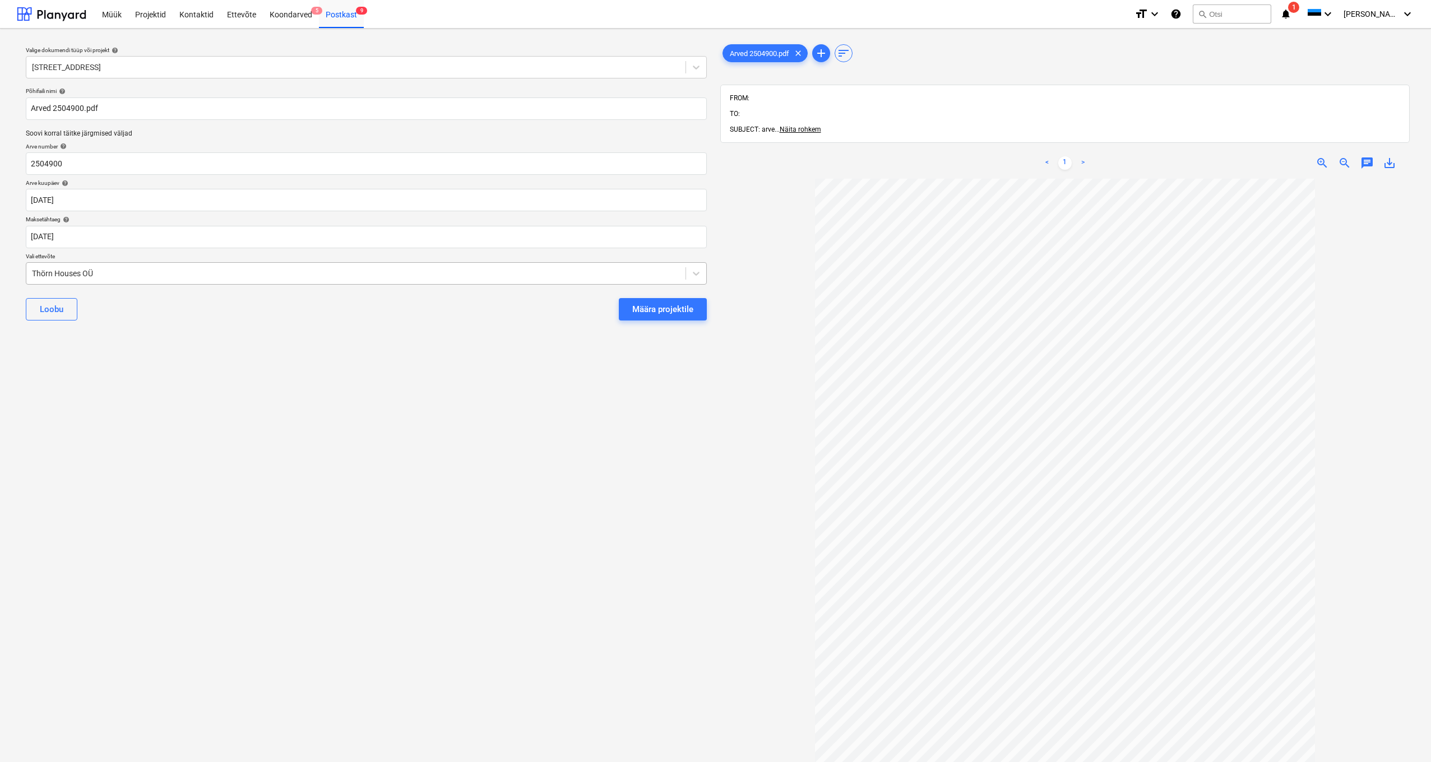
click at [33, 270] on div "Thörn Houses OÜ" at bounding box center [356, 273] width 648 height 9
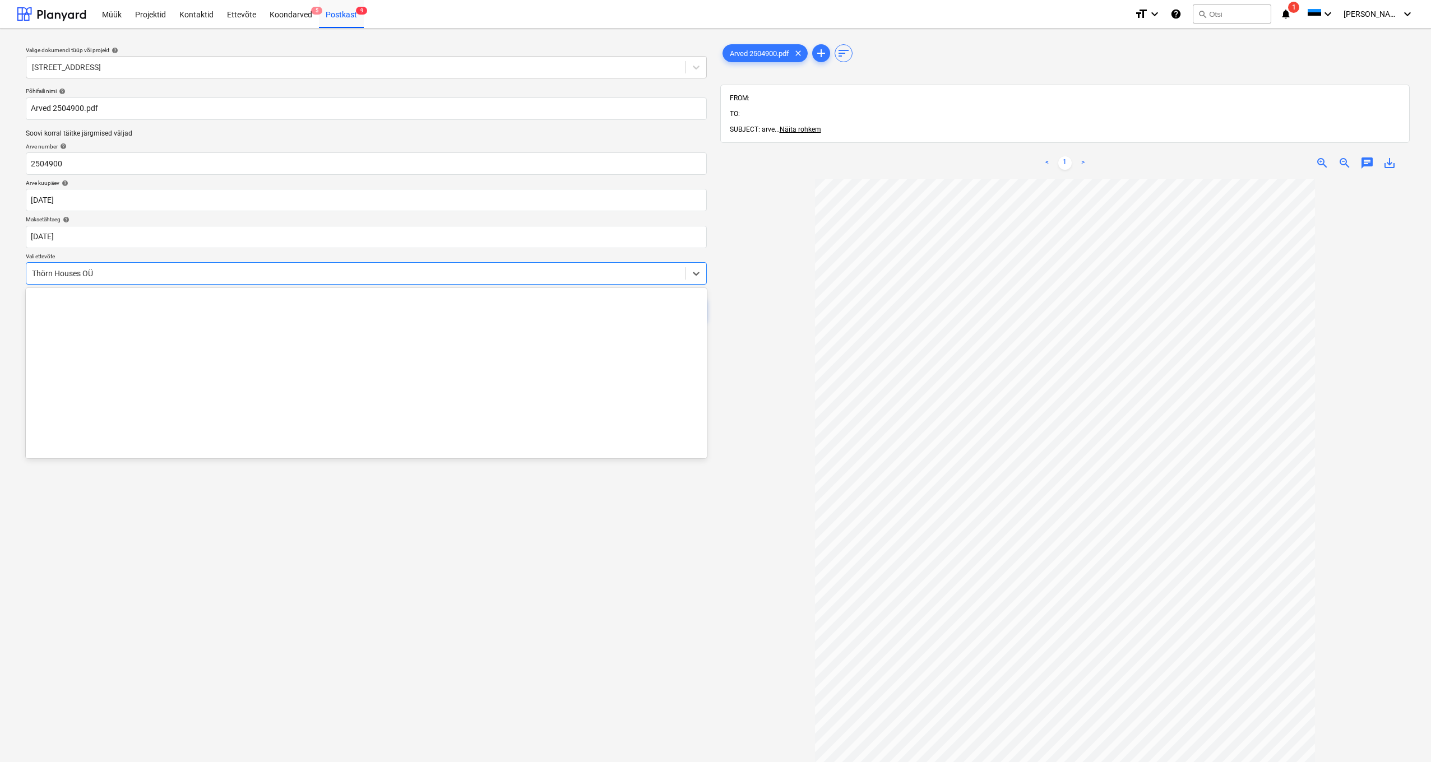
scroll to position [5533, 0]
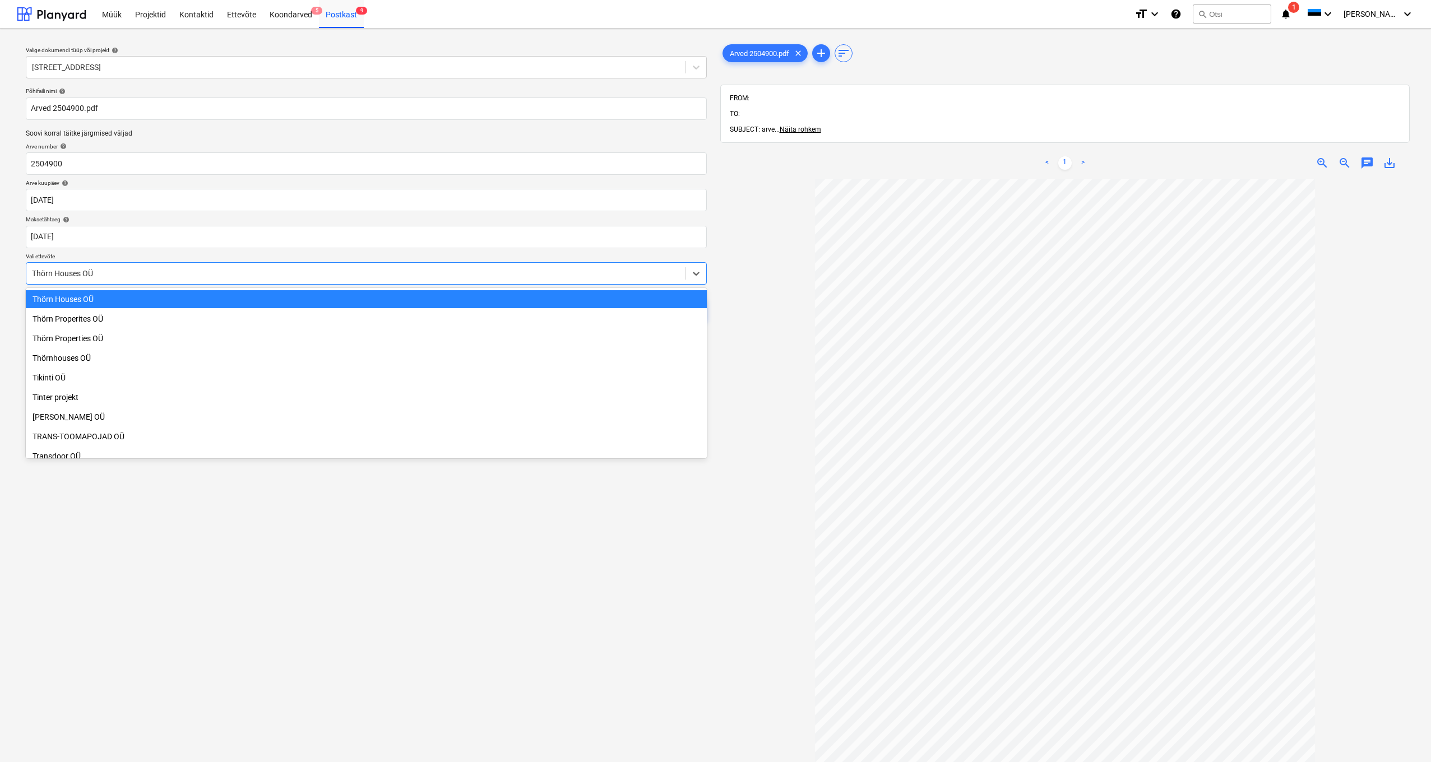
type input "a"
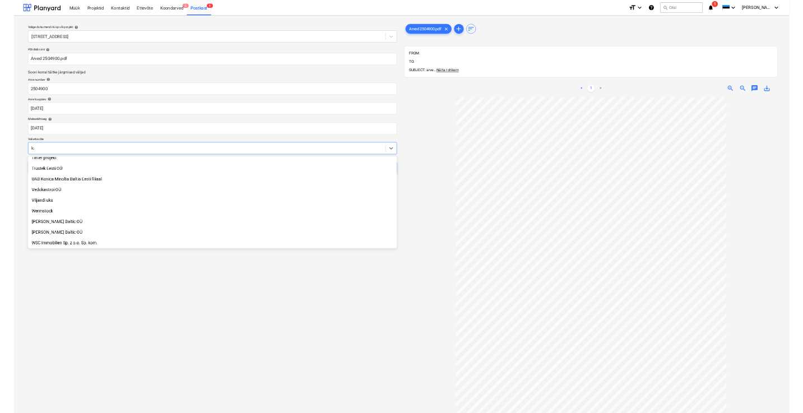
scroll to position [303, 0]
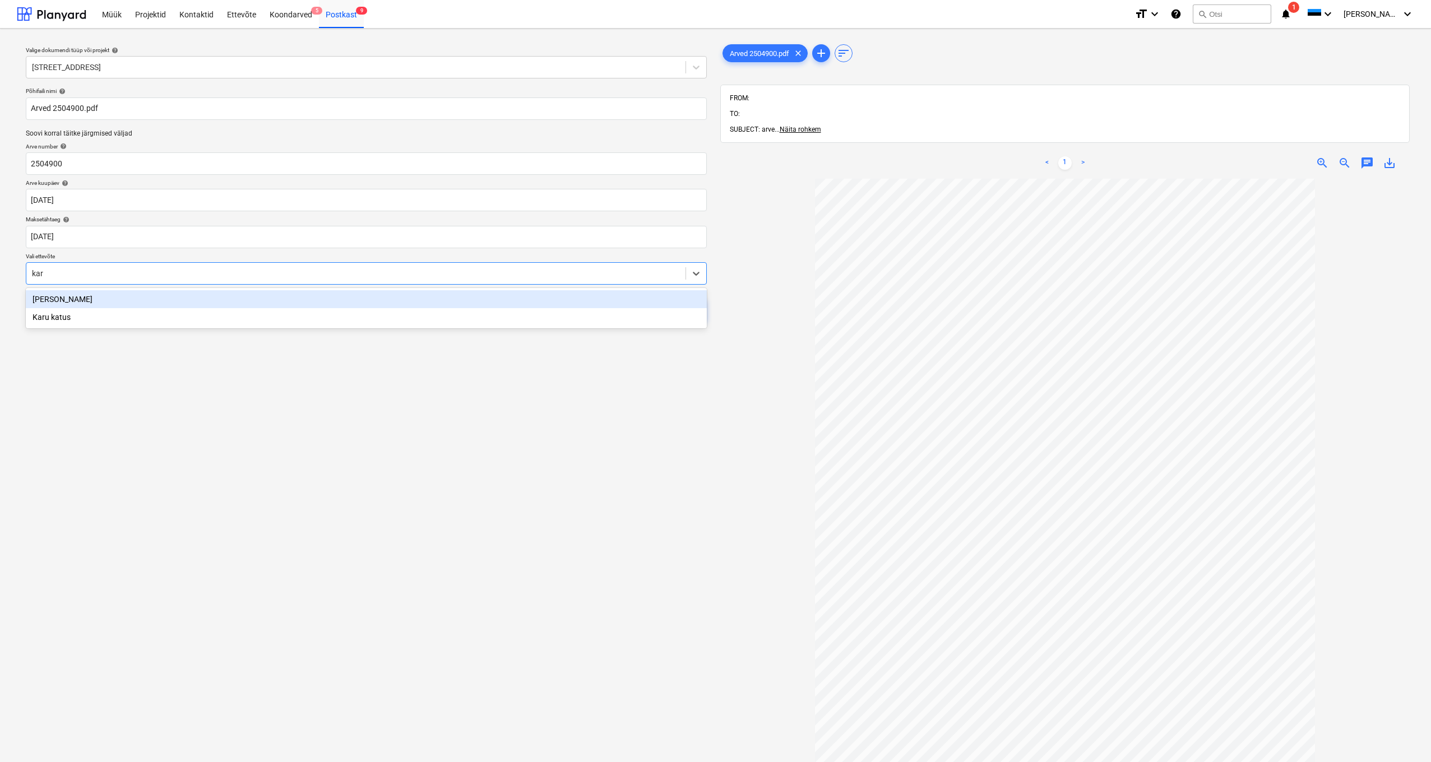
type input "karu"
click at [73, 304] on div "Karu katus" at bounding box center [366, 299] width 681 height 18
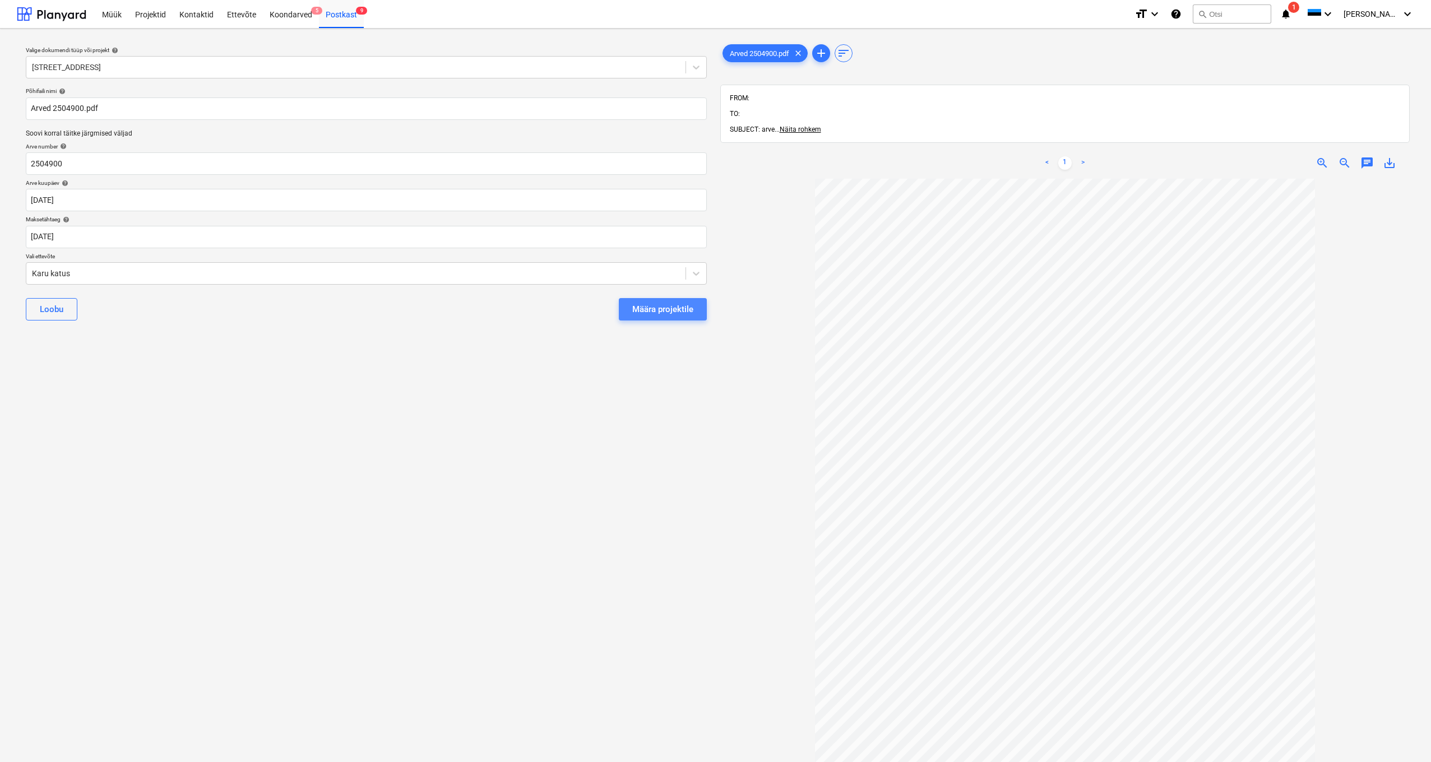
click at [677, 314] on div "Määra projektile" at bounding box center [662, 309] width 61 height 15
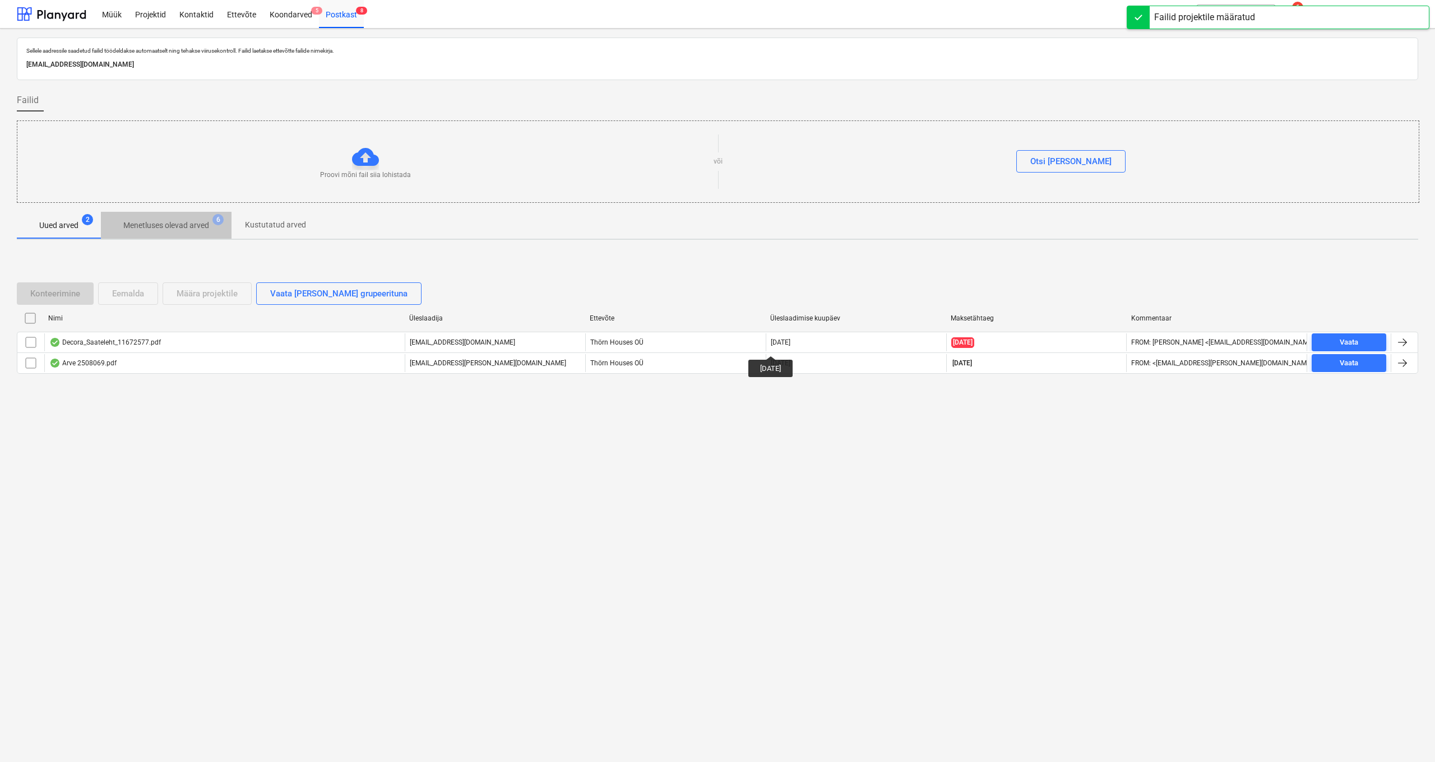
click at [176, 218] on span "Menetluses olevad arved 6" at bounding box center [166, 225] width 131 height 20
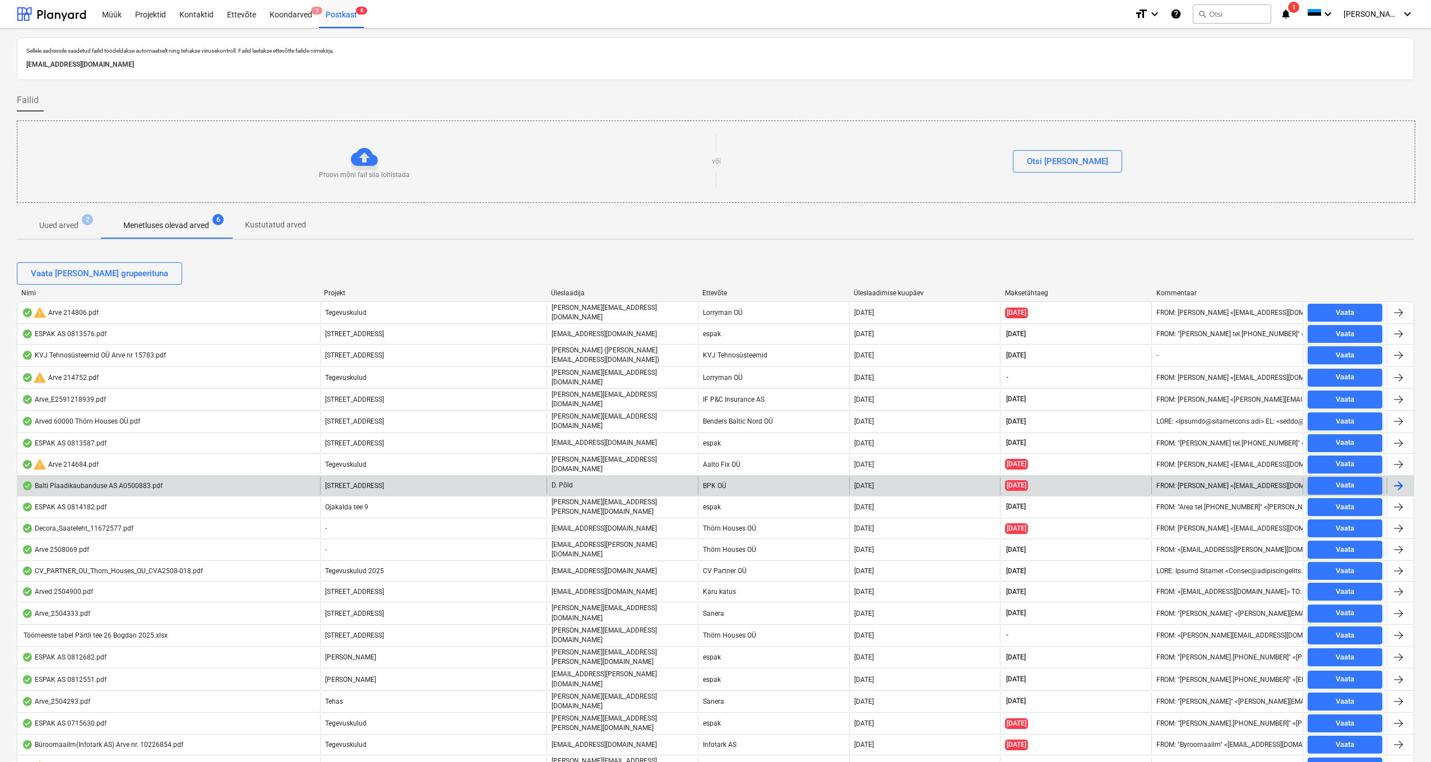
click at [122, 482] on div "Balti Plaadikaubanduse AS A0500883.pdf" at bounding box center [92, 486] width 141 height 9
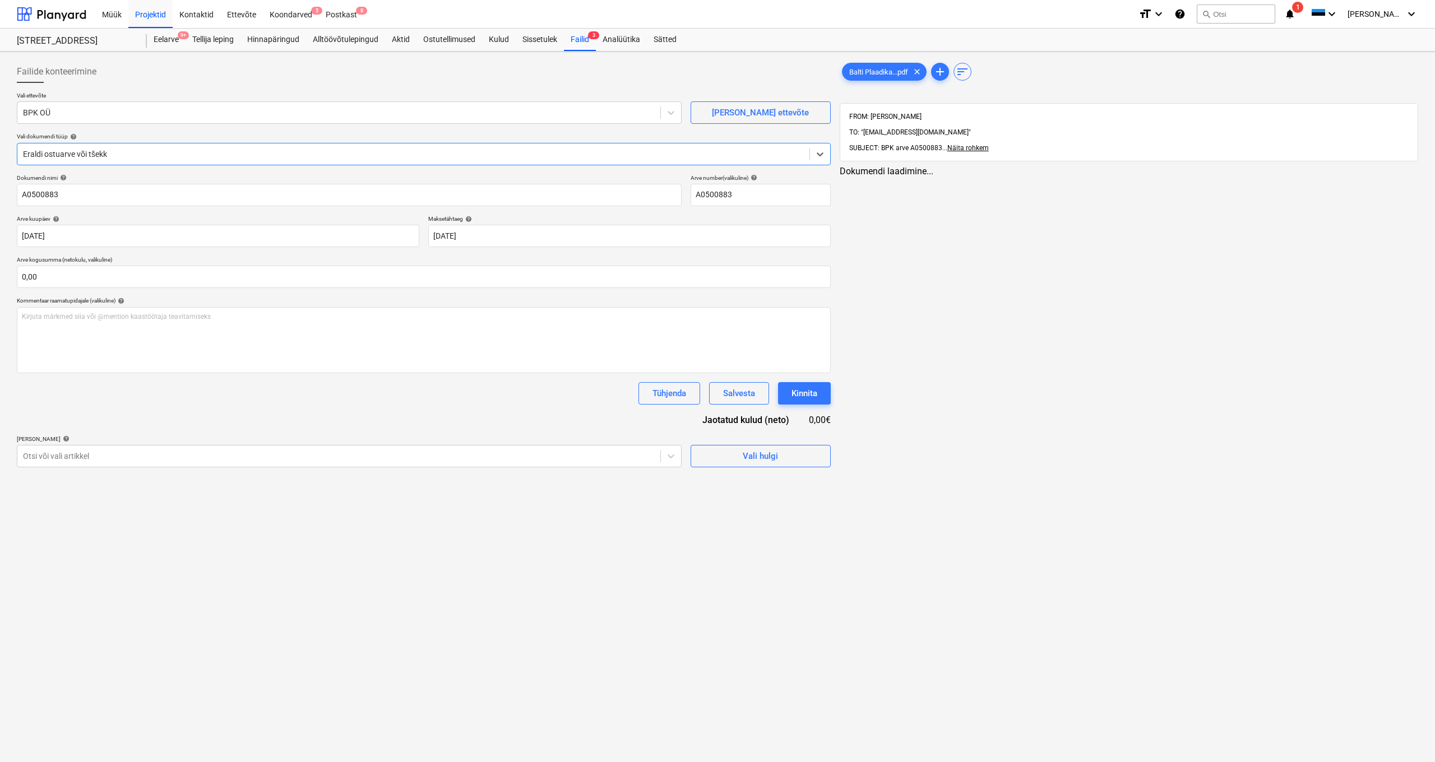
click at [977, 137] on div "FROM: [PERSON_NAME] TO: "[EMAIL_ADDRESS][DOMAIN_NAME]" SUBJECT: BPK arve A05008…" at bounding box center [1129, 132] width 578 height 58
click at [977, 144] on span "Näita rohkem" at bounding box center [967, 148] width 41 height 8
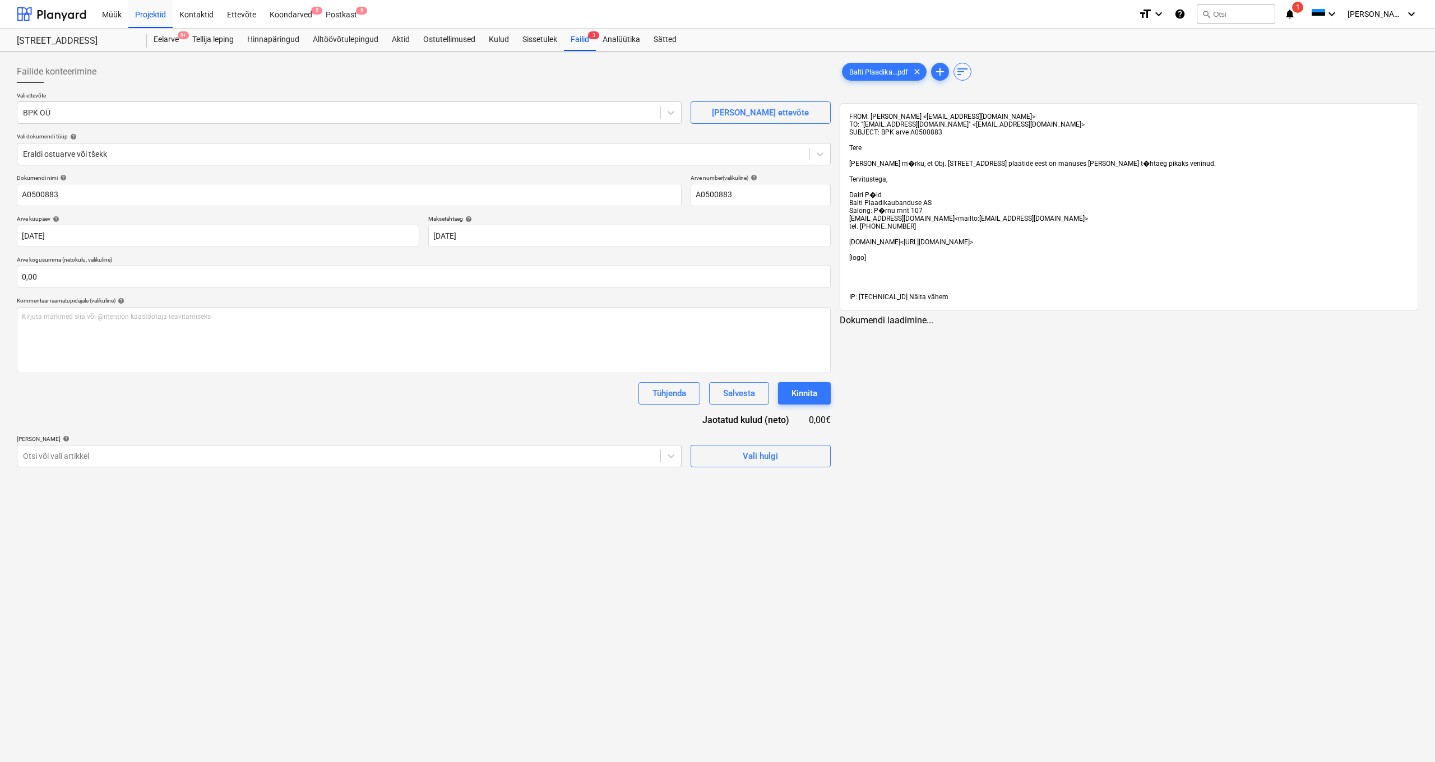
click at [919, 299] on span "Näita vähem" at bounding box center [928, 297] width 39 height 8
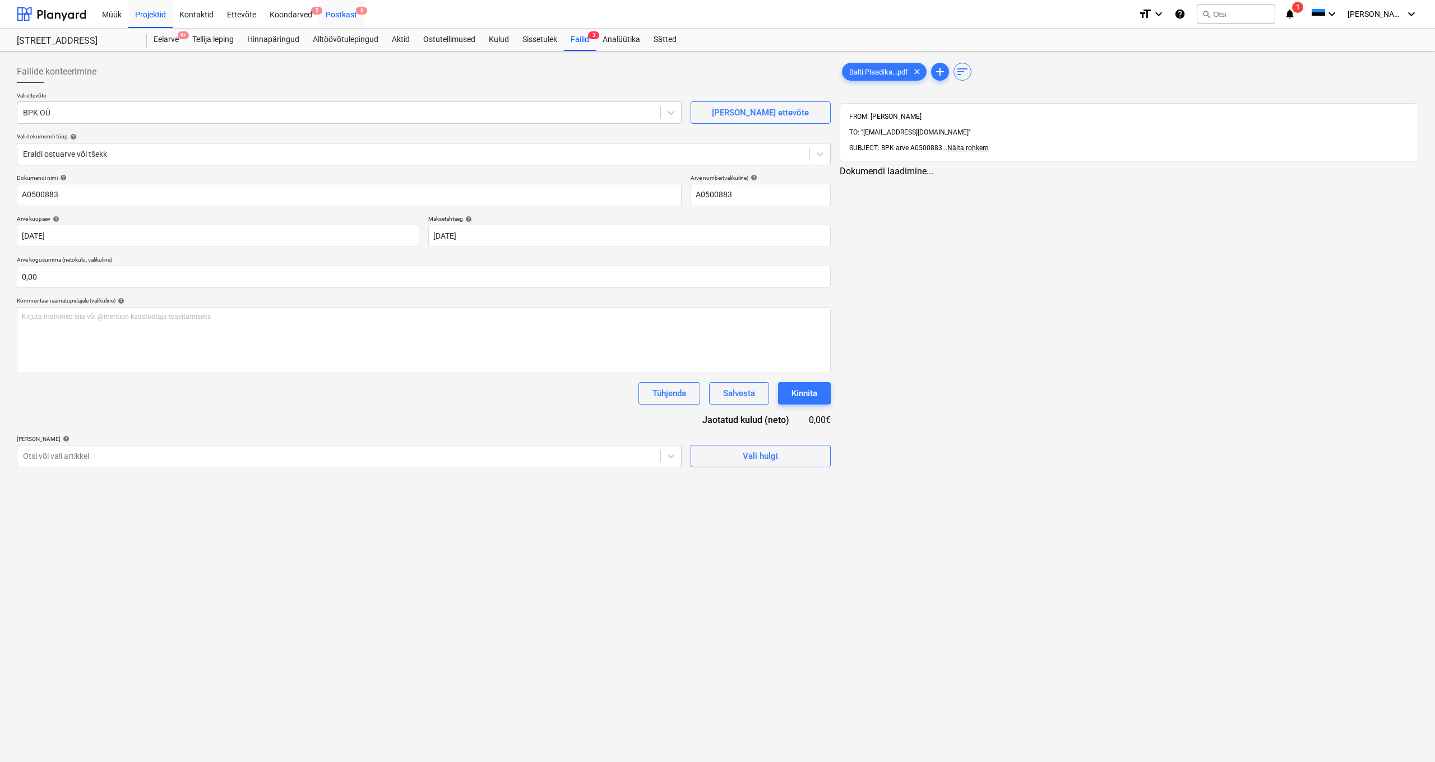
click at [338, 17] on div "Postkast 8" at bounding box center [341, 13] width 45 height 29
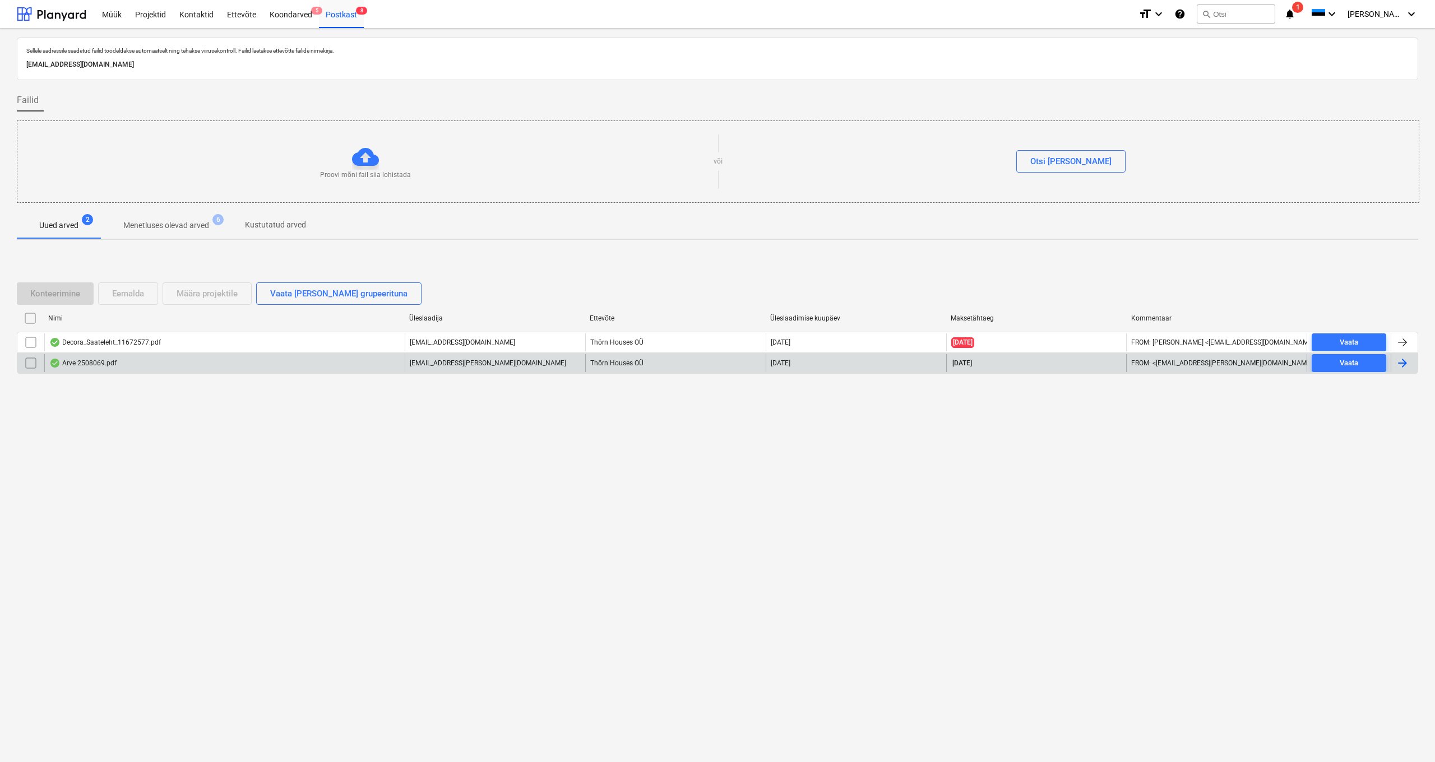
click at [91, 366] on div "Arve 2508069.pdf" at bounding box center [82, 363] width 67 height 9
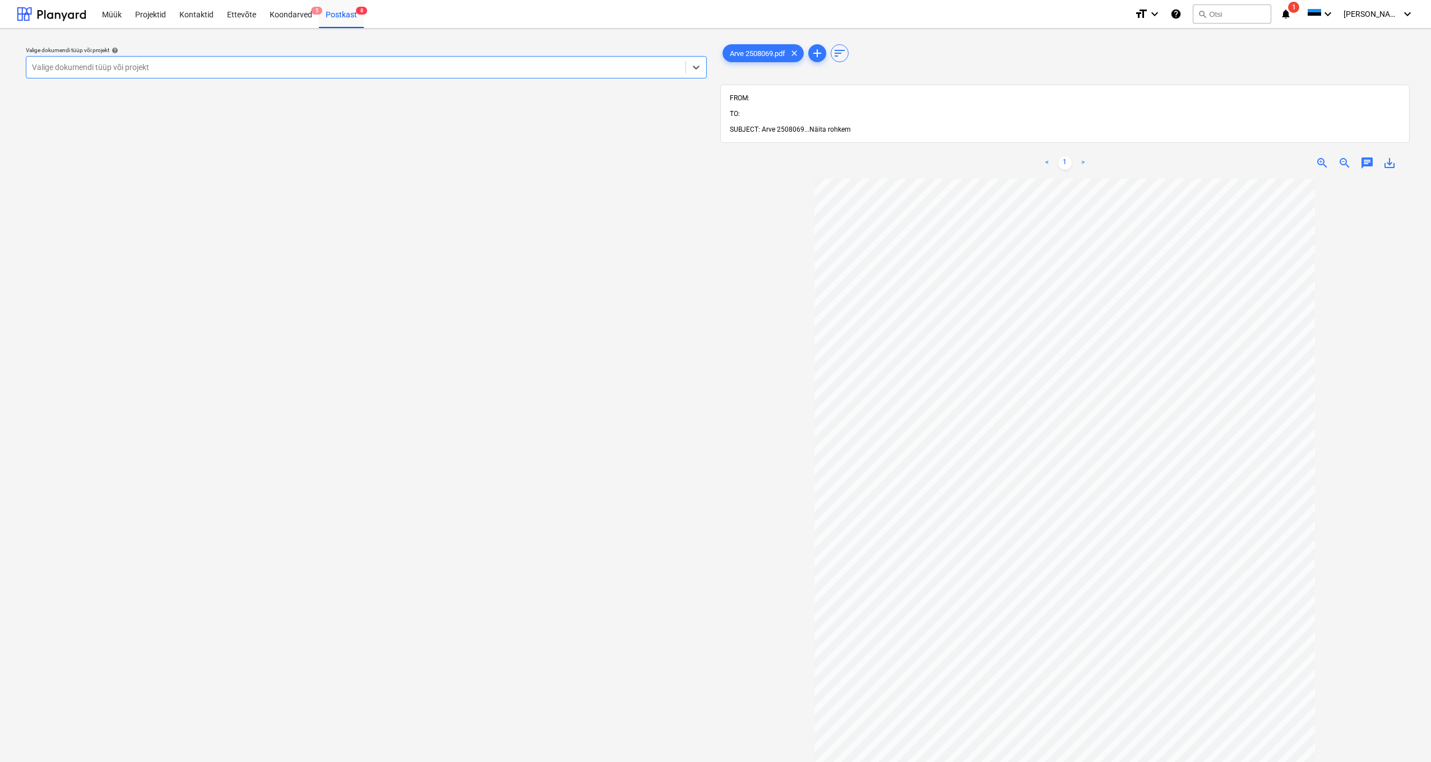
click at [821, 126] on span "Näita rohkem" at bounding box center [829, 130] width 41 height 8
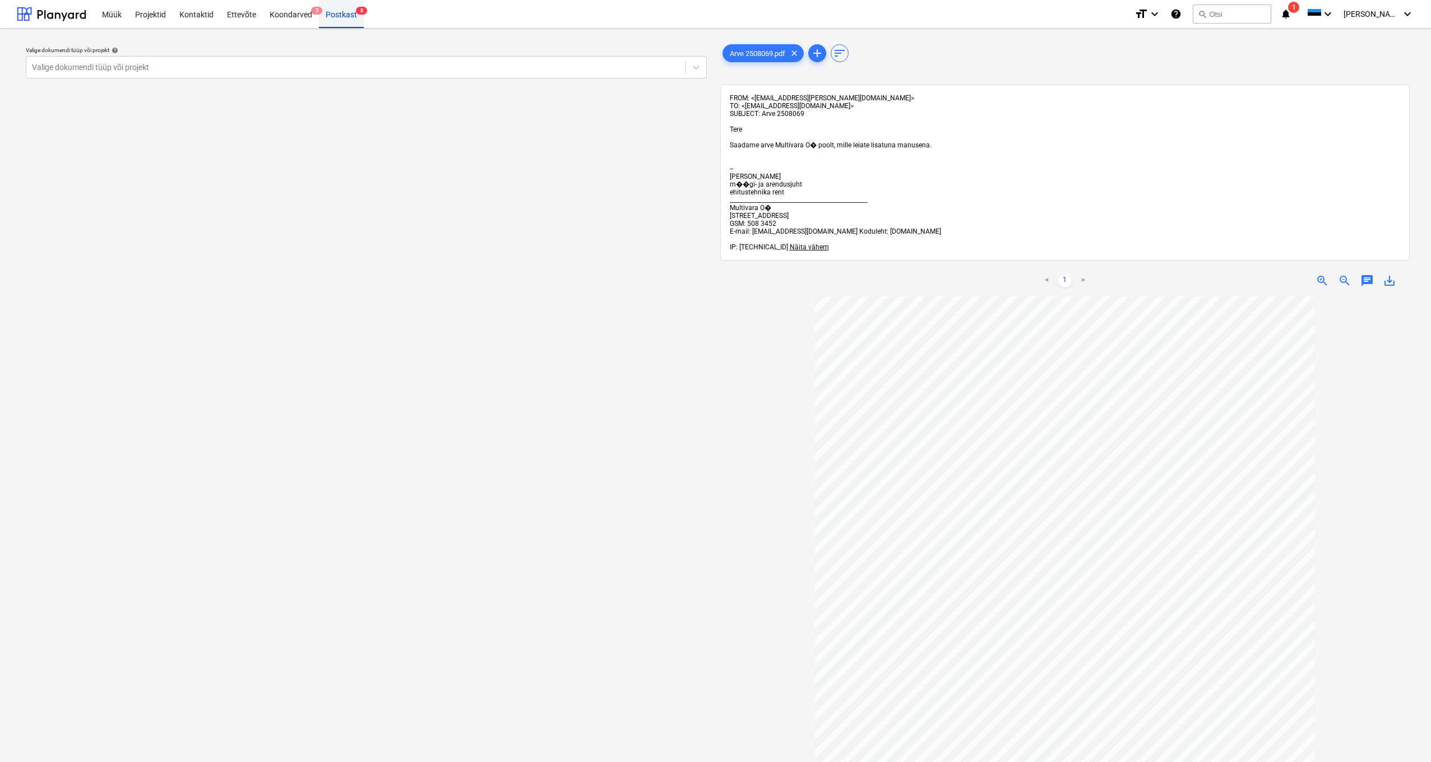
click at [340, 14] on div "Postkast 8" at bounding box center [341, 13] width 45 height 29
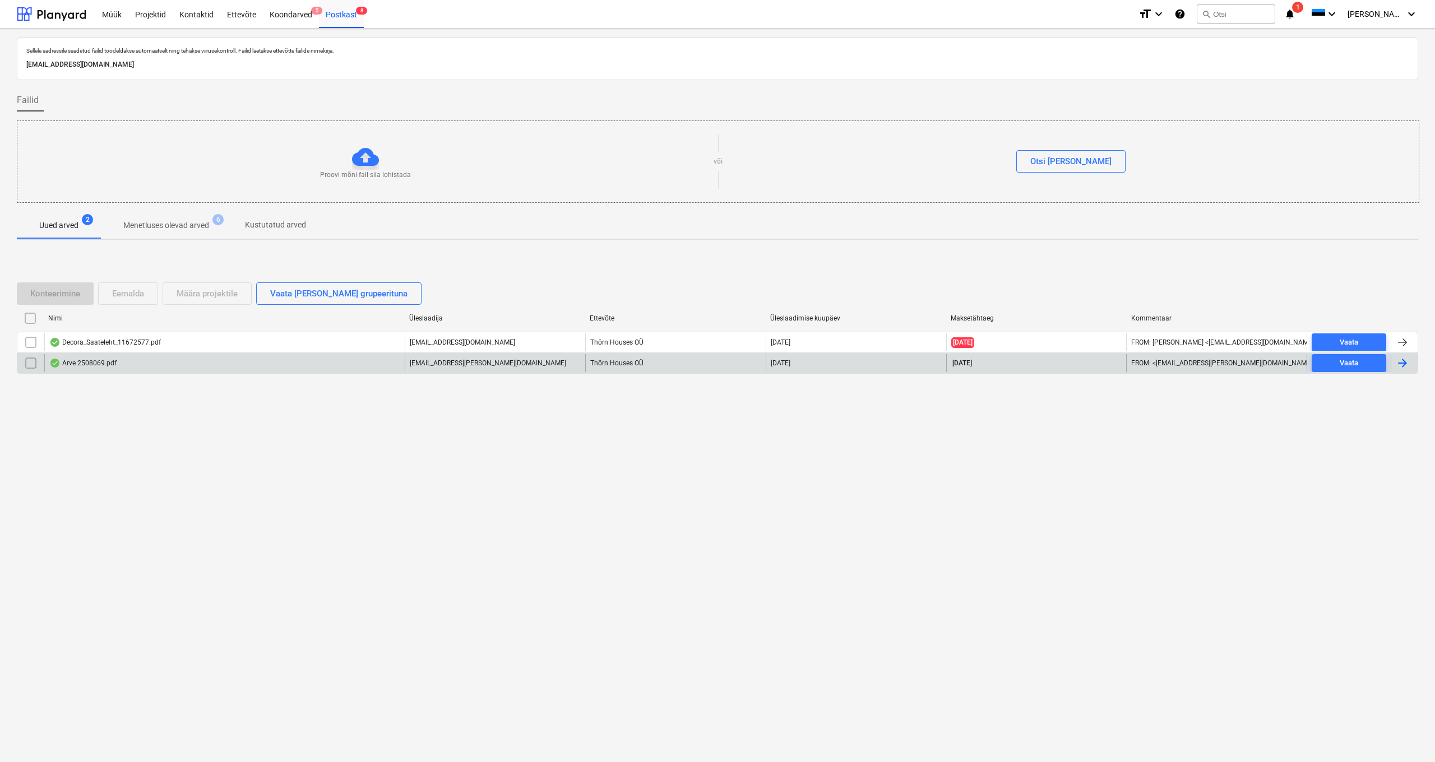
click at [93, 361] on div "Arve 2508069.pdf" at bounding box center [82, 363] width 67 height 9
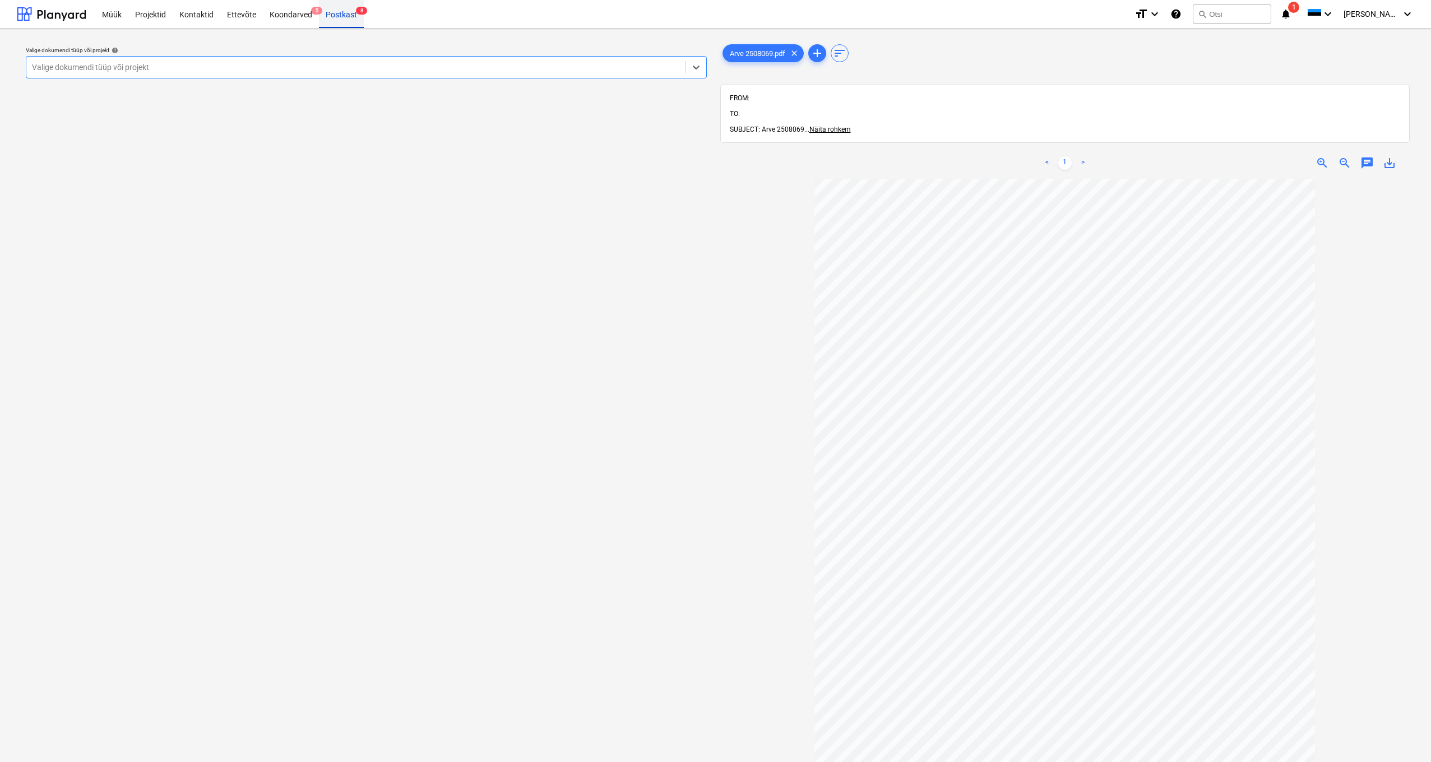
click at [339, 13] on div "Postkast 8" at bounding box center [341, 13] width 45 height 29
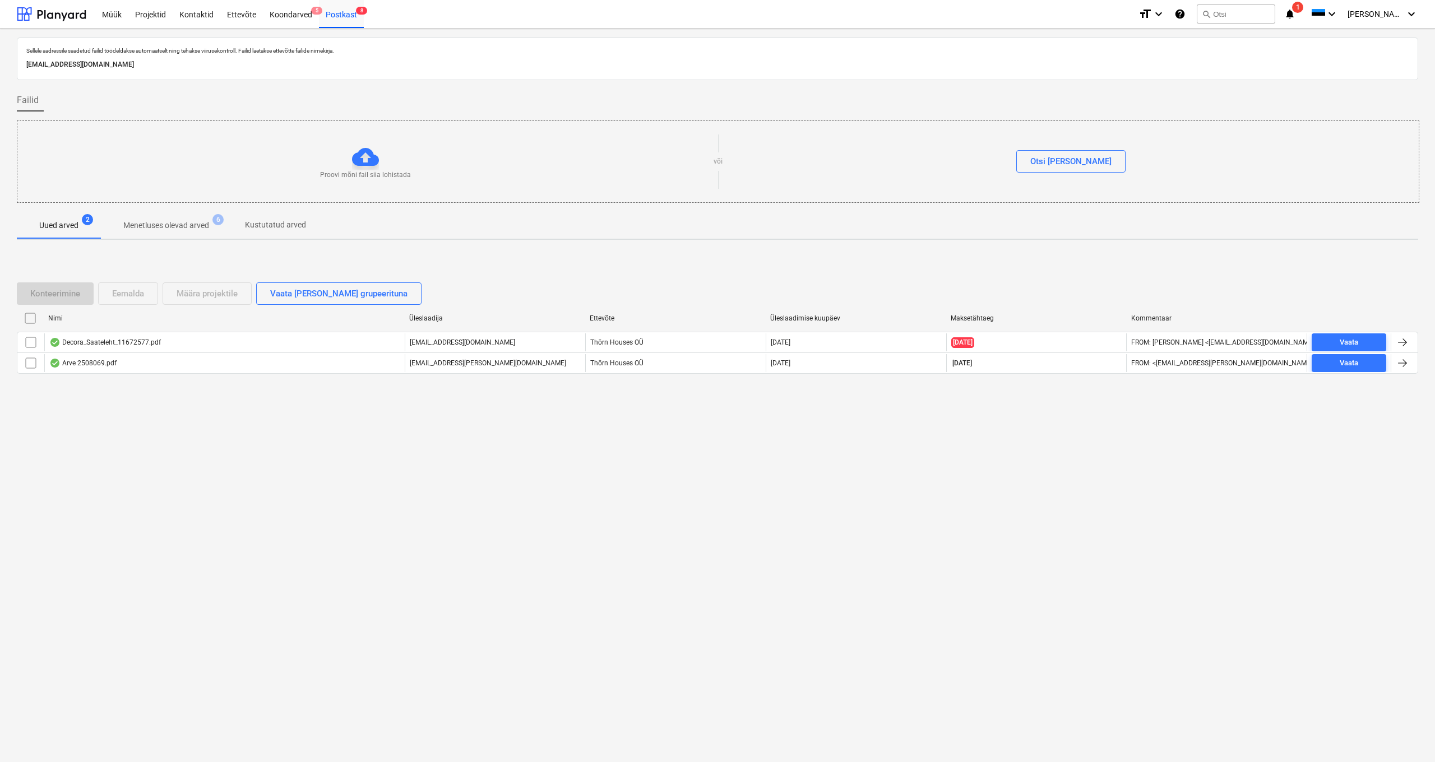
click at [175, 226] on p "Menetluses olevad arved" at bounding box center [166, 226] width 86 height 12
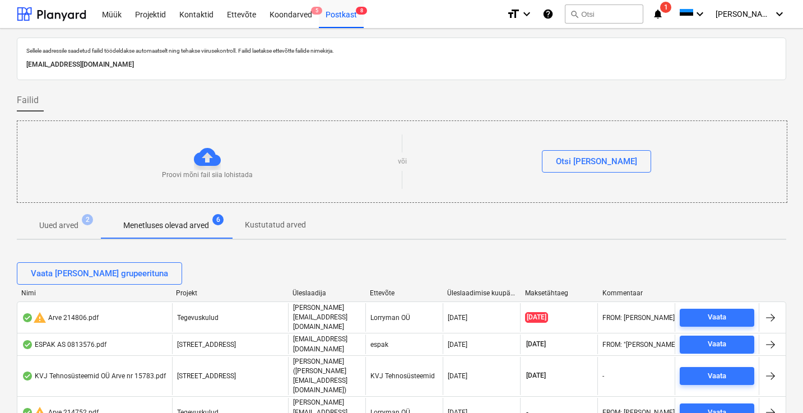
scroll to position [429, 0]
